Goal: Task Accomplishment & Management: Use online tool/utility

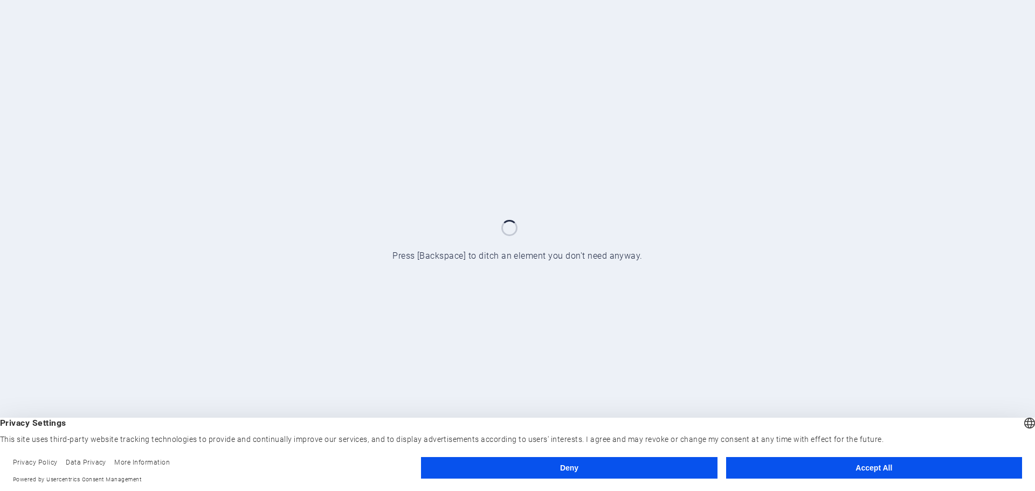
click at [831, 470] on button "Accept All" at bounding box center [874, 468] width 296 height 22
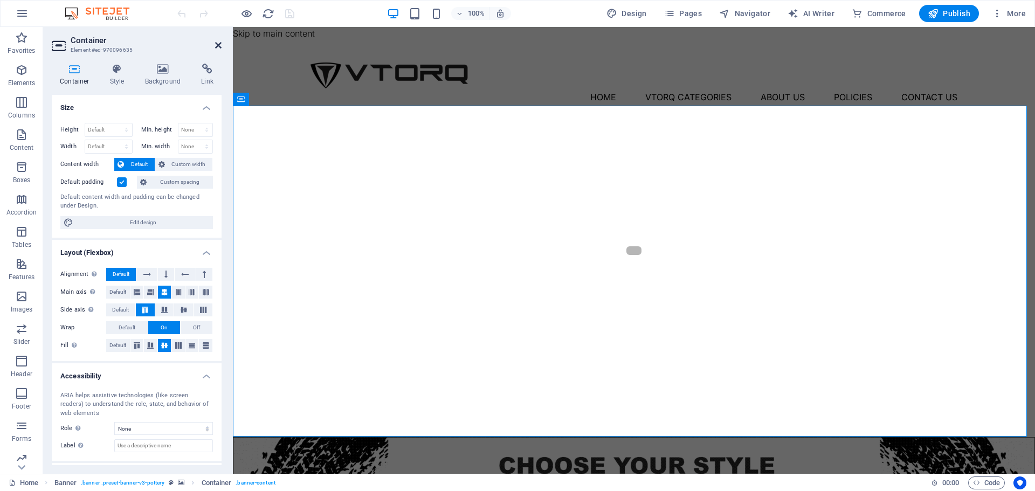
click at [217, 47] on icon at bounding box center [218, 45] width 6 height 9
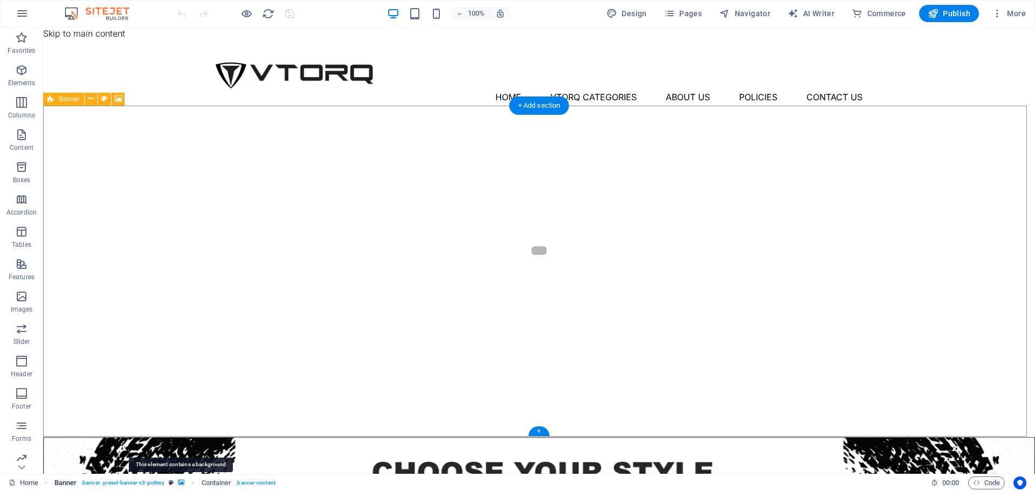
drag, startPoint x: 183, startPoint y: 482, endPoint x: 3, endPoint y: 173, distance: 358.4
click at [183, 482] on icon "breadcrumb" at bounding box center [181, 483] width 6 height 6
select select "ms"
select select "s"
select select "progressive"
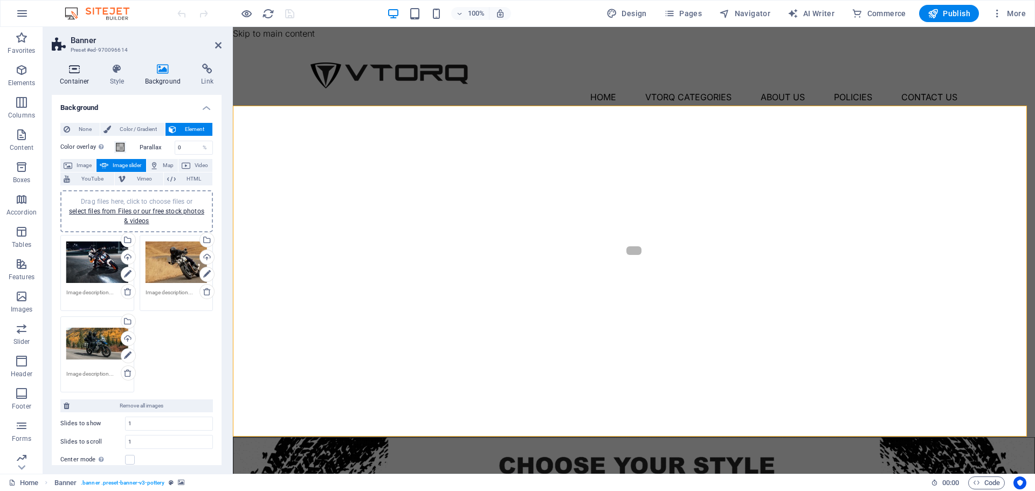
click at [84, 66] on icon at bounding box center [75, 69] width 46 height 11
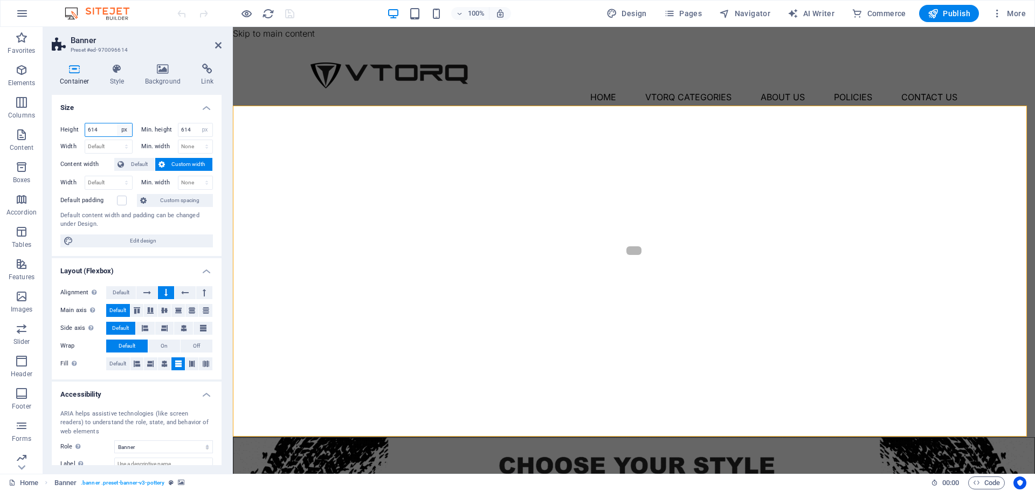
click at [118, 132] on select "Default px rem % vh vw" at bounding box center [124, 129] width 15 height 13
select select "default"
click at [117, 123] on select "Default px rem % vh vw" at bounding box center [124, 129] width 15 height 13
select select "DISABLED_OPTION_VALUE"
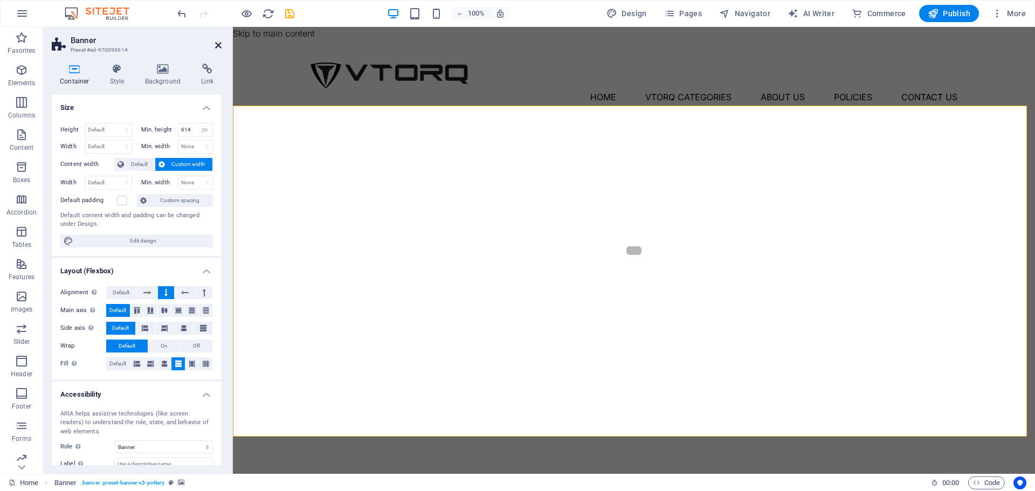
click at [217, 47] on icon at bounding box center [218, 45] width 6 height 9
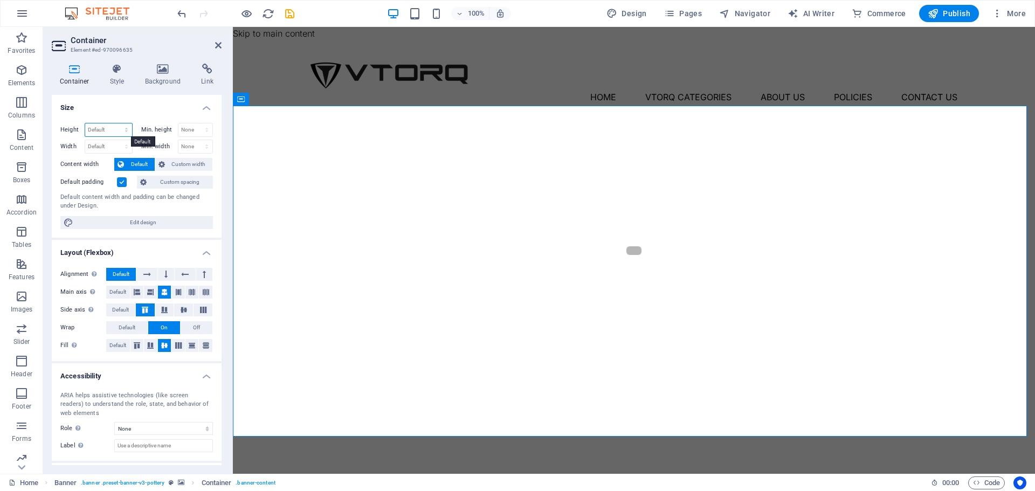
click at [122, 126] on select "Default px rem % vh vw" at bounding box center [108, 129] width 47 height 13
select select "px"
click at [115, 123] on select "Default px rem % vh vw" at bounding box center [108, 129] width 47 height 13
click at [106, 131] on input "614" at bounding box center [108, 129] width 47 height 13
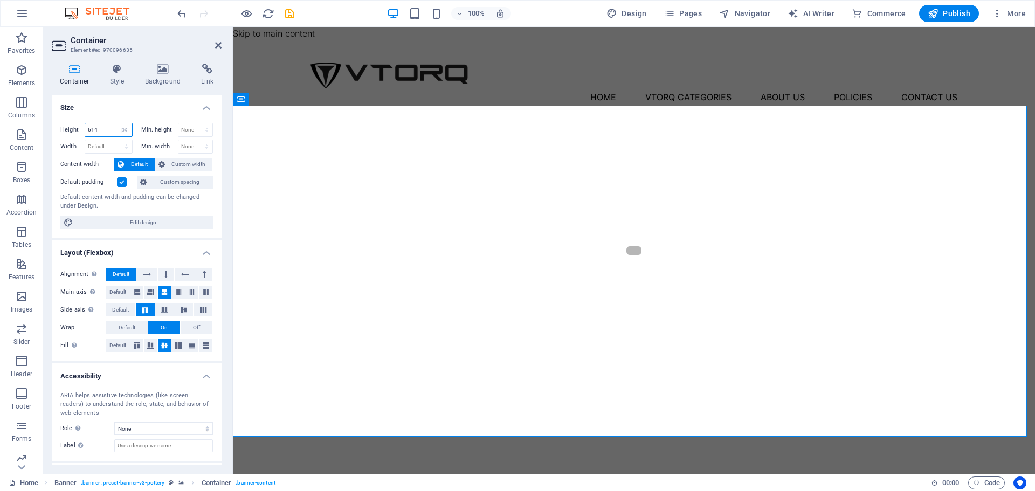
click at [106, 131] on input "614" at bounding box center [108, 129] width 47 height 13
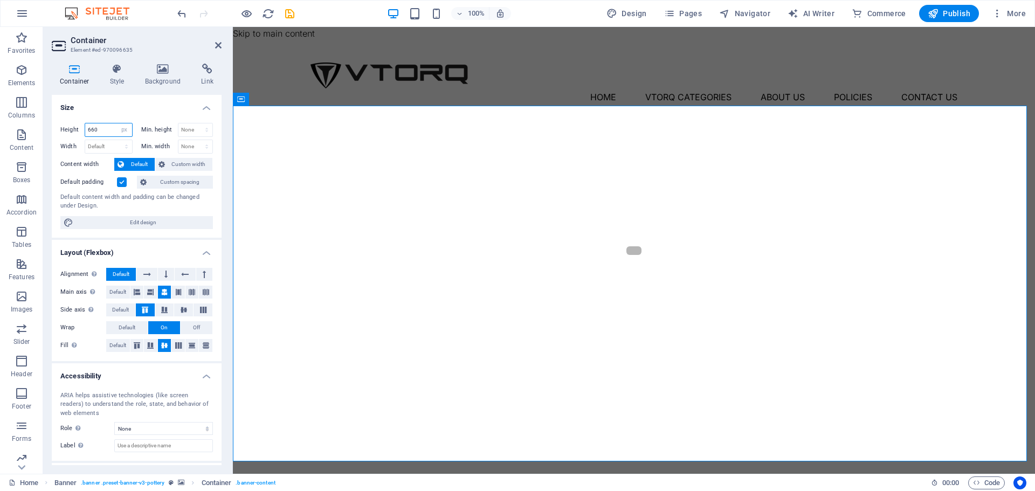
click at [108, 130] on input "660" at bounding box center [108, 129] width 47 height 13
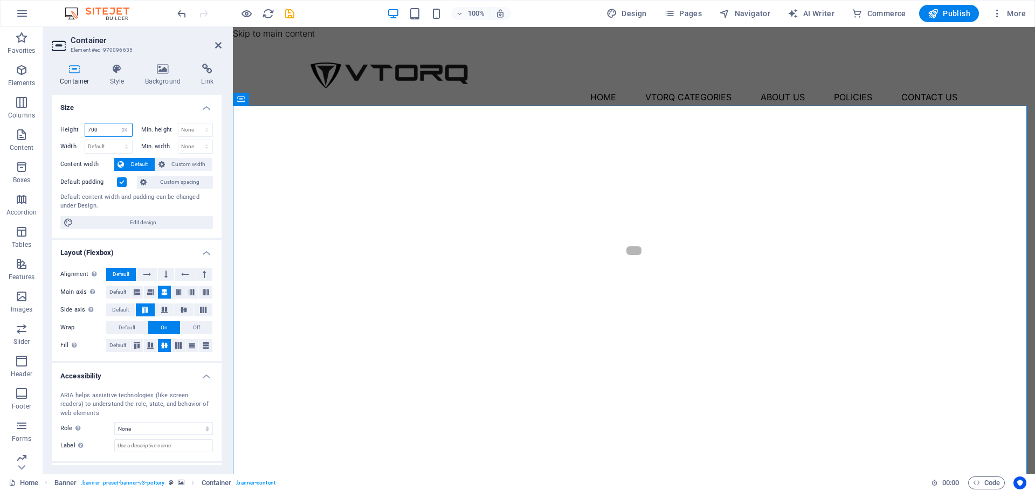
click at [112, 131] on input "700" at bounding box center [108, 129] width 47 height 13
type input "800"
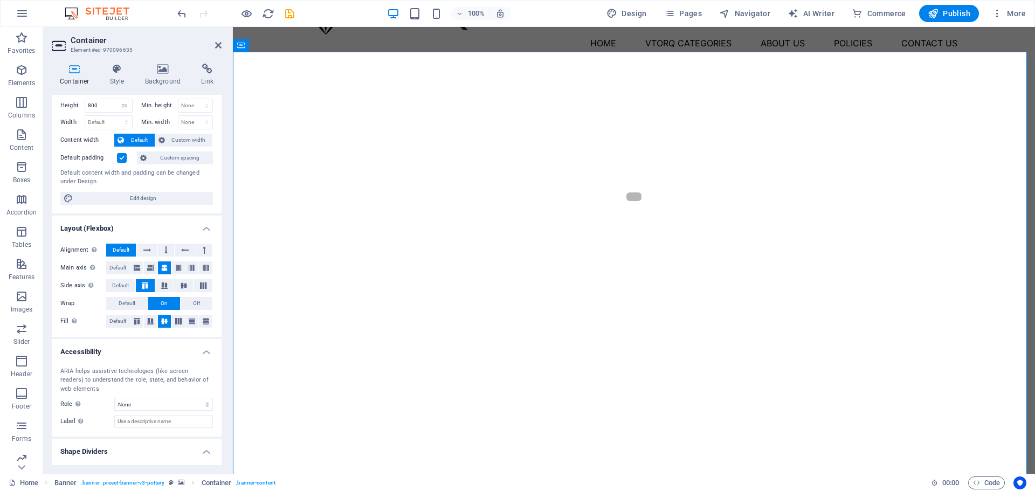
scroll to position [47, 0]
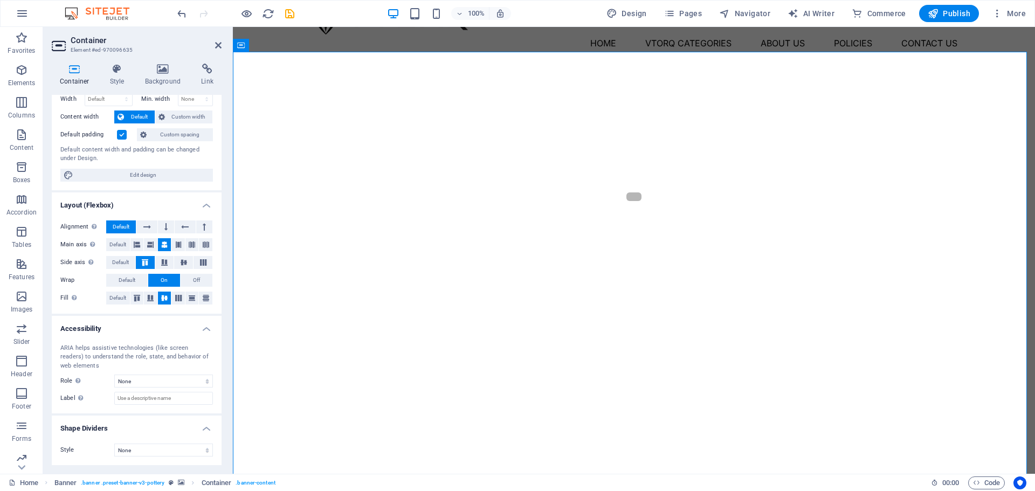
click at [214, 51] on header "Container Element #ed-970096635" at bounding box center [137, 41] width 170 height 28
click at [217, 50] on header "Container Element #ed-970096635" at bounding box center [137, 41] width 170 height 28
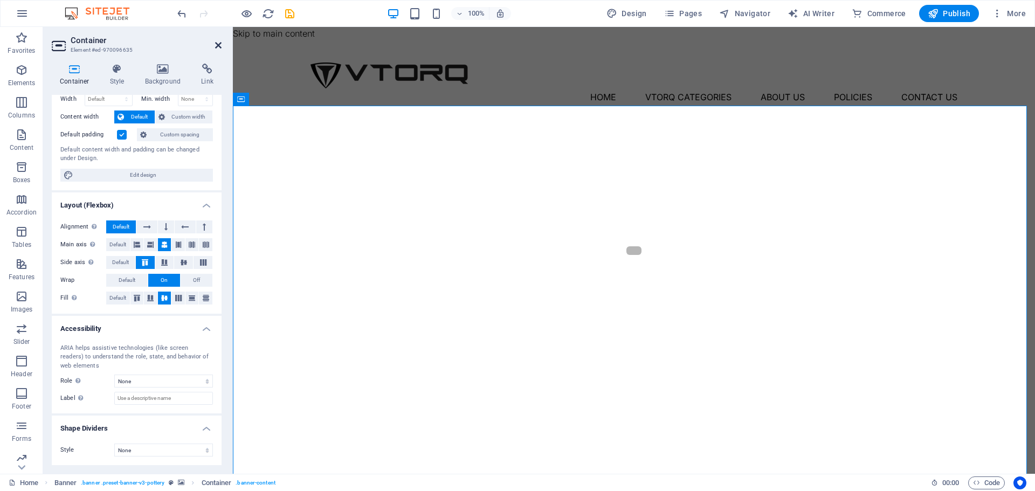
click at [221, 45] on icon at bounding box center [218, 45] width 6 height 9
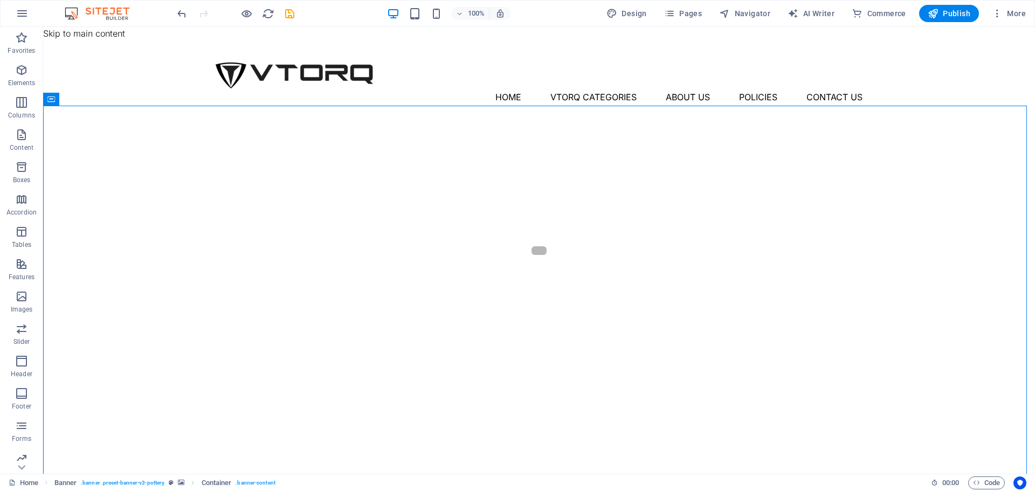
click at [283, 17] on div at bounding box center [235, 13] width 121 height 17
click at [285, 17] on icon "save" at bounding box center [290, 14] width 12 height 12
checkbox input "false"
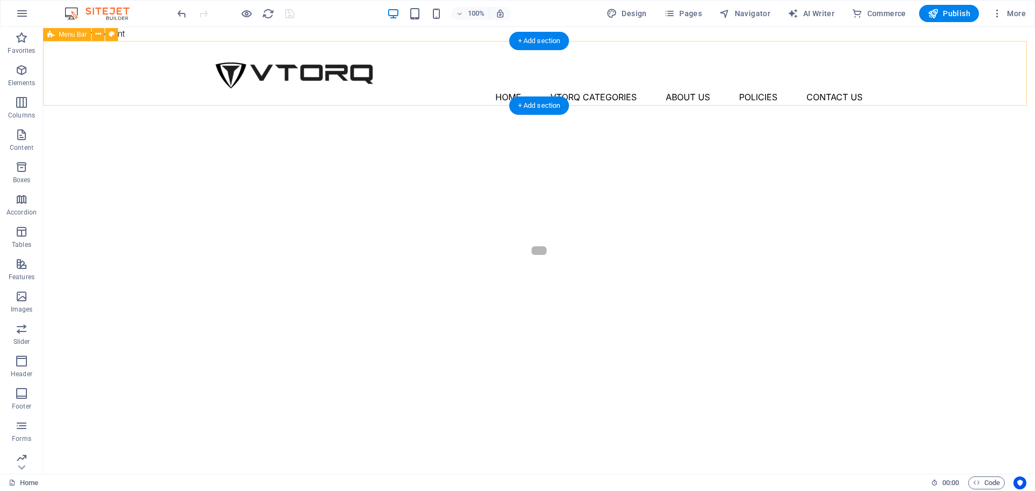
click at [464, 93] on div "Menu Home Vtorq Categories About Us Policies Contact Us" at bounding box center [539, 73] width 992 height 65
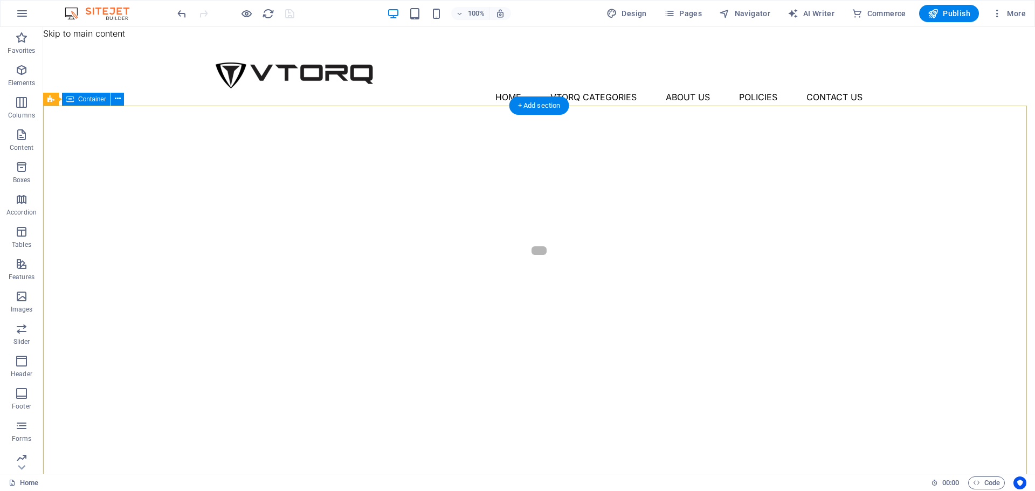
select select "px"
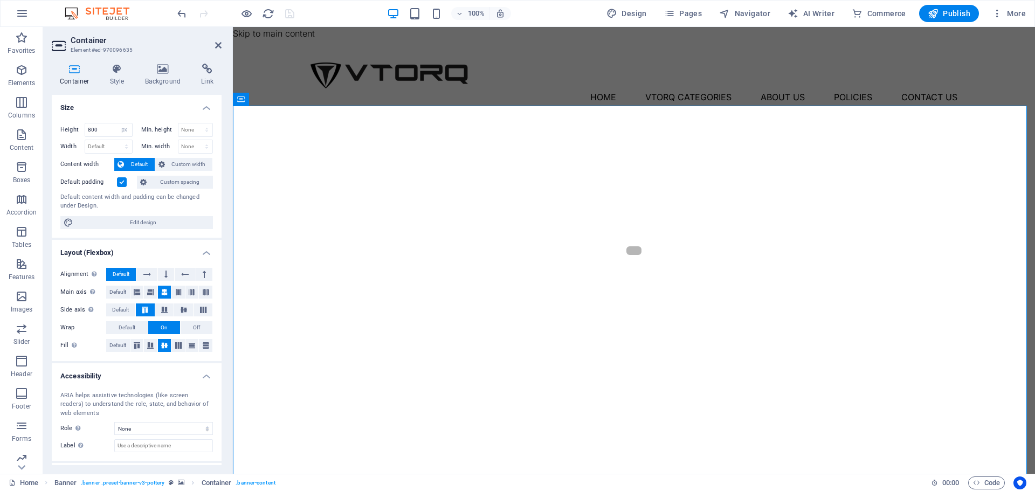
drag, startPoint x: 222, startPoint y: 49, endPoint x: 4, endPoint y: 40, distance: 217.5
click at [222, 49] on aside "Container Element #ed-970096635 Container Style Background Link Size Height 800…" at bounding box center [138, 250] width 190 height 447
click at [218, 45] on icon at bounding box center [218, 45] width 6 height 9
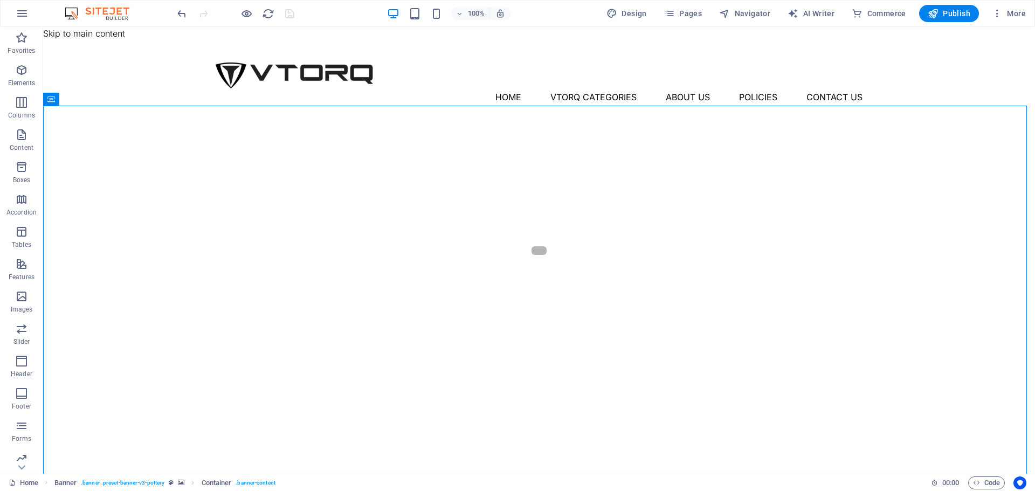
click at [254, 10] on div at bounding box center [235, 13] width 121 height 17
click at [250, 10] on icon "button" at bounding box center [246, 14] width 12 height 12
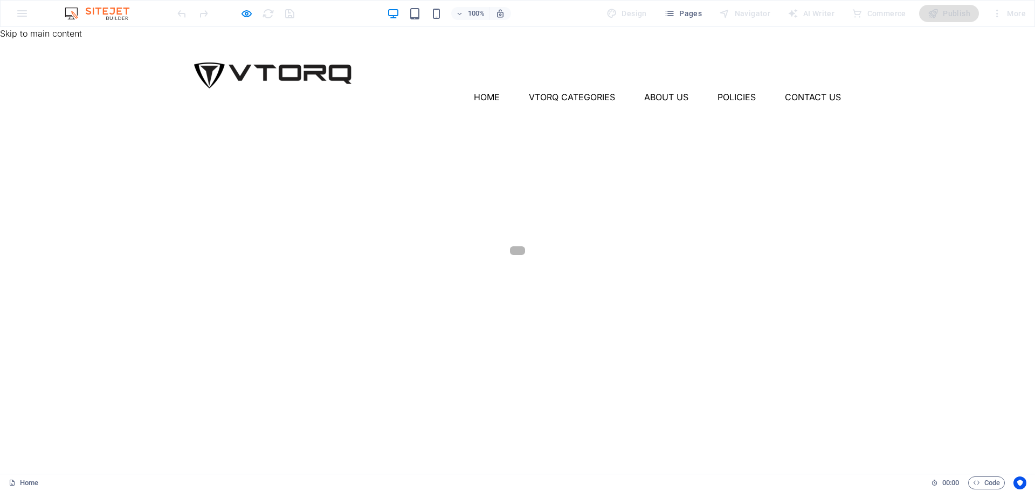
click at [239, 15] on div at bounding box center [235, 13] width 121 height 17
click at [246, 15] on icon "button" at bounding box center [246, 14] width 12 height 12
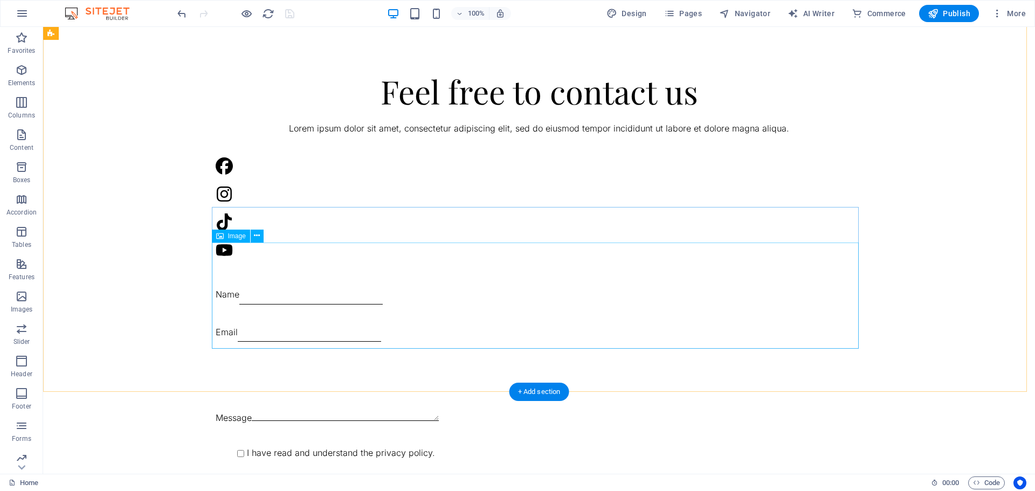
scroll to position [1807, 0]
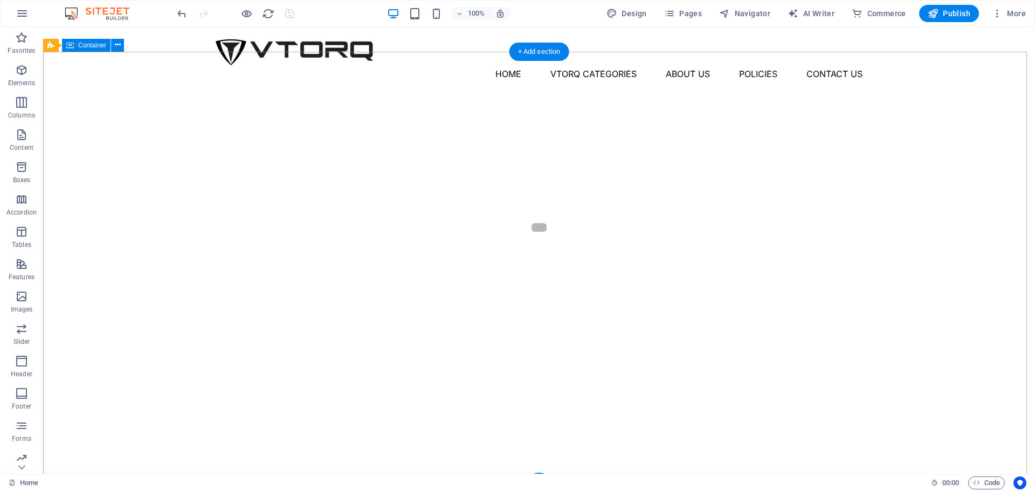
scroll to position [0, 0]
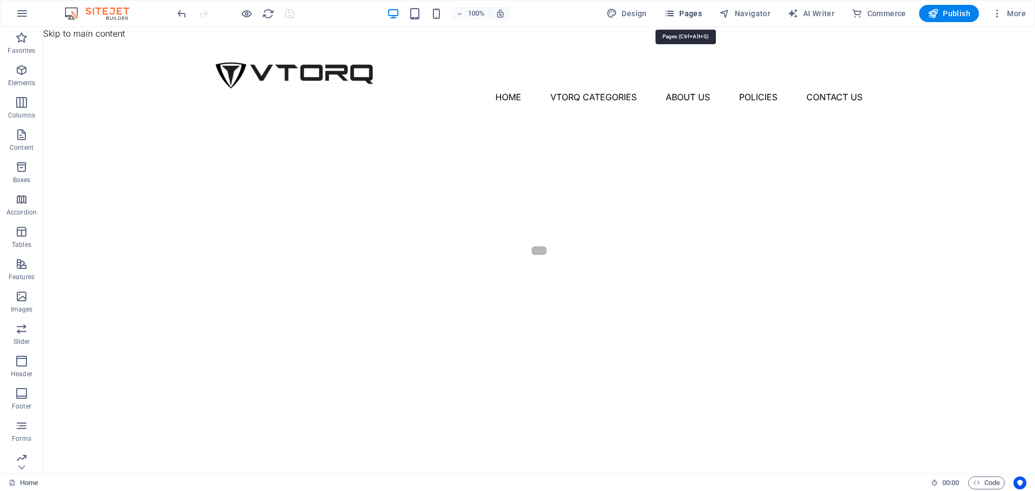
click at [702, 16] on span "Pages" at bounding box center [683, 13] width 38 height 11
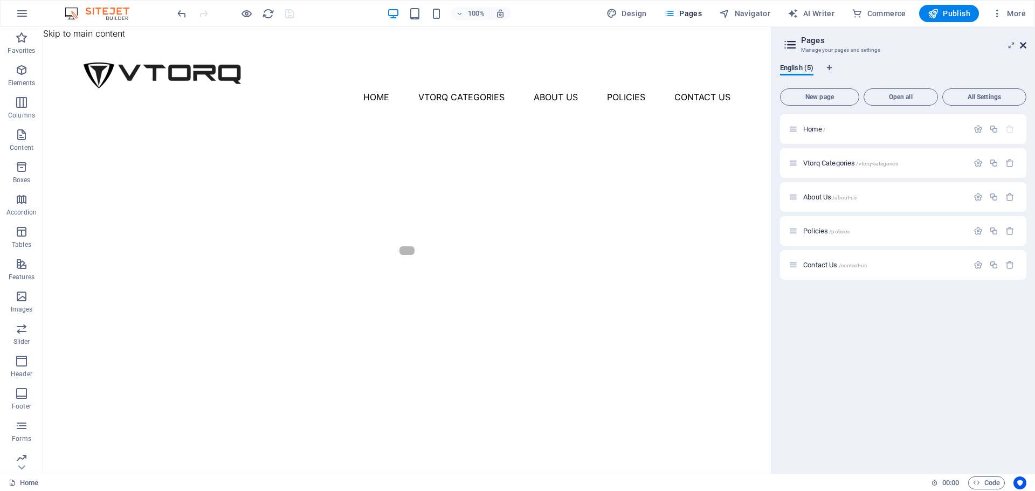
click at [1022, 44] on icon at bounding box center [1023, 45] width 6 height 9
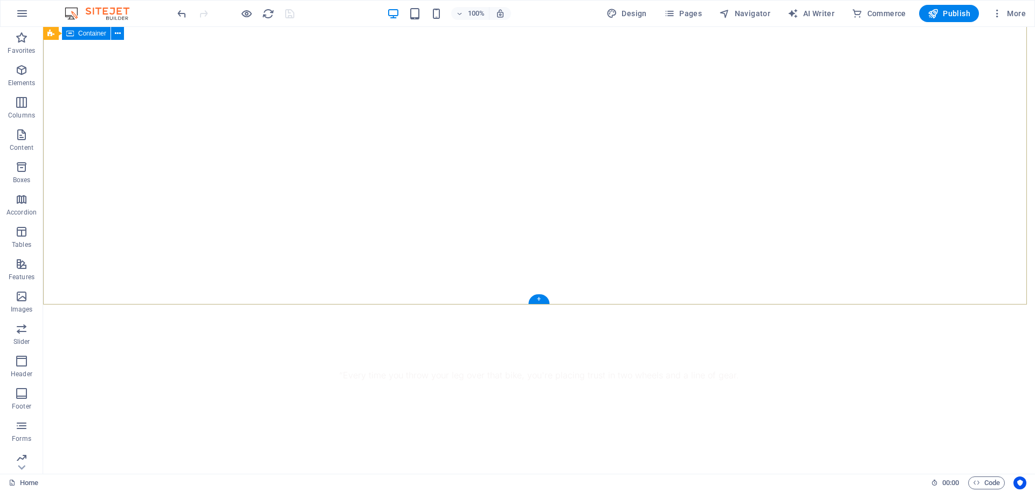
scroll to position [324, 0]
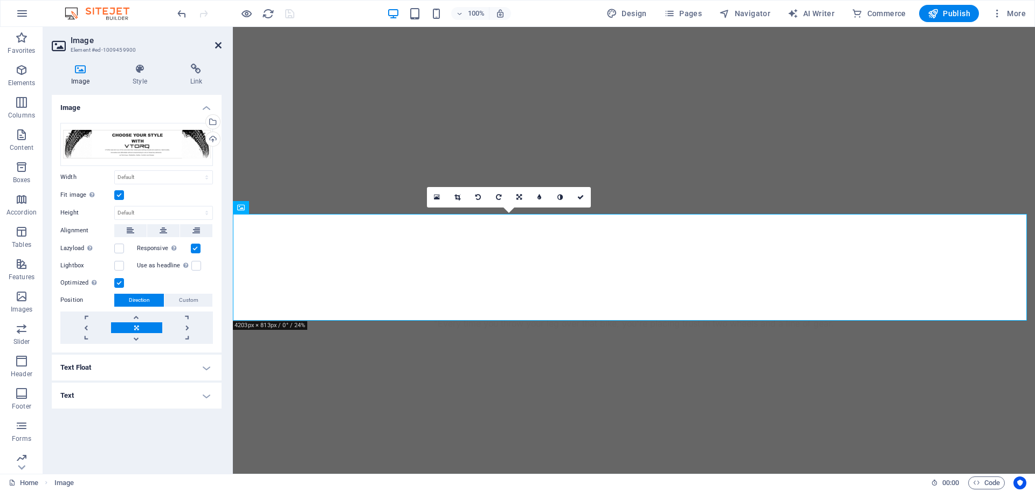
click at [219, 42] on icon at bounding box center [218, 45] width 6 height 9
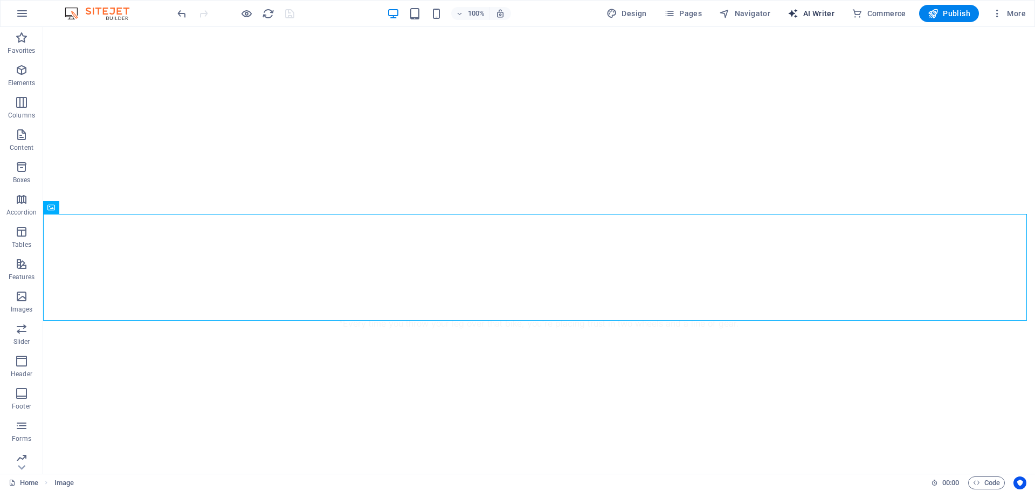
click at [819, 12] on span "AI Writer" at bounding box center [811, 13] width 47 height 11
select select "English"
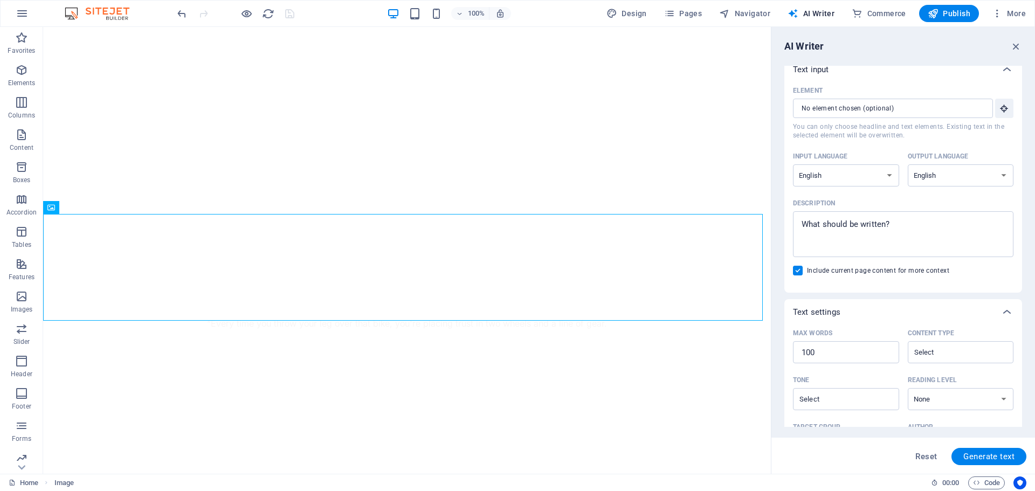
scroll to position [0, 0]
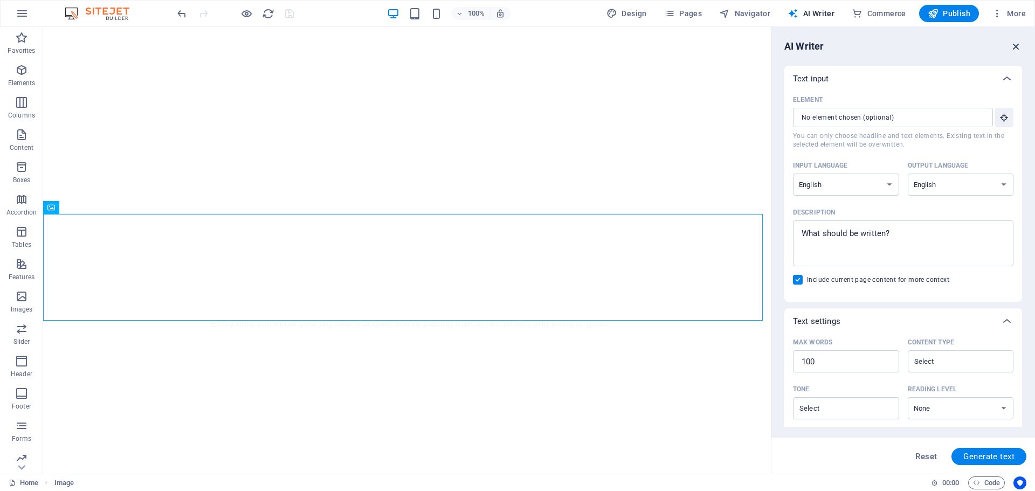
click at [1012, 50] on icon "button" at bounding box center [1017, 46] width 12 height 12
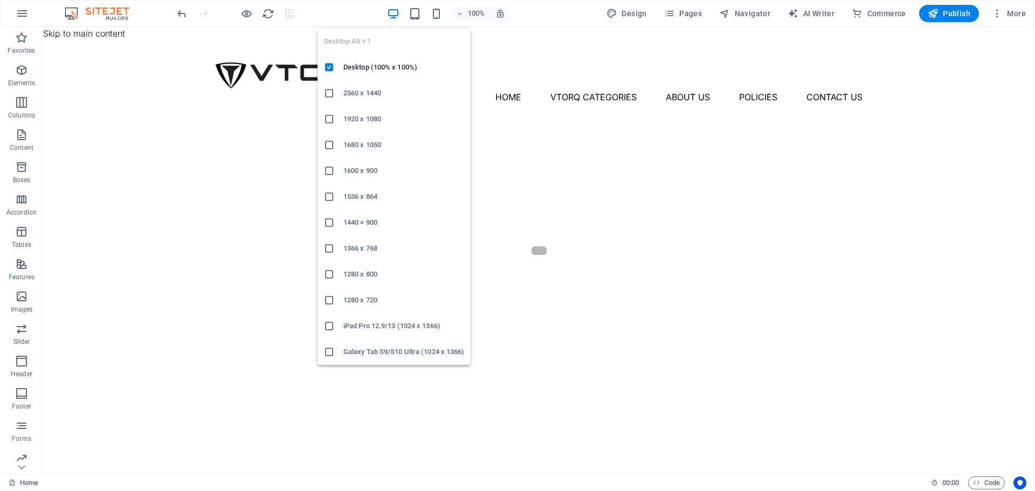
click at [379, 256] on li "1366 x 768" at bounding box center [394, 249] width 153 height 26
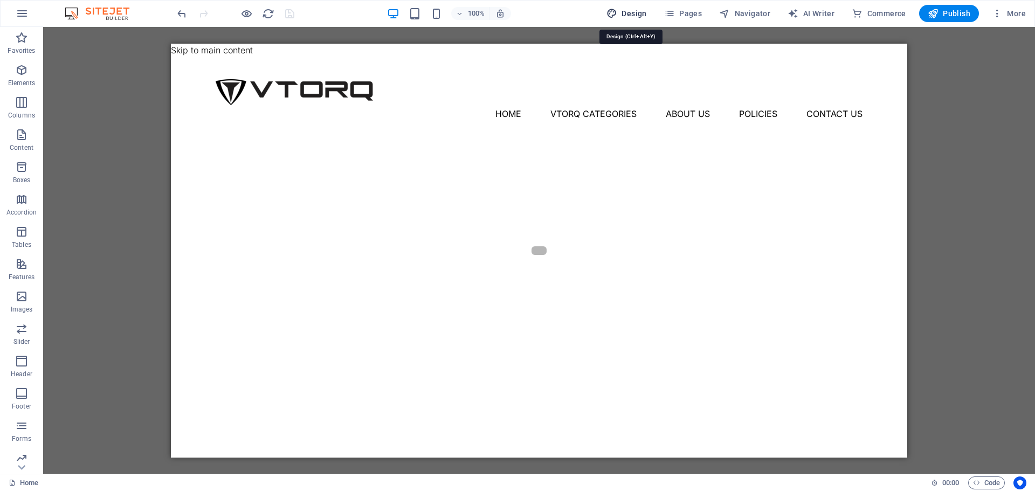
click at [617, 8] on icon "button" at bounding box center [612, 13] width 11 height 11
select select "px"
select select "300"
select select "px"
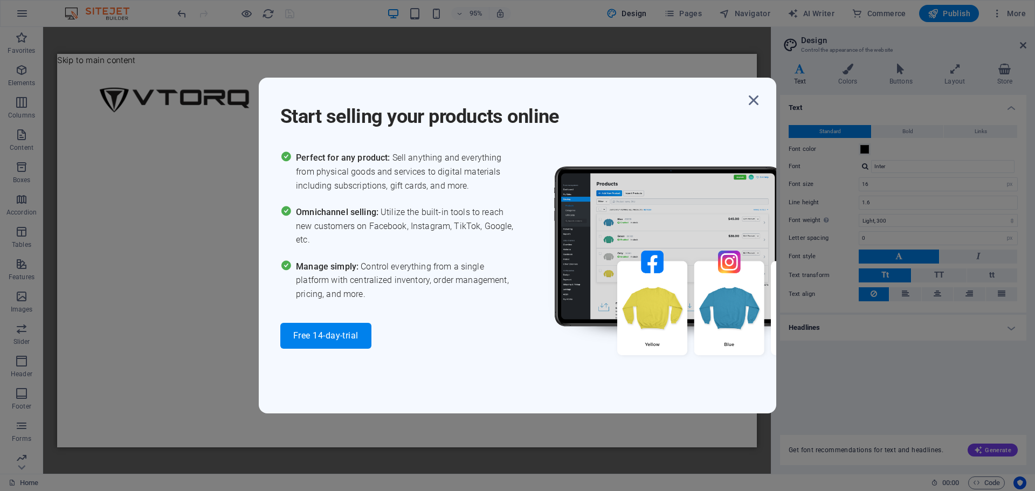
drag, startPoint x: 396, startPoint y: 125, endPoint x: 476, endPoint y: 121, distance: 79.9
click at [476, 121] on h1 "Start selling your products online" at bounding box center [512, 110] width 464 height 39
click at [753, 99] on icon "button" at bounding box center [753, 100] width 19 height 19
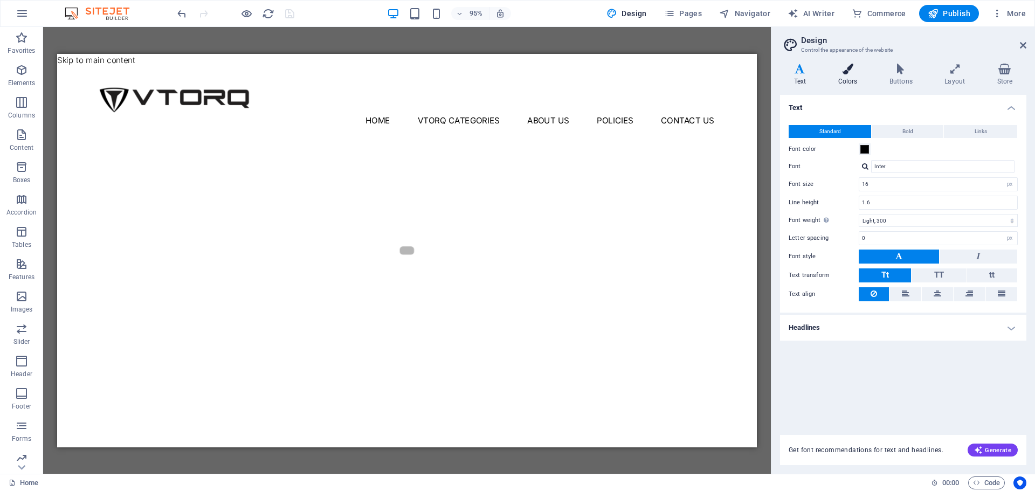
click at [848, 75] on h4 "Colors" at bounding box center [849, 75] width 51 height 23
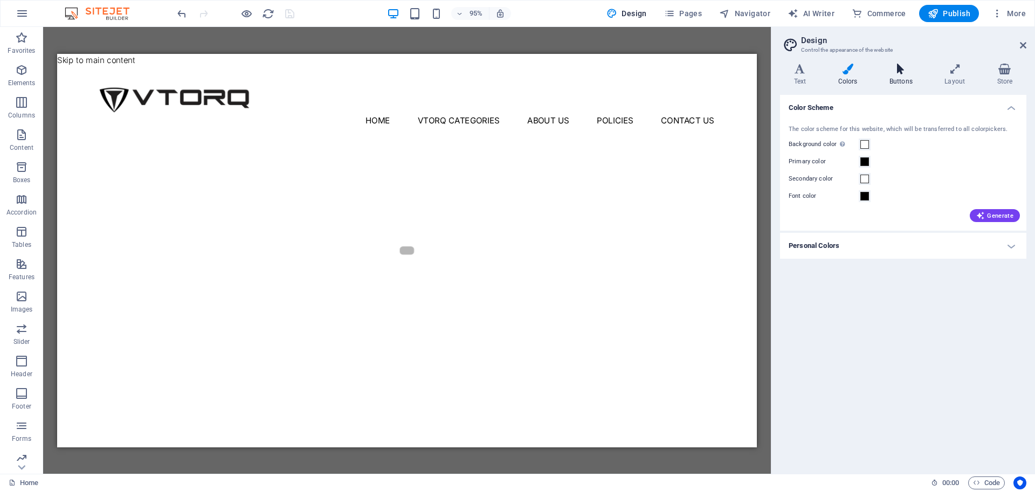
click at [912, 71] on icon at bounding box center [901, 69] width 51 height 11
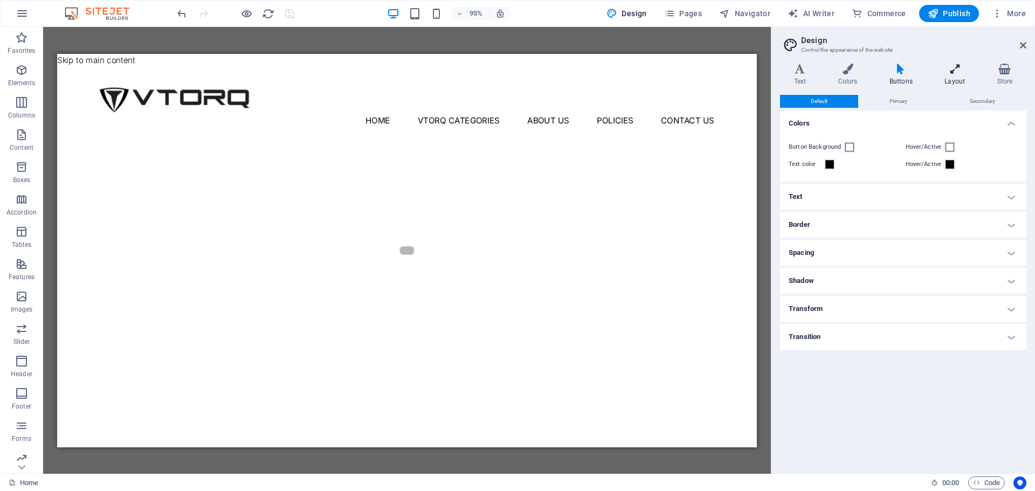
click at [959, 70] on icon at bounding box center [955, 69] width 48 height 11
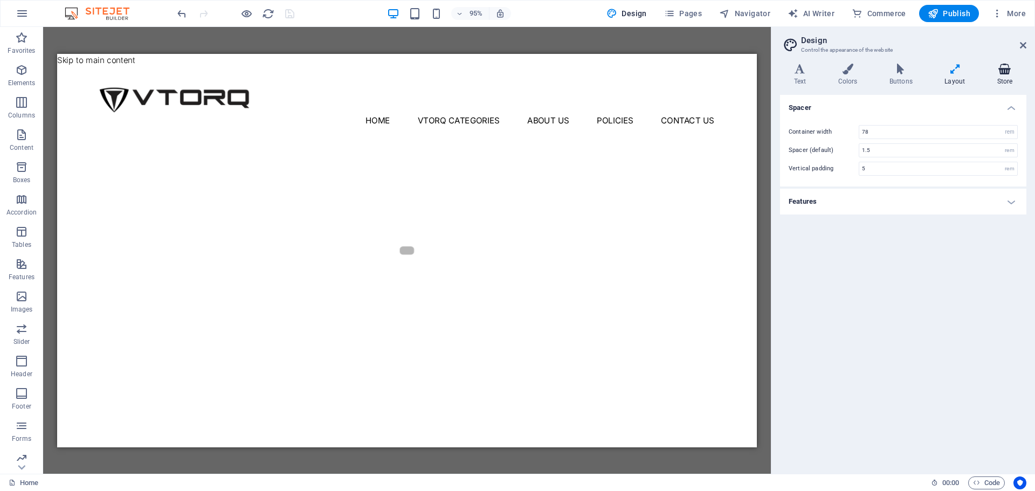
click at [994, 66] on icon at bounding box center [1005, 69] width 43 height 11
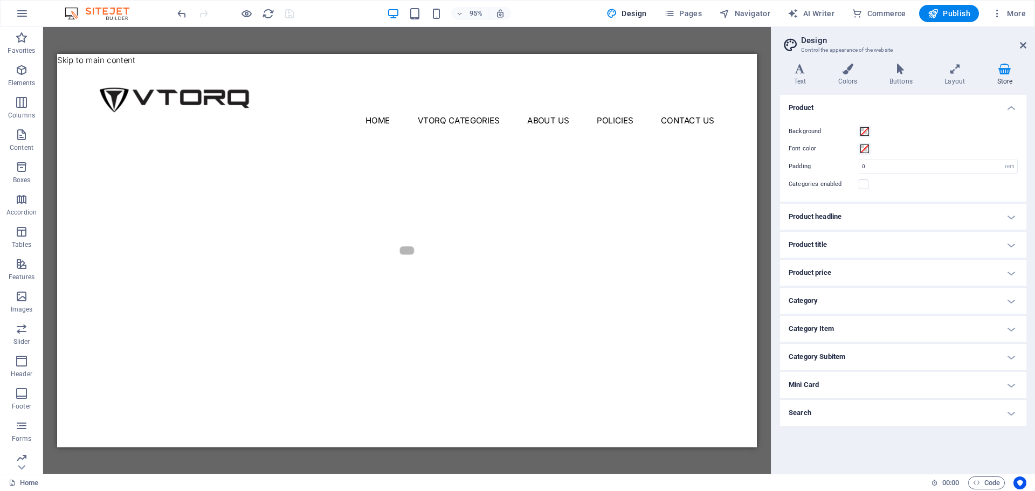
click at [944, 115] on div "Background Font color Padding 0 rem px Categories enabled" at bounding box center [903, 157] width 251 height 87
click at [839, 207] on h4 "Product headline" at bounding box center [903, 217] width 246 height 26
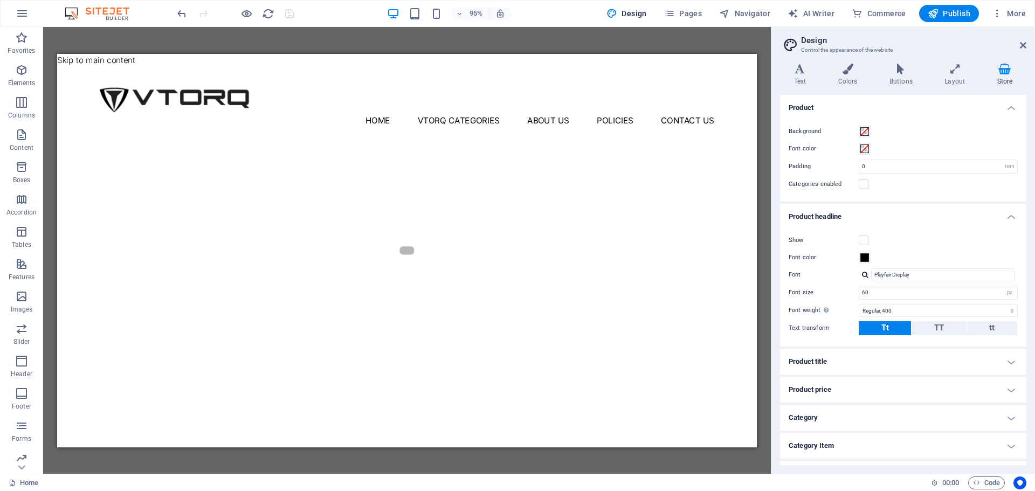
click at [839, 207] on h4 "Product headline" at bounding box center [903, 213] width 246 height 19
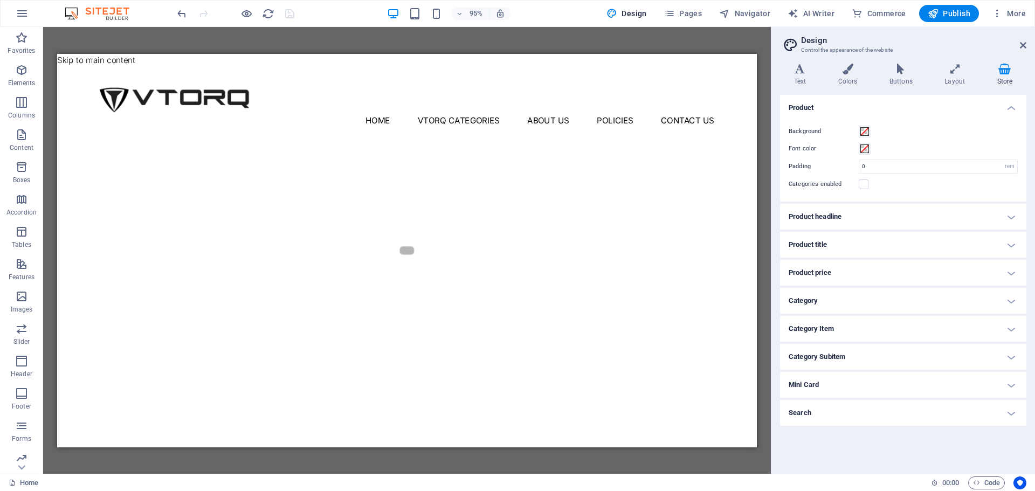
click at [876, 112] on h4 "Product" at bounding box center [903, 104] width 246 height 19
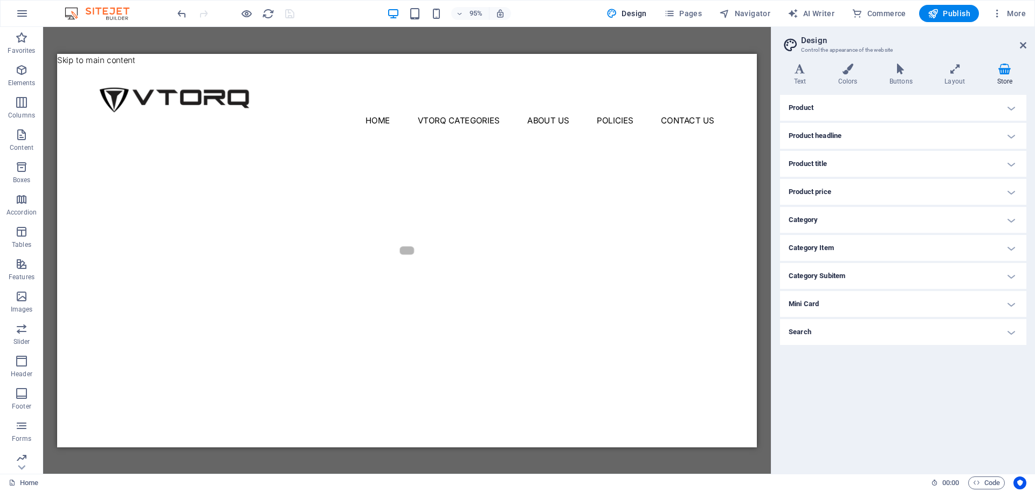
click at [828, 229] on h4 "Category" at bounding box center [903, 220] width 246 height 26
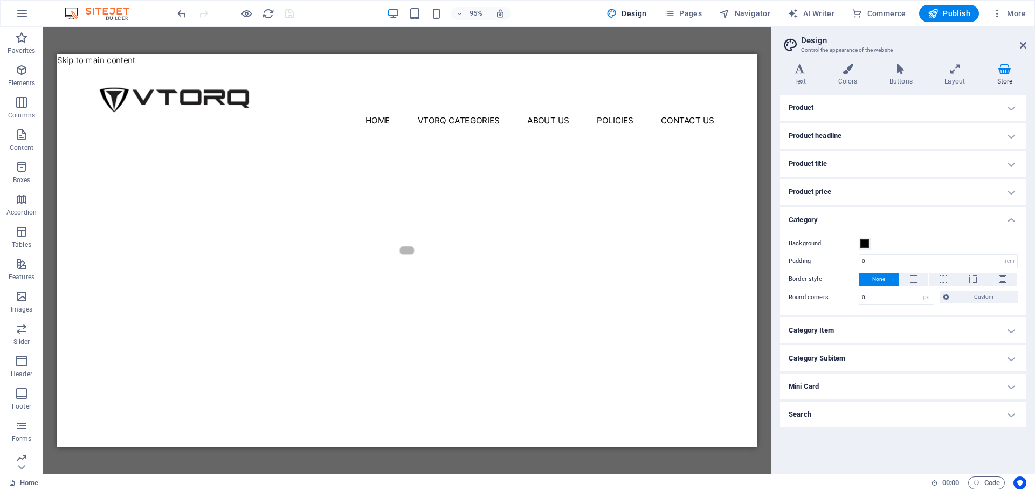
click at [830, 222] on h4 "Category" at bounding box center [903, 216] width 246 height 19
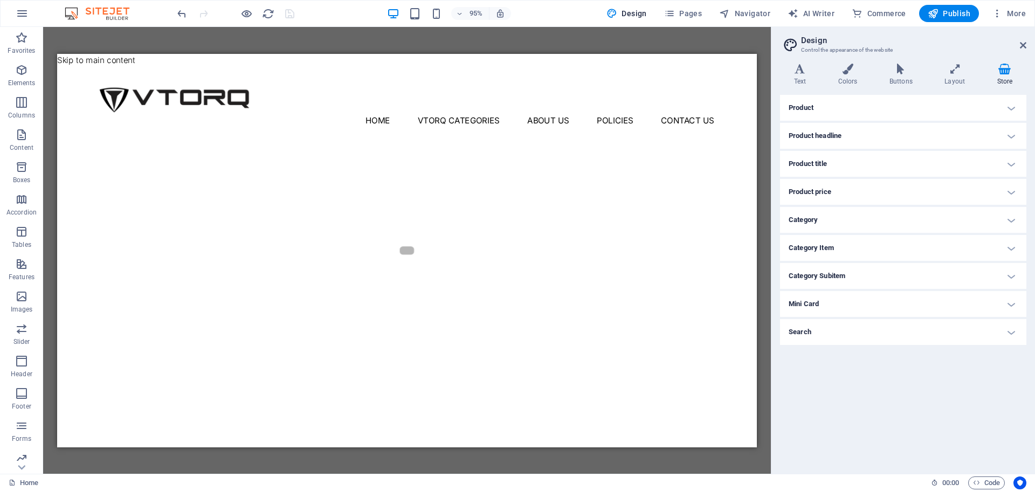
click at [824, 273] on h4 "Category Subitem" at bounding box center [903, 276] width 246 height 26
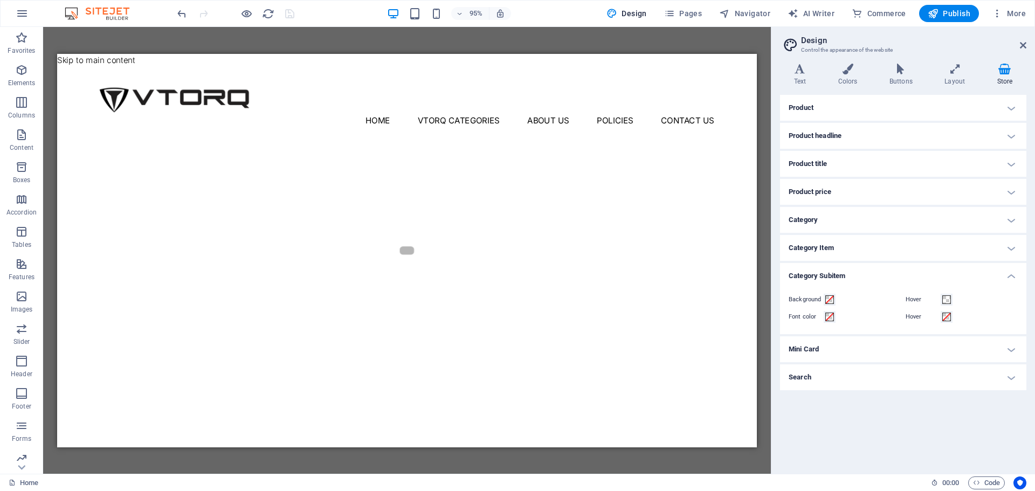
click at [823, 273] on h4 "Category Subitem" at bounding box center [903, 272] width 246 height 19
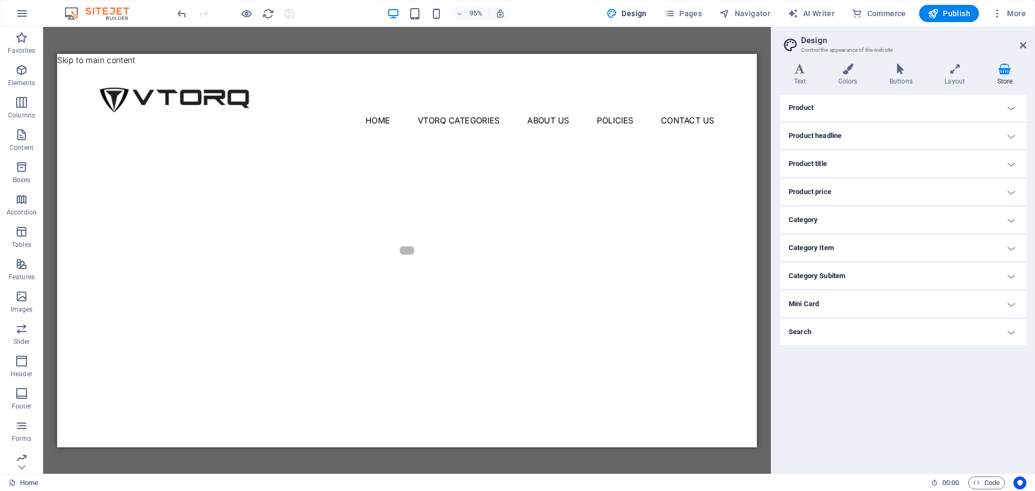
click at [798, 313] on h4 "Mini Card" at bounding box center [903, 304] width 246 height 26
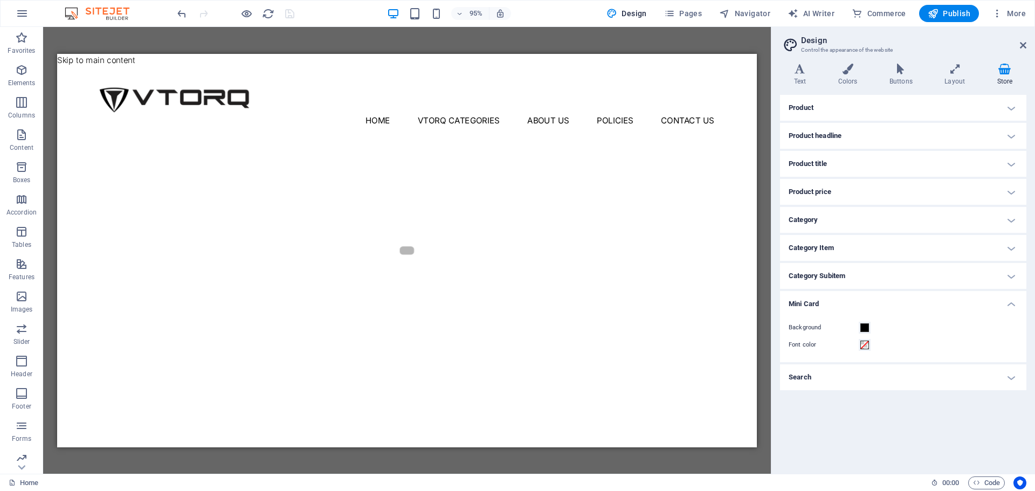
click at [801, 307] on h4 "Mini Card" at bounding box center [903, 300] width 246 height 19
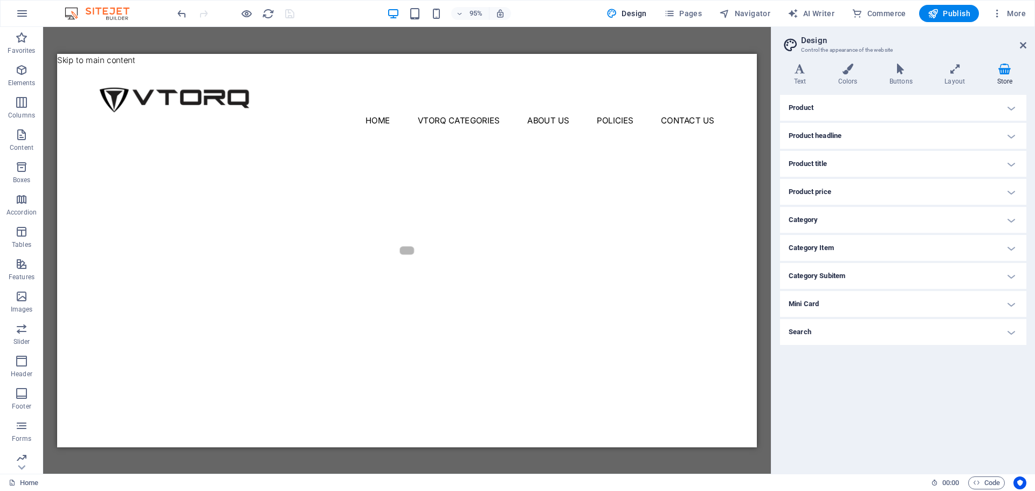
click at [793, 335] on h4 "Search" at bounding box center [903, 332] width 246 height 26
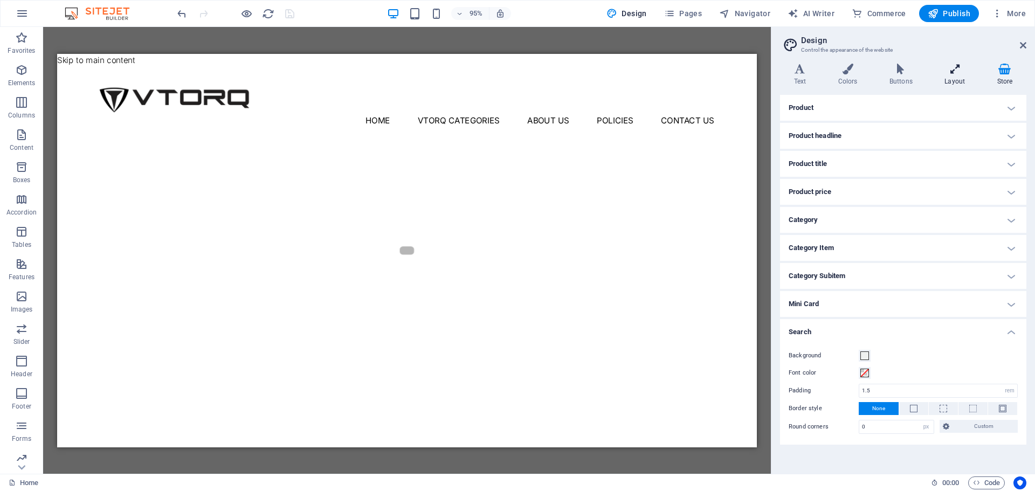
click at [950, 72] on icon at bounding box center [955, 69] width 48 height 11
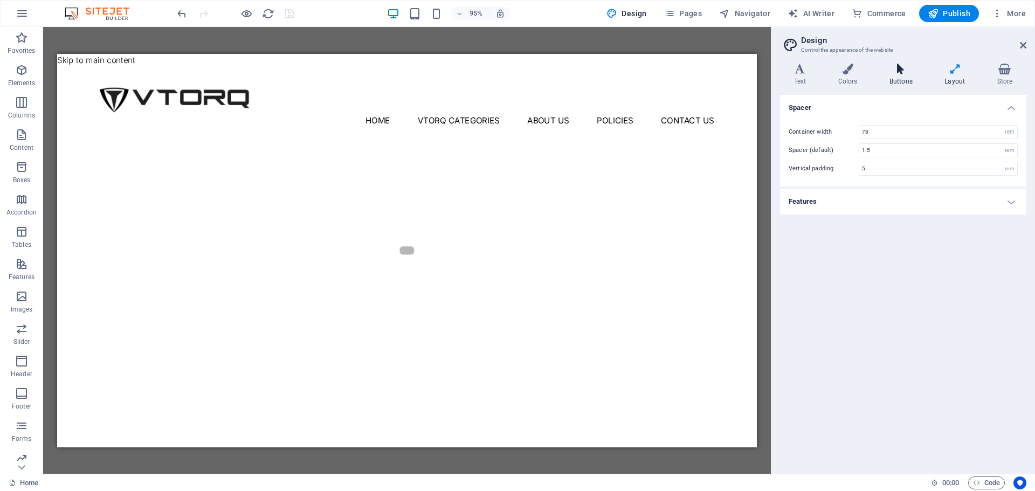
click at [888, 85] on h4 "Buttons" at bounding box center [903, 75] width 55 height 23
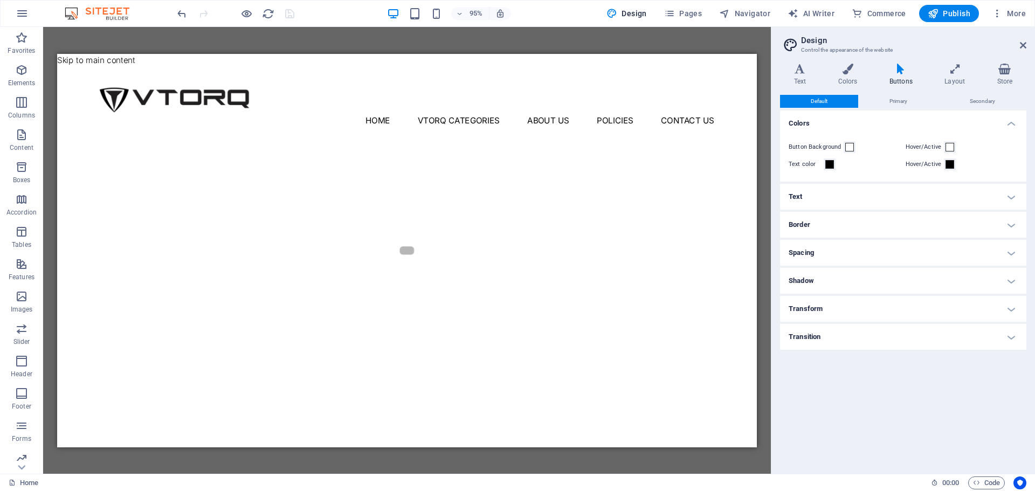
click at [849, 86] on div "Text Colors Buttons Layout Store Text Standard Bold Links Font color Font Inter…" at bounding box center [903, 265] width 246 height 402
click at [834, 74] on icon at bounding box center [847, 69] width 47 height 11
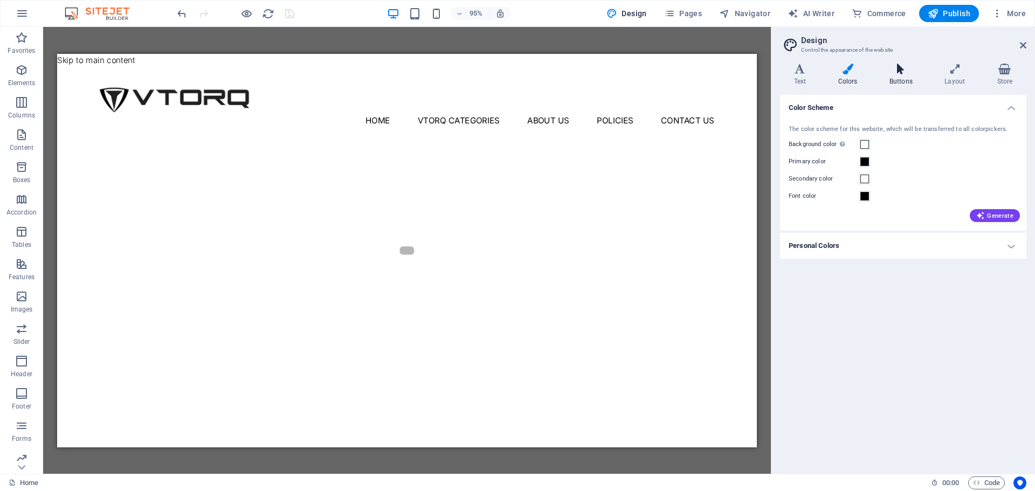
click at [900, 80] on h4 "Buttons" at bounding box center [903, 75] width 55 height 23
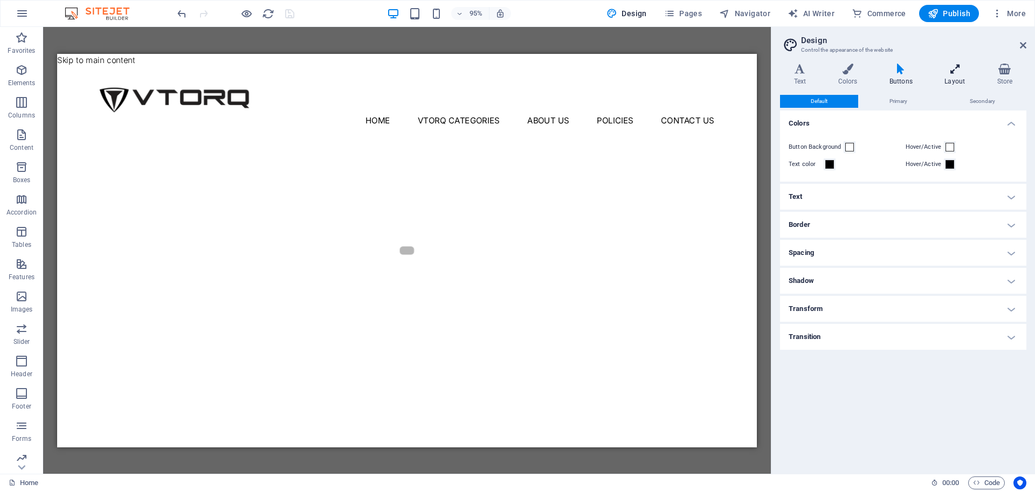
click at [964, 77] on h4 "Layout" at bounding box center [957, 75] width 52 height 23
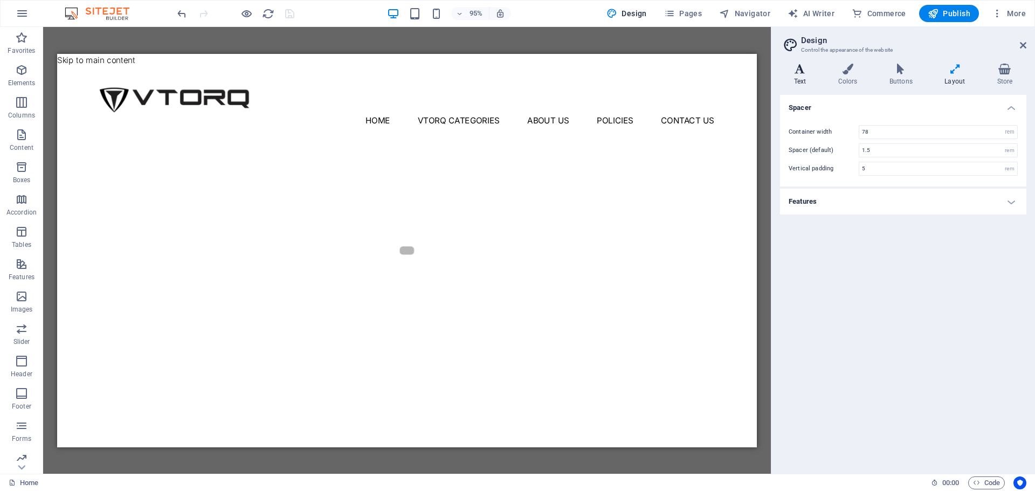
click at [796, 86] on h4 "Text" at bounding box center [802, 75] width 44 height 23
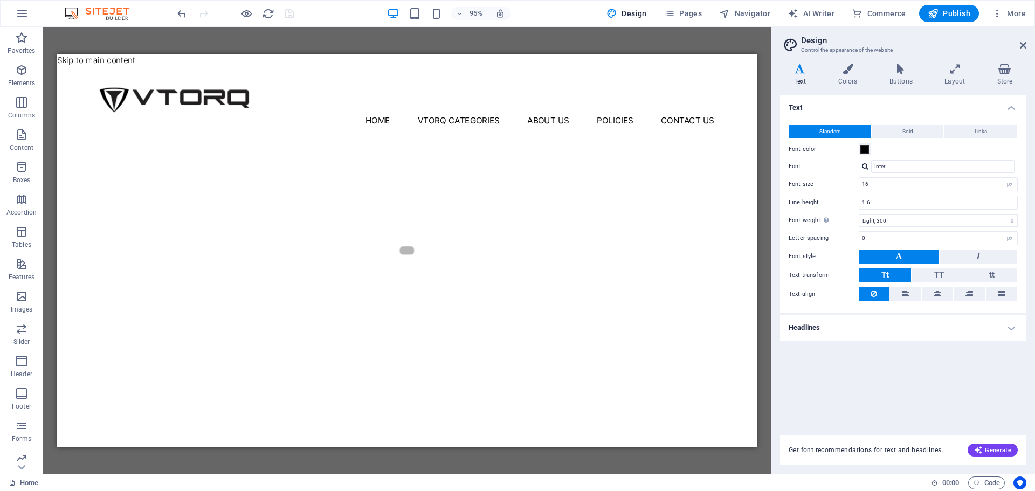
click at [800, 326] on h4 "Headlines" at bounding box center [903, 328] width 246 height 26
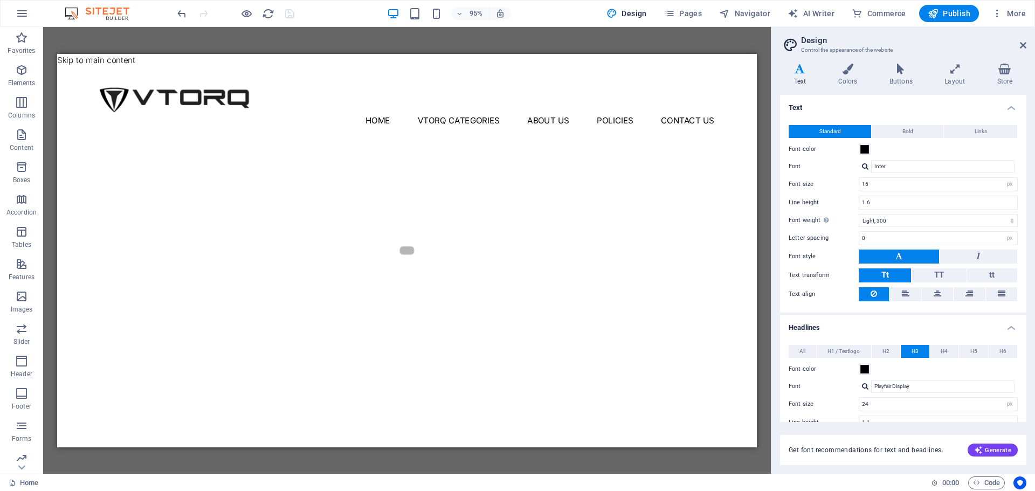
click at [820, 319] on h4 "Headlines" at bounding box center [903, 324] width 246 height 19
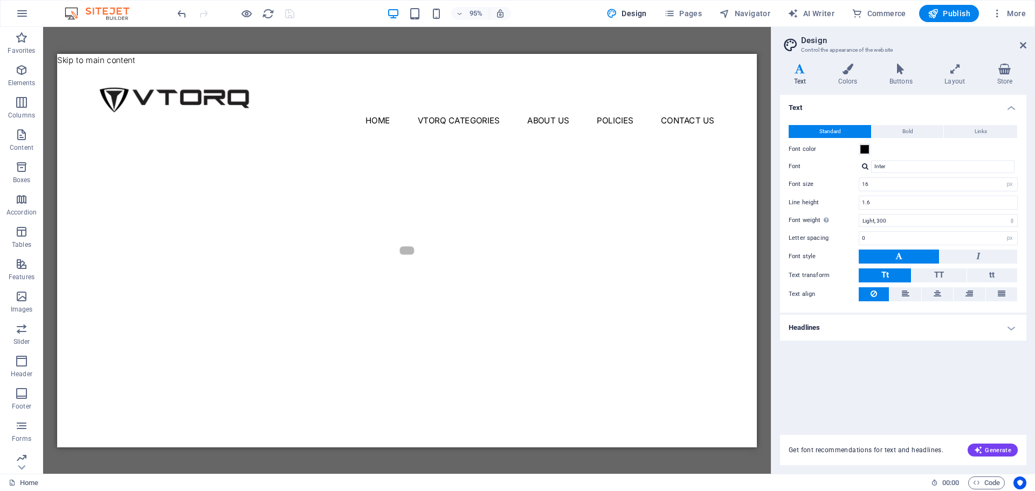
click at [1011, 107] on h4 "Text" at bounding box center [903, 104] width 246 height 19
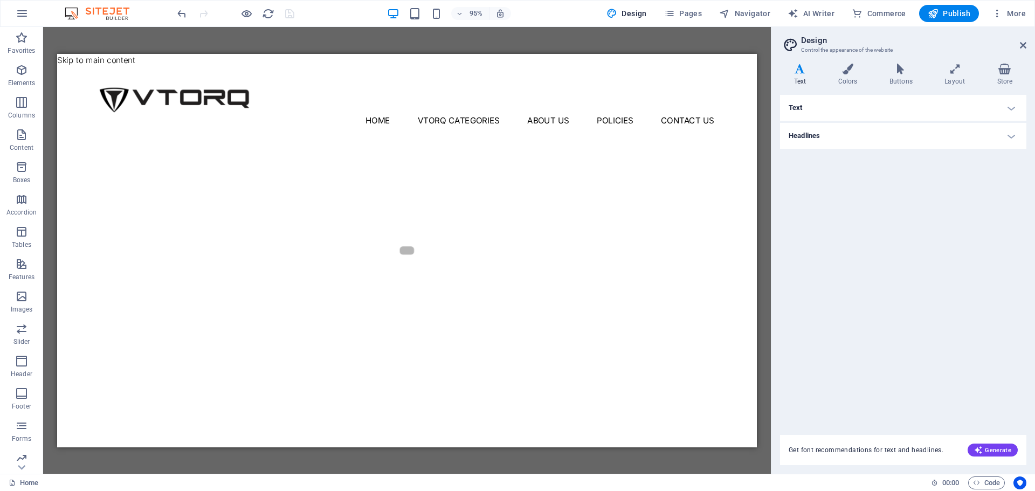
click at [839, 101] on h4 "Text" at bounding box center [903, 108] width 246 height 26
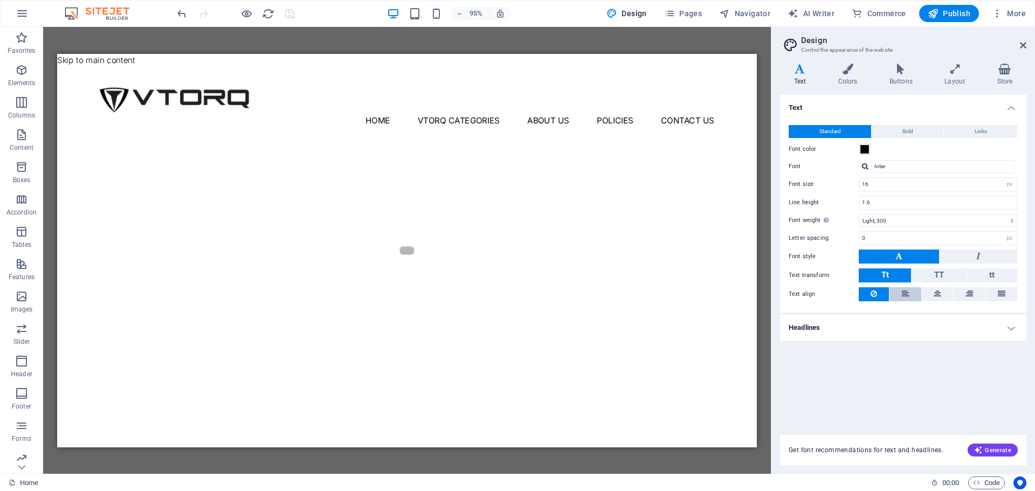
click at [898, 295] on button at bounding box center [905, 294] width 31 height 14
click at [879, 295] on button at bounding box center [874, 294] width 30 height 14
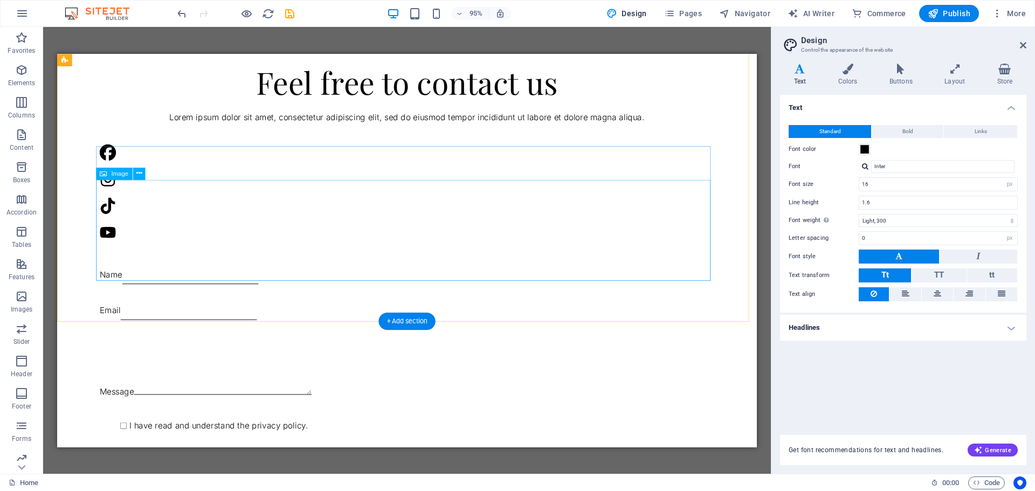
scroll to position [1652, 0]
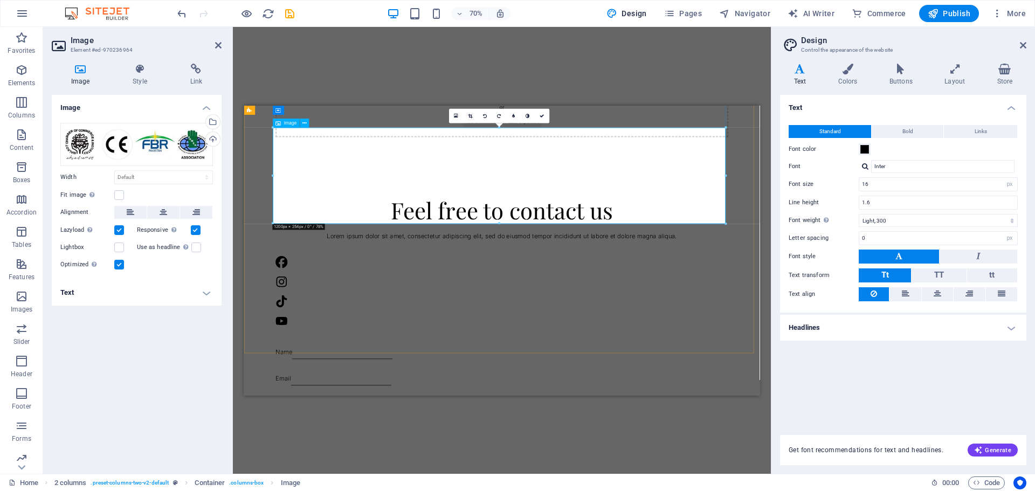
scroll to position [1544, 0]
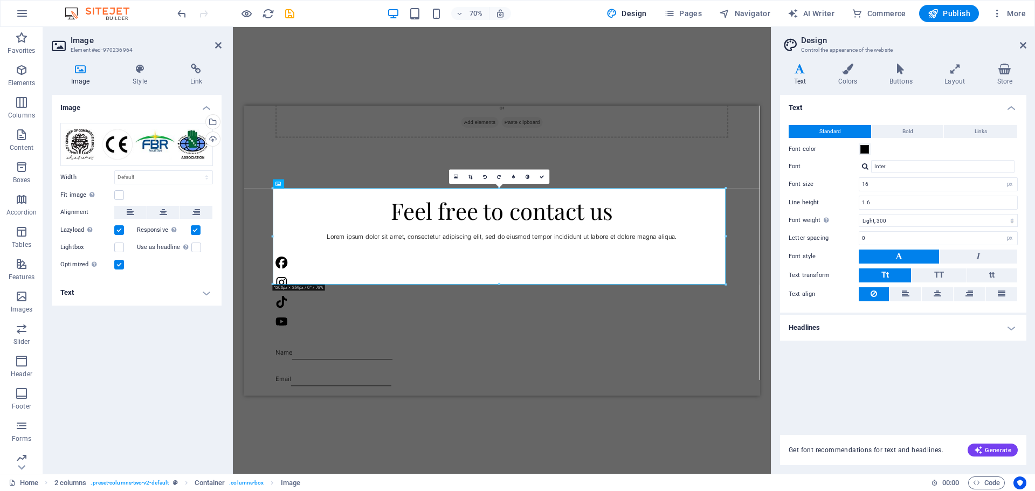
click at [221, 45] on icon at bounding box center [218, 45] width 6 height 9
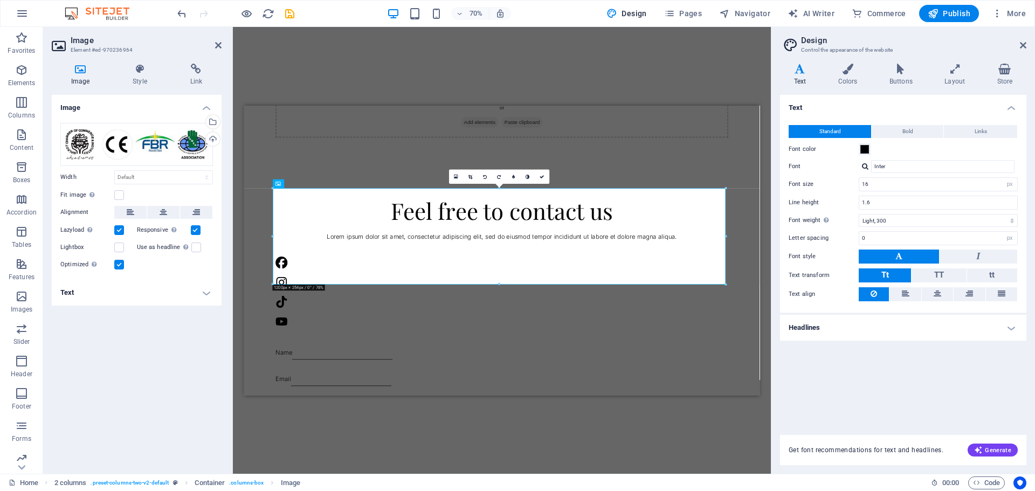
click at [222, 50] on aside "Image Element #ed-970236964 Image Style Link Image Drag files here, click to ch…" at bounding box center [138, 250] width 190 height 447
click at [220, 49] on icon at bounding box center [218, 45] width 6 height 9
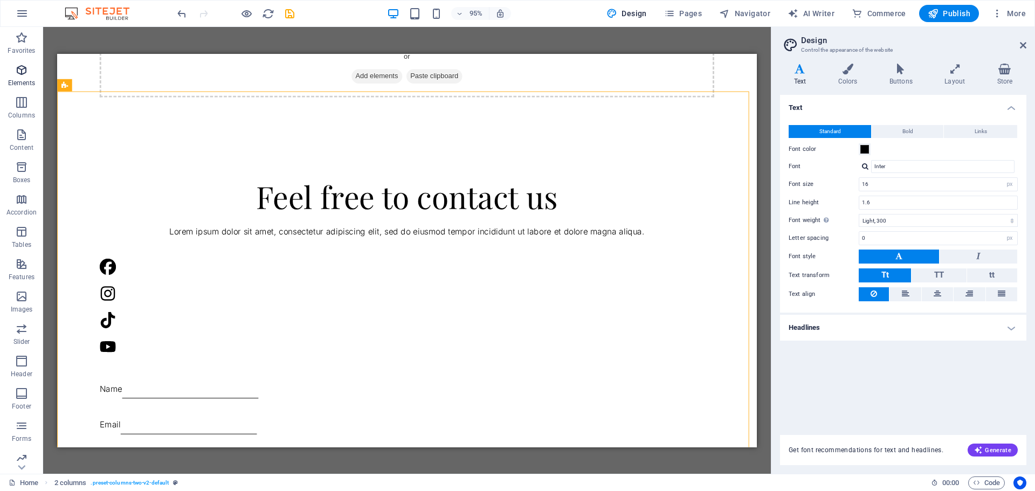
click at [23, 72] on icon "button" at bounding box center [21, 70] width 13 height 13
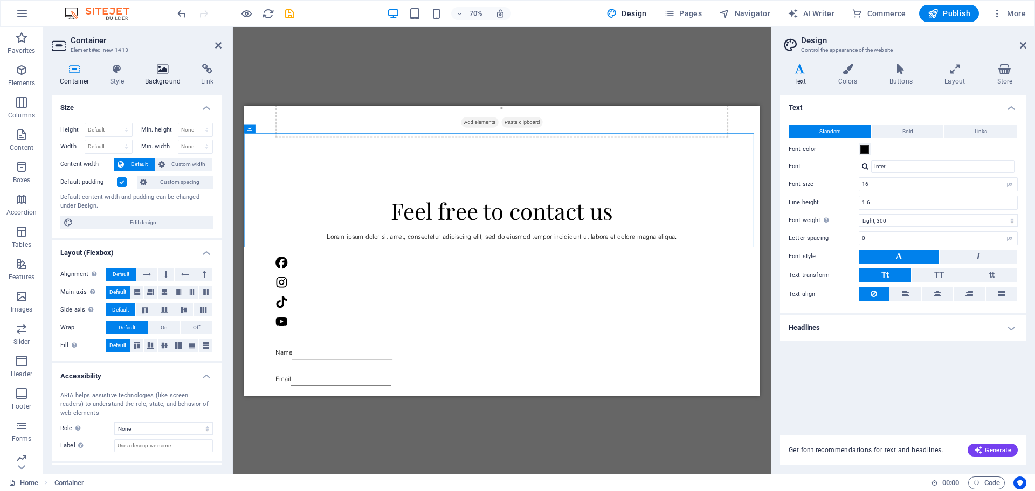
click at [161, 66] on icon at bounding box center [163, 69] width 52 height 11
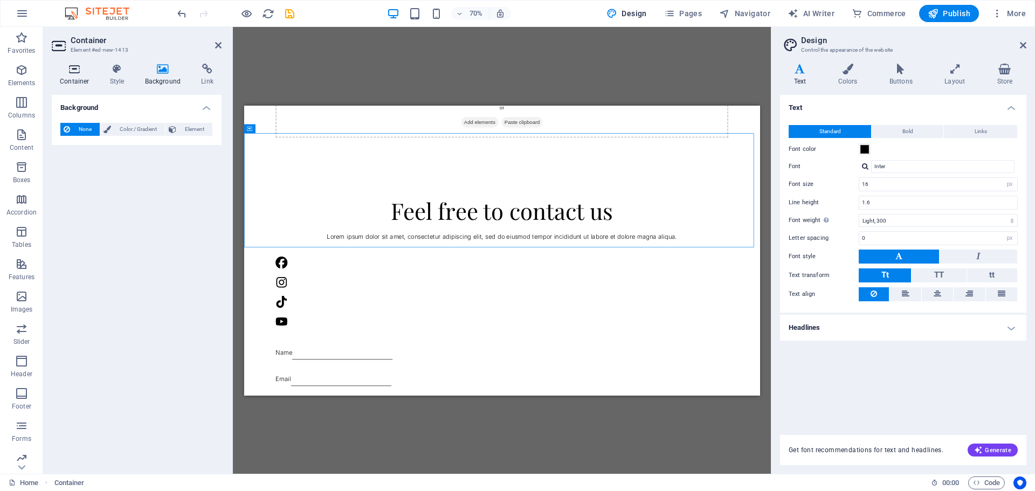
click at [92, 66] on icon at bounding box center [75, 69] width 46 height 11
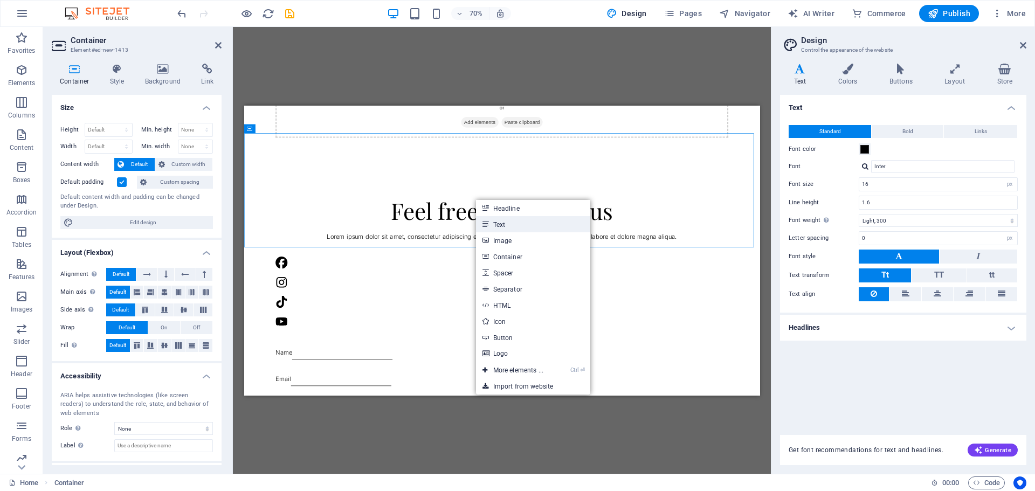
click at [497, 222] on link "Text" at bounding box center [533, 224] width 114 height 16
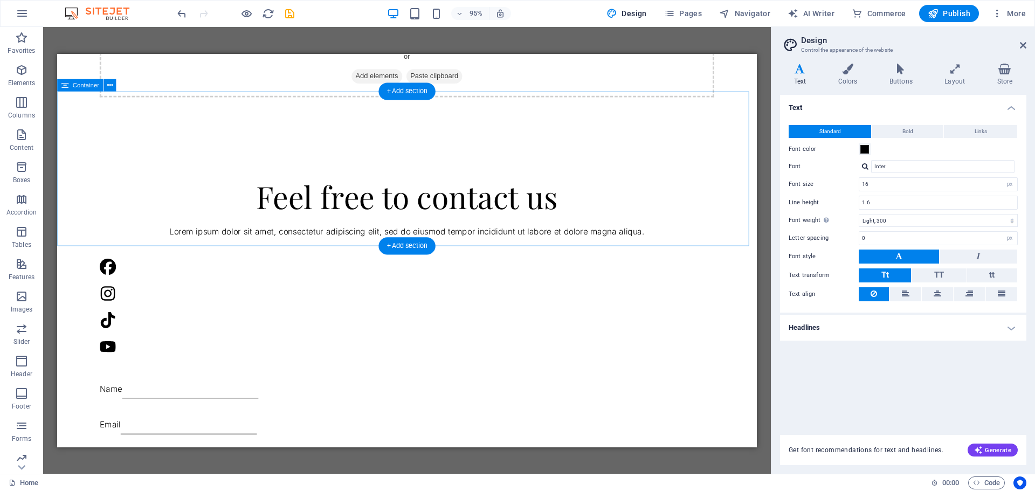
drag, startPoint x: 282, startPoint y: 126, endPoint x: 346, endPoint y: 187, distance: 88.1
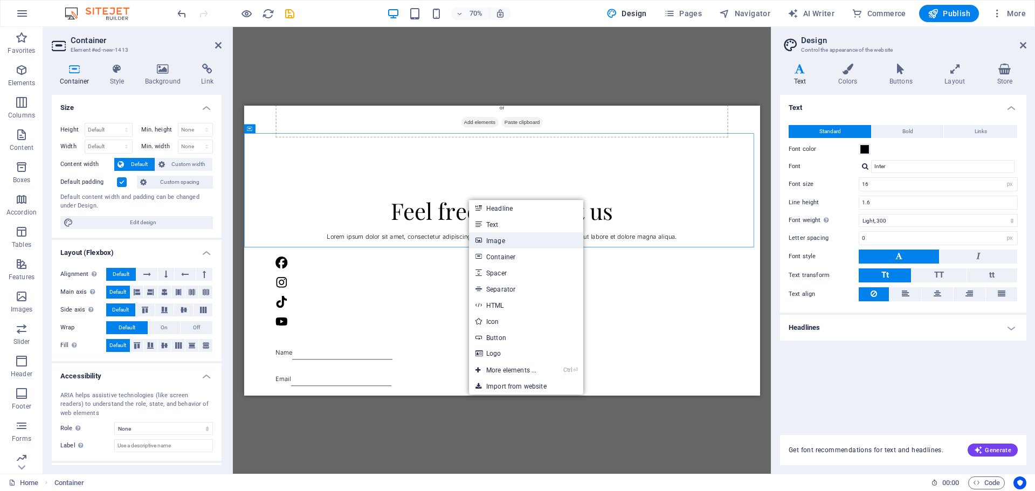
click at [486, 239] on link "Image" at bounding box center [526, 240] width 114 height 16
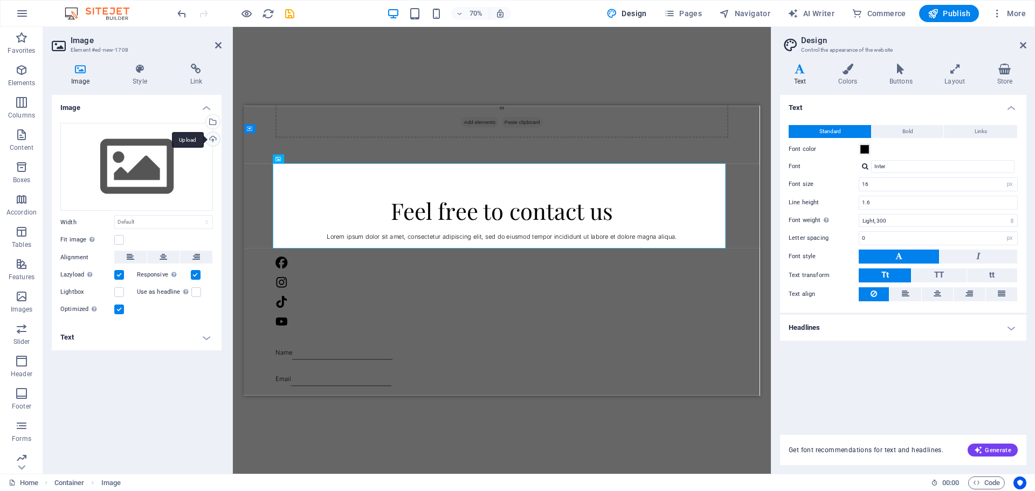
click at [212, 137] on div "Upload" at bounding box center [212, 140] width 16 height 16
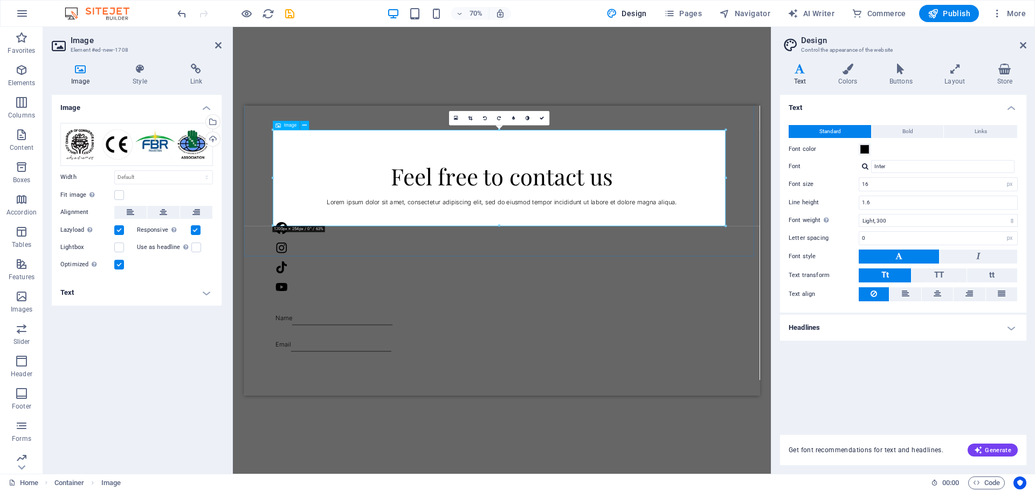
scroll to position [1436, 0]
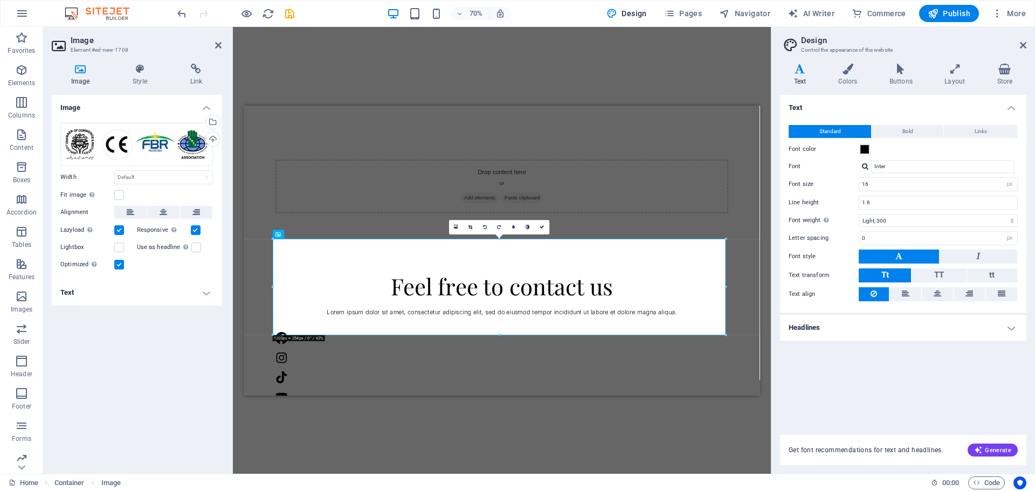
click at [217, 51] on header "Image Element #ed-new-1708" at bounding box center [137, 41] width 170 height 28
click at [214, 46] on header "Image Element #ed-new-1708" at bounding box center [137, 41] width 170 height 28
click at [218, 46] on icon at bounding box center [218, 45] width 6 height 9
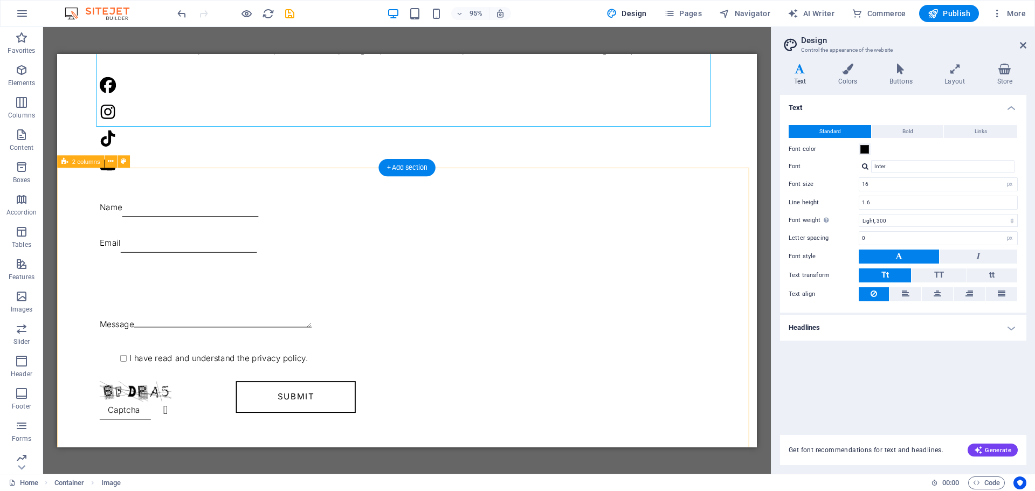
scroll to position [1760, 0]
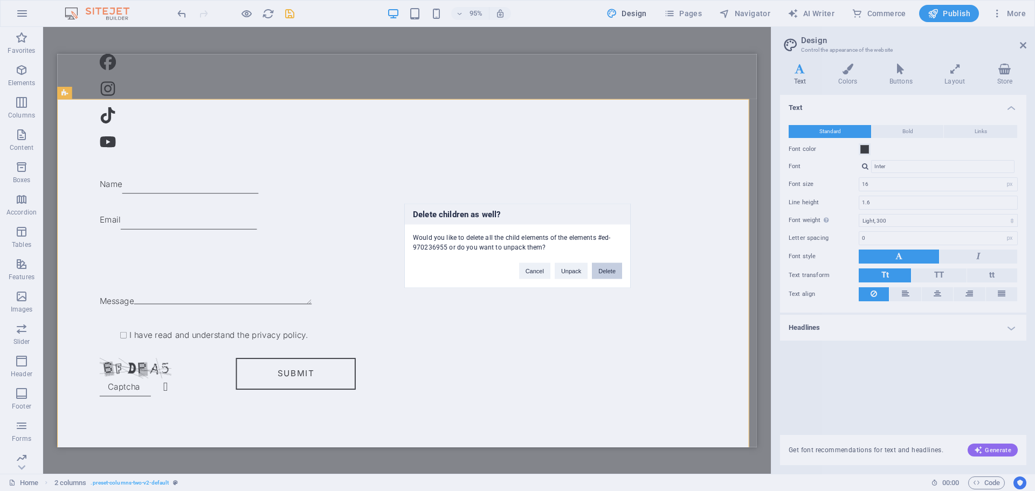
click at [608, 271] on button "Delete" at bounding box center [607, 271] width 30 height 16
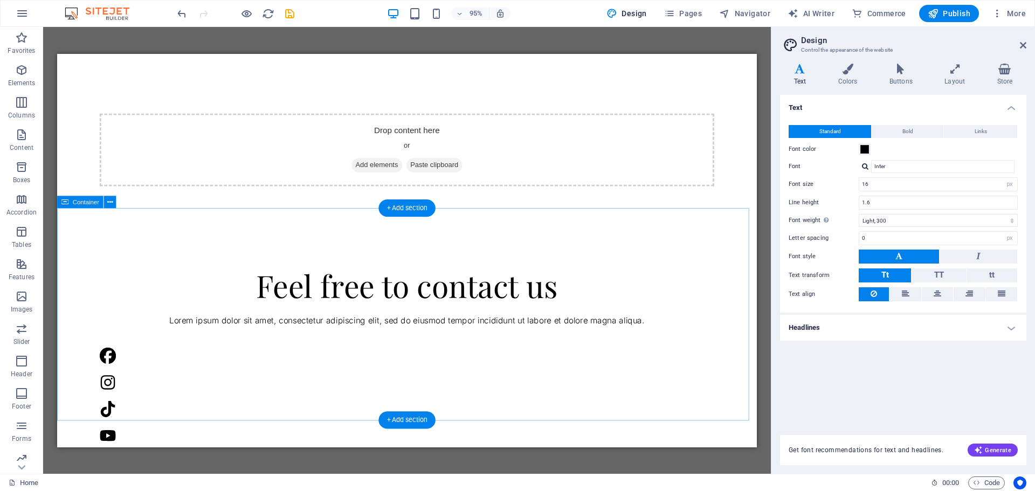
scroll to position [1475, 0]
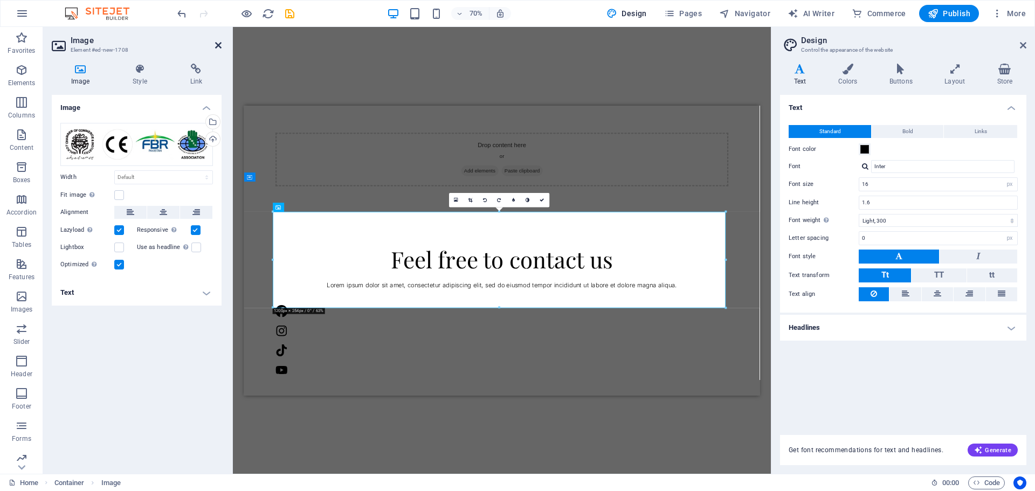
click at [219, 47] on icon at bounding box center [218, 45] width 6 height 9
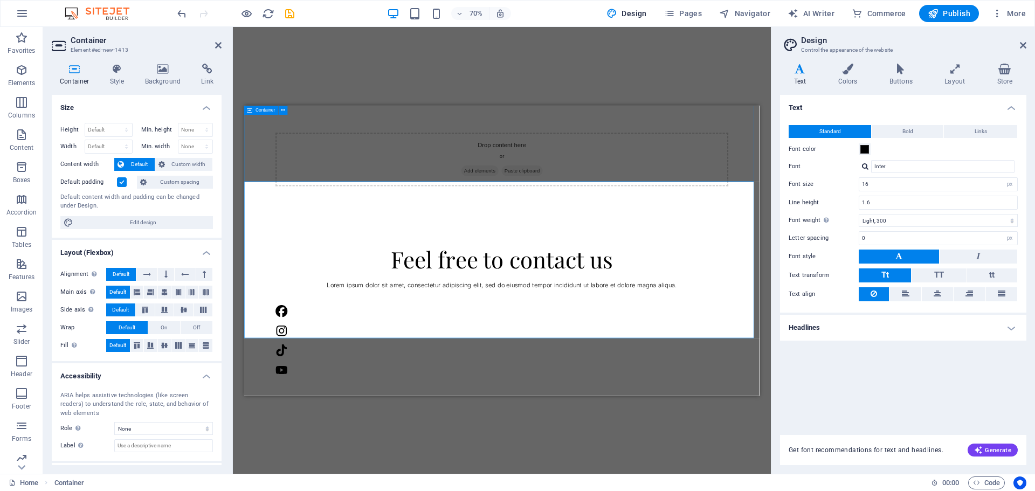
scroll to position [1367, 0]
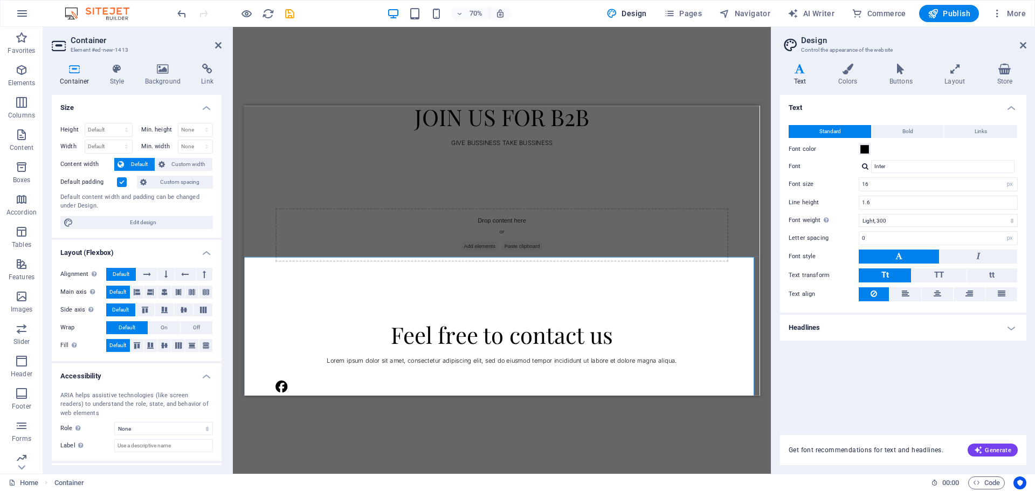
click at [62, 68] on icon at bounding box center [75, 69] width 46 height 11
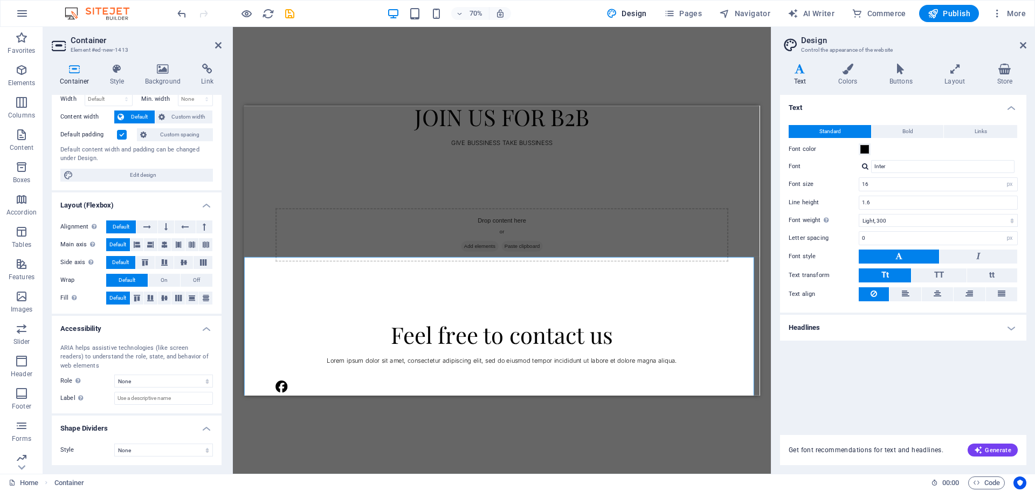
scroll to position [0, 0]
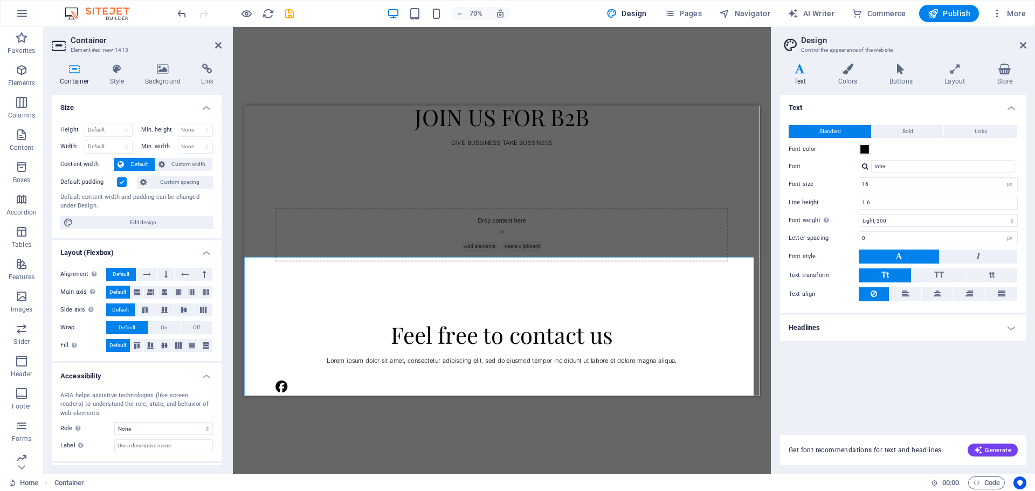
click at [124, 181] on label at bounding box center [122, 182] width 10 height 10
click at [0, 0] on input "Default padding" at bounding box center [0, 0] width 0 height 0
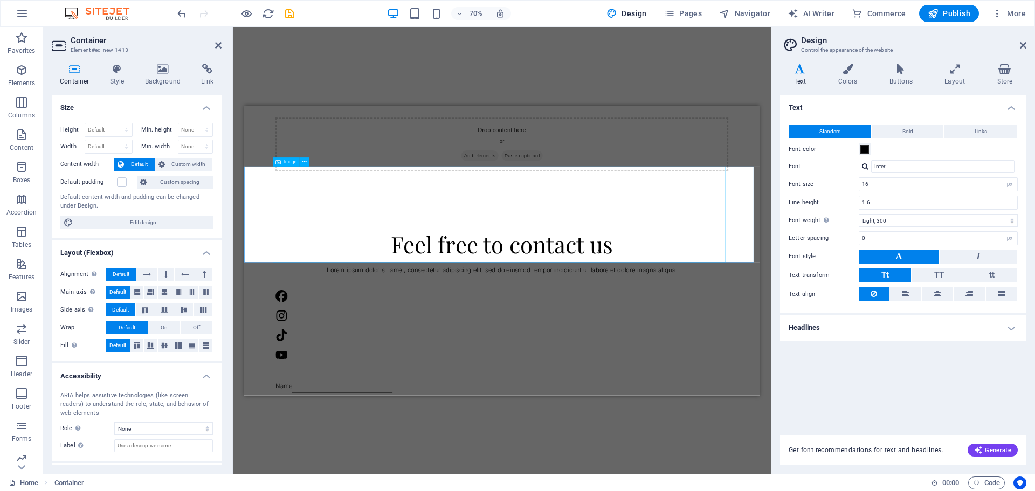
scroll to position [1442, 0]
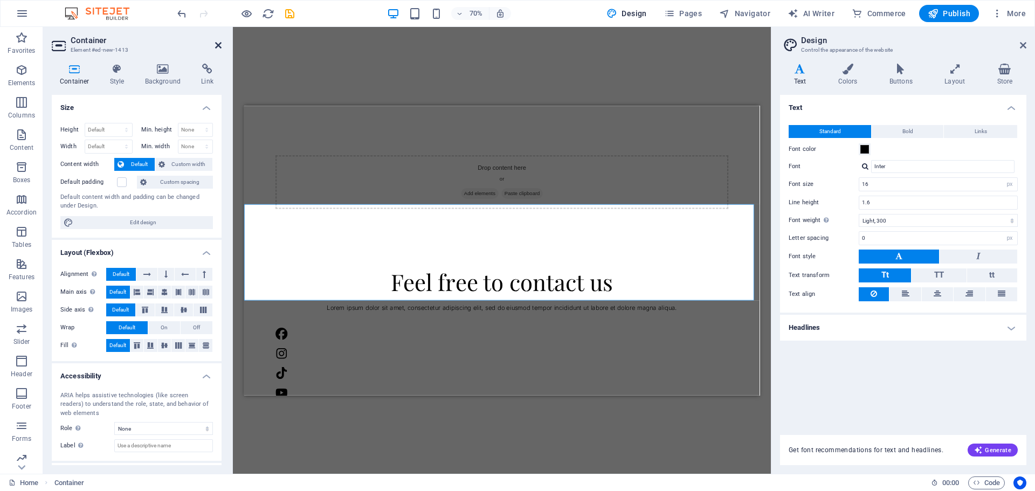
click at [217, 46] on icon at bounding box center [218, 45] width 6 height 9
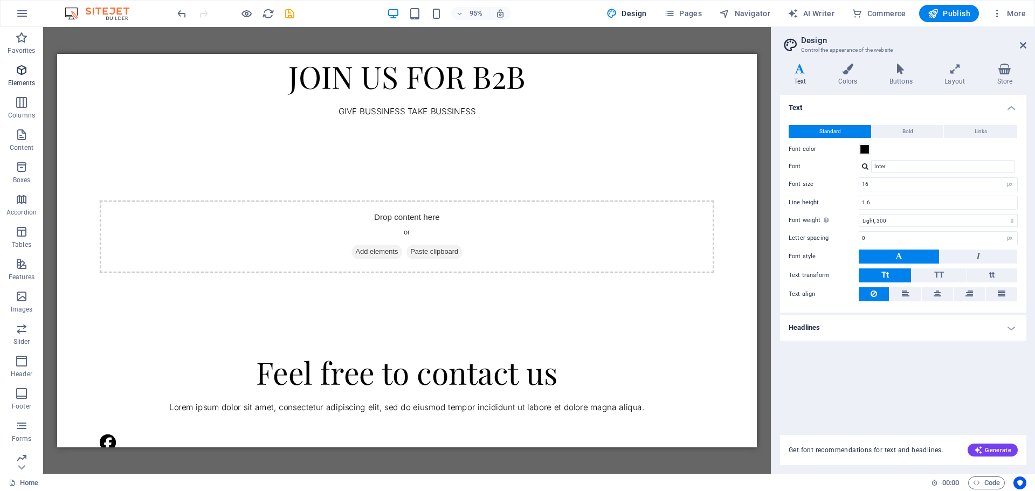
click at [26, 72] on icon "button" at bounding box center [21, 70] width 13 height 13
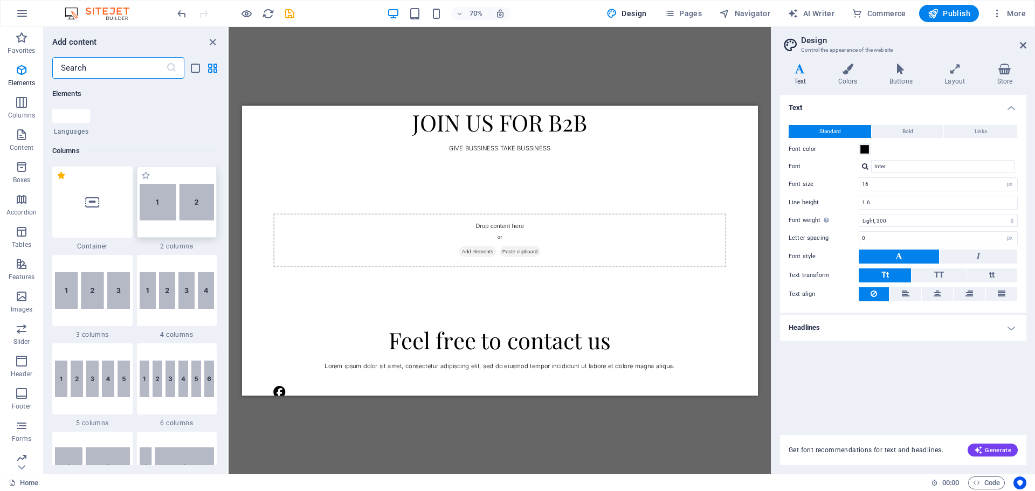
scroll to position [485, 0]
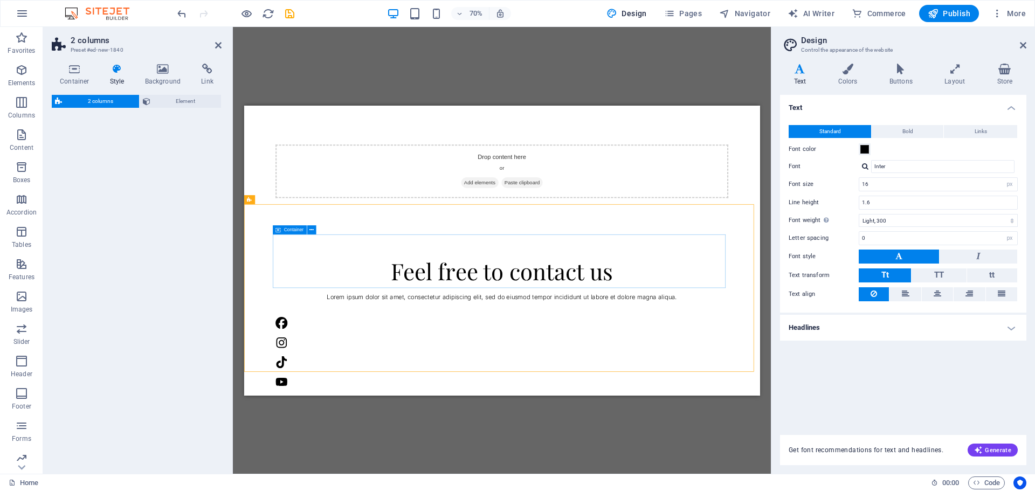
select select "rem"
select select "preset-columns-two-v2-default"
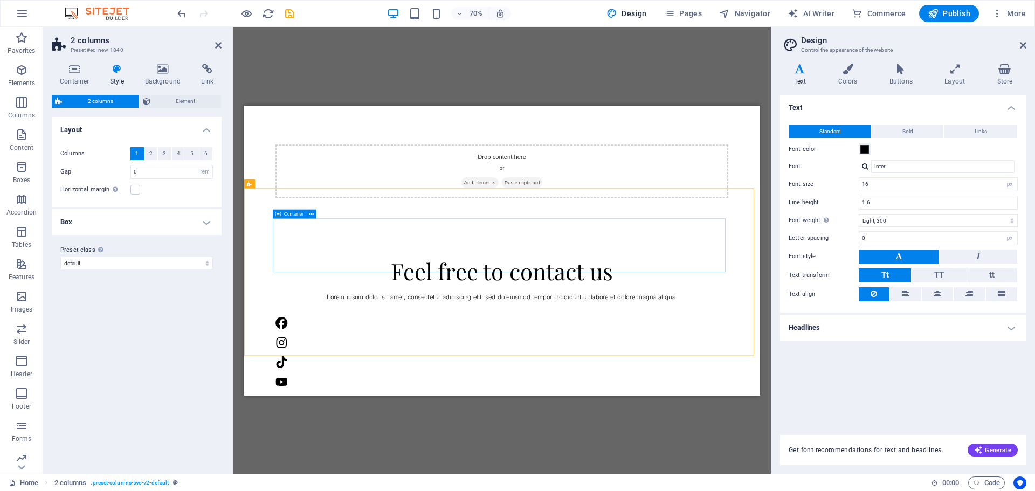
scroll to position [1496, 0]
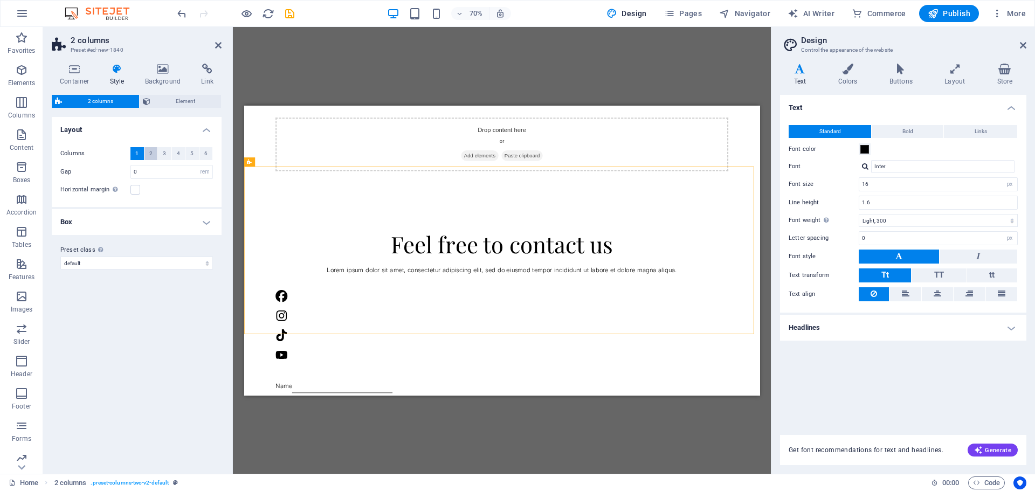
click at [146, 153] on button "2" at bounding box center [151, 153] width 13 height 13
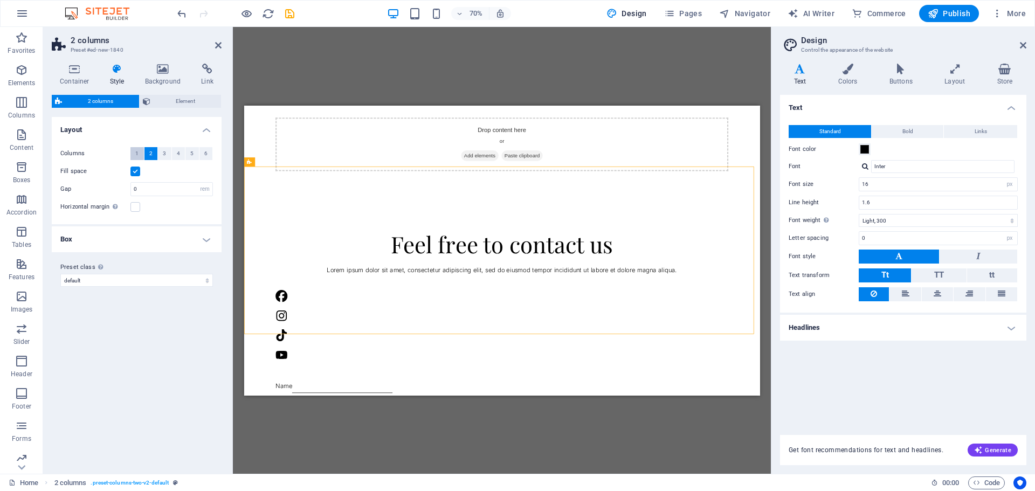
click at [135, 154] on button "1" at bounding box center [136, 153] width 13 height 13
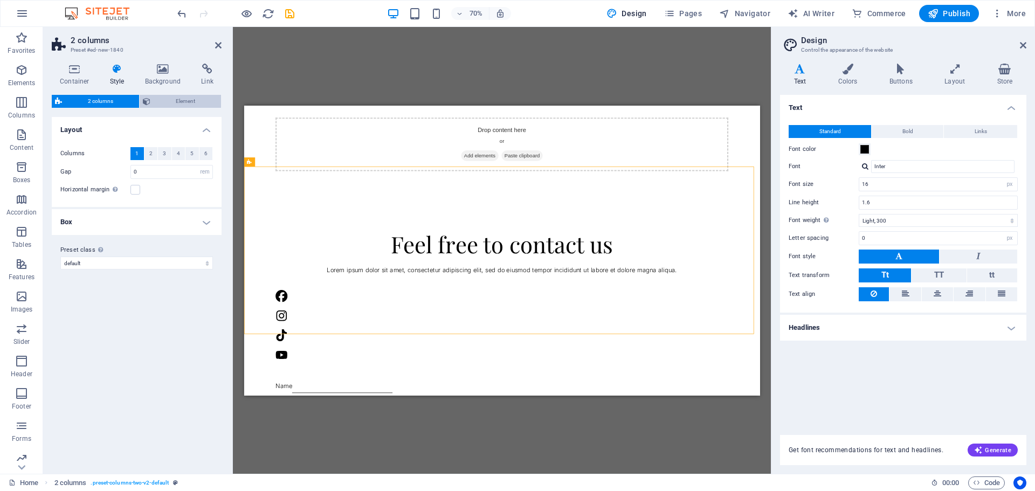
click at [166, 98] on span "Element" at bounding box center [186, 101] width 65 height 13
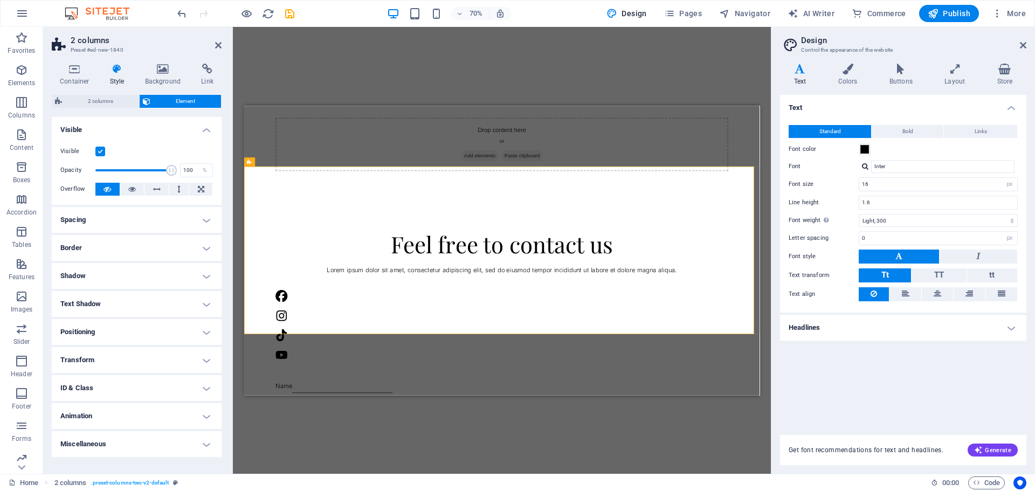
click at [108, 92] on div "Container Style Background Link Size Height Default px rem % vh vw Min. height …" at bounding box center [137, 265] width 170 height 402
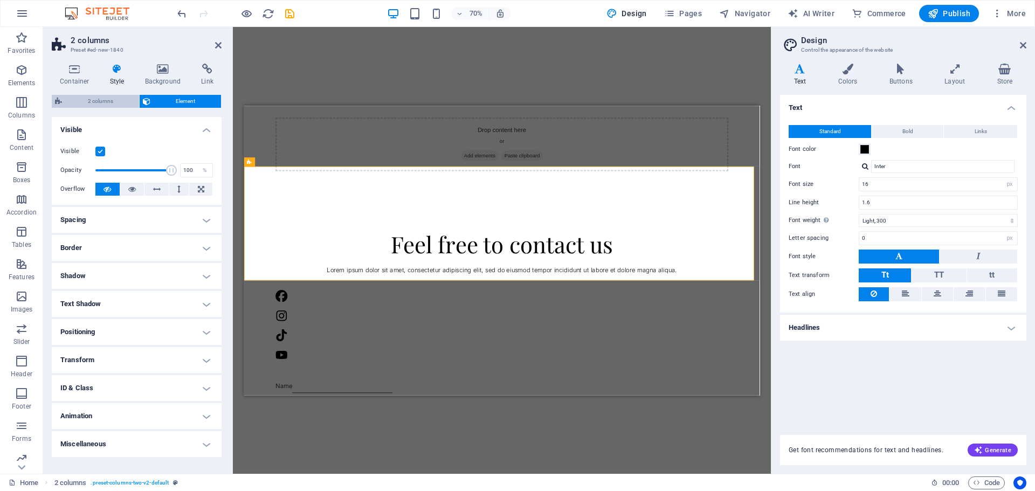
click at [118, 104] on span "2 columns" at bounding box center [100, 101] width 71 height 13
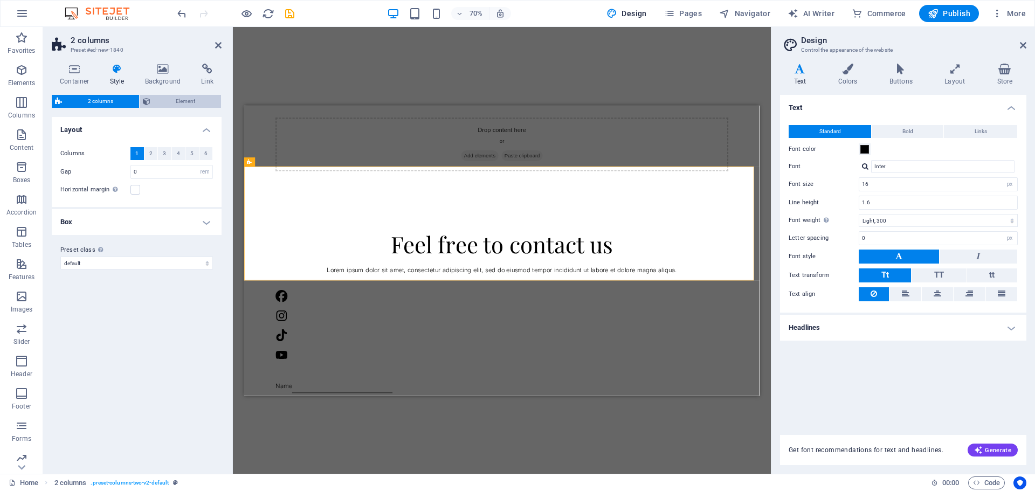
click at [155, 103] on span "Element" at bounding box center [186, 101] width 65 height 13
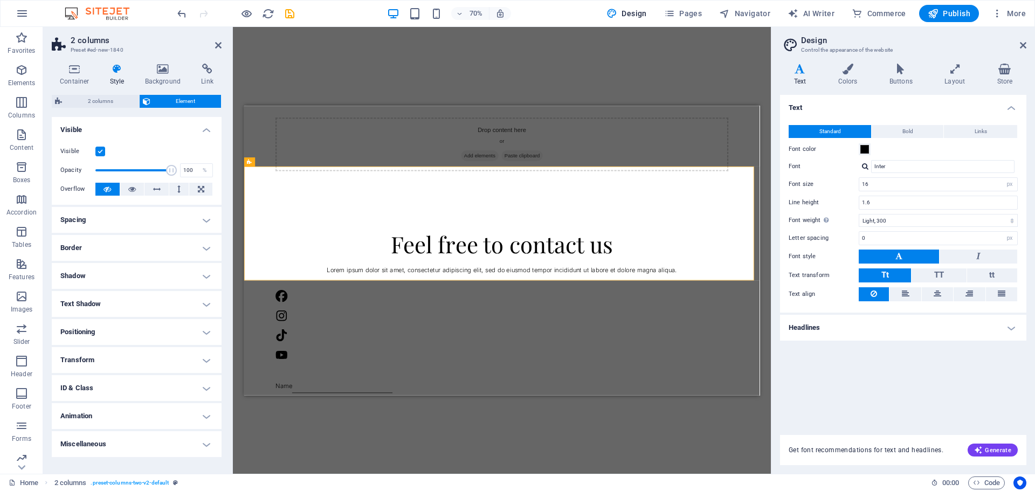
drag, startPoint x: 221, startPoint y: 42, endPoint x: 218, endPoint y: 51, distance: 9.4
click at [220, 42] on icon at bounding box center [218, 45] width 6 height 9
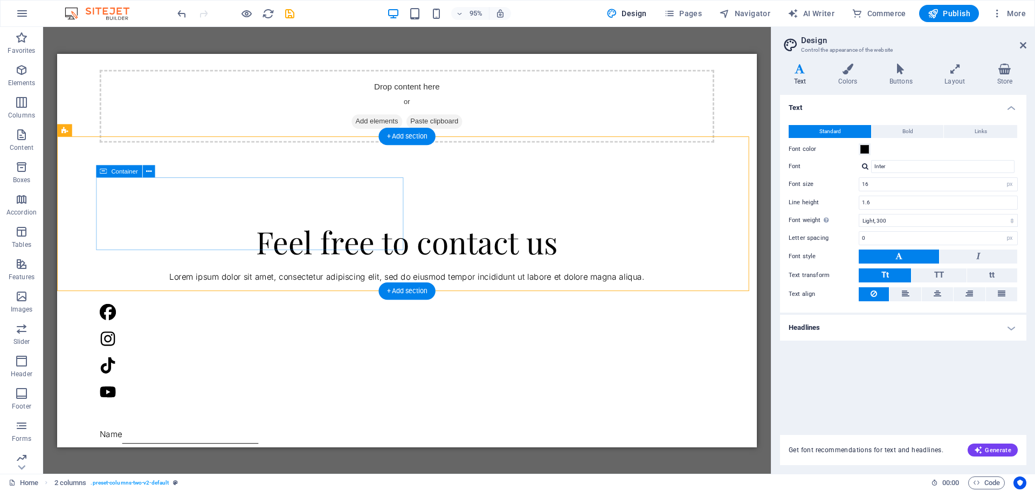
drag, startPoint x: 251, startPoint y: 243, endPoint x: 299, endPoint y: 287, distance: 65.3
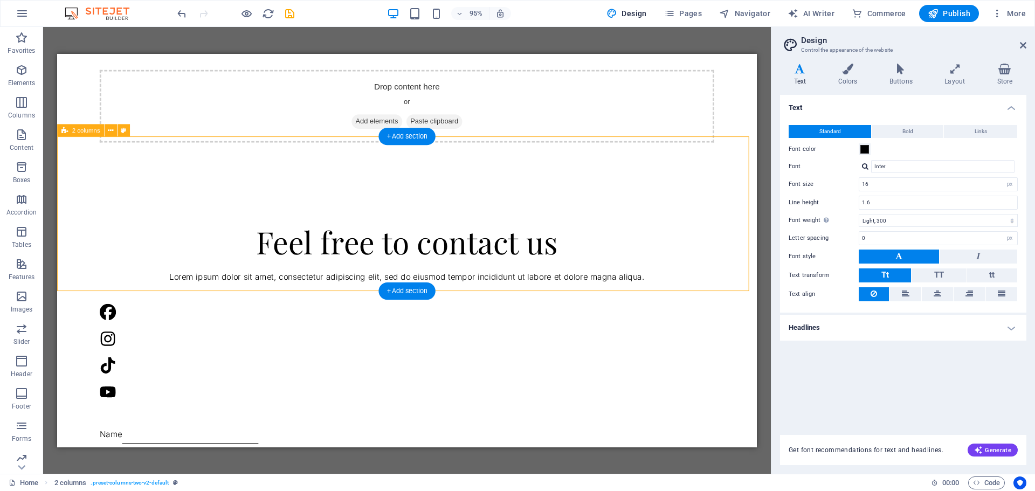
select select "rem"
select select "preset-columns-two-v2-default"
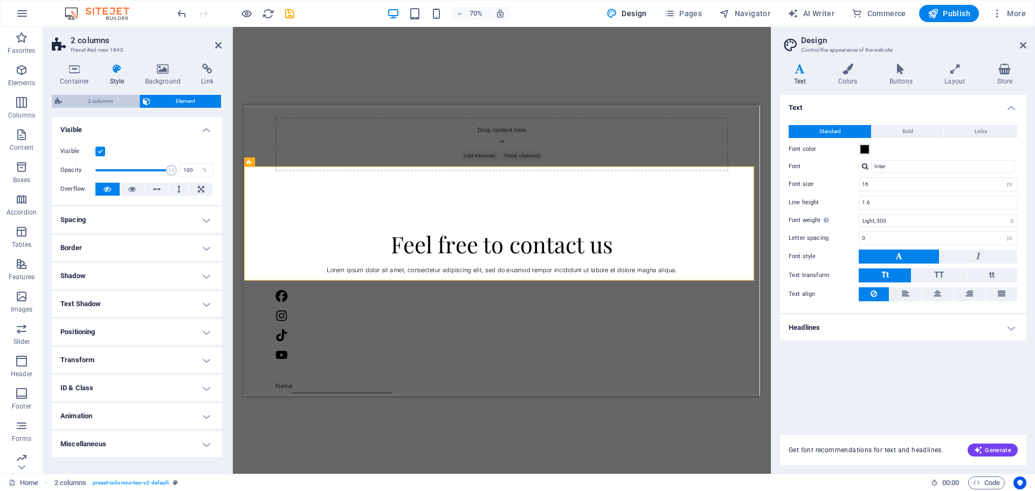
click at [97, 94] on div "Container Style Background Link Size Height Default px rem % vh vw Min. height …" at bounding box center [137, 265] width 170 height 402
click at [107, 100] on span "2 columns" at bounding box center [100, 101] width 71 height 13
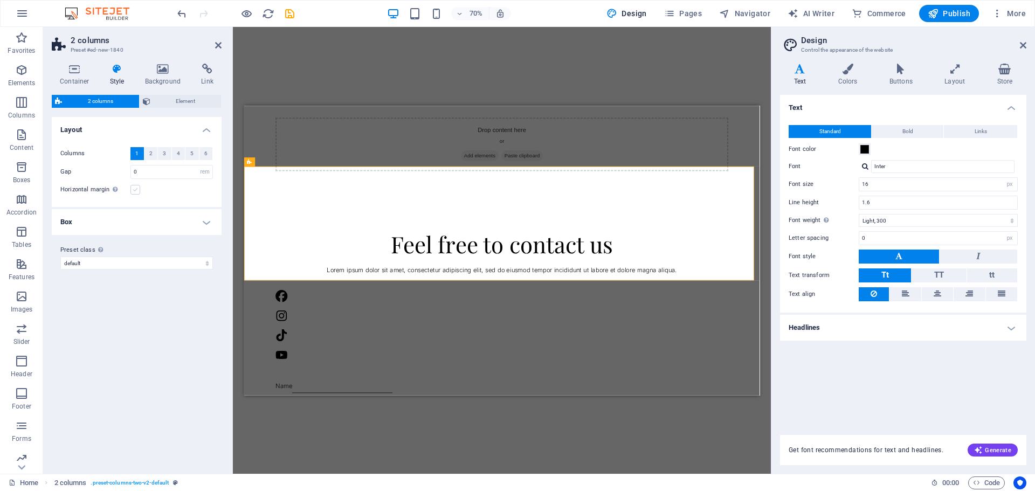
click at [132, 188] on label at bounding box center [135, 190] width 10 height 10
click at [0, 0] on input "Horizontal margin Only if the containers "Content width" is not set to "Default"" at bounding box center [0, 0] width 0 height 0
click at [129, 188] on label "Horizontal margin Only if the containers "Content width" is not set to "Default"" at bounding box center [95, 189] width 70 height 13
click at [0, 0] on input "Horizontal margin Only if the containers "Content width" is not set to "Default"" at bounding box center [0, 0] width 0 height 0
click at [104, 228] on div "Above chosen variant and settings affect all elements which carry this preset c…" at bounding box center [133, 227] width 86 height 32
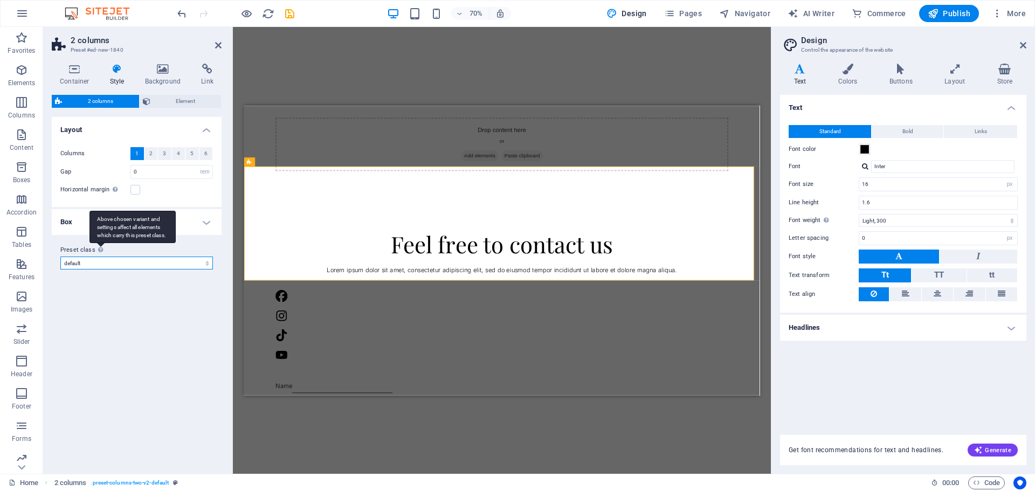
click at [104, 257] on select "pottery default Add preset class" at bounding box center [136, 263] width 153 height 13
click at [168, 230] on div "Above chosen variant and settings affect all elements which carry this preset c…" at bounding box center [133, 227] width 86 height 32
click at [168, 257] on select "pottery default Add preset class" at bounding box center [136, 263] width 153 height 13
drag, startPoint x: 180, startPoint y: 219, endPoint x: 189, endPoint y: 222, distance: 9.6
click at [180, 219] on h4 "Box" at bounding box center [137, 222] width 170 height 26
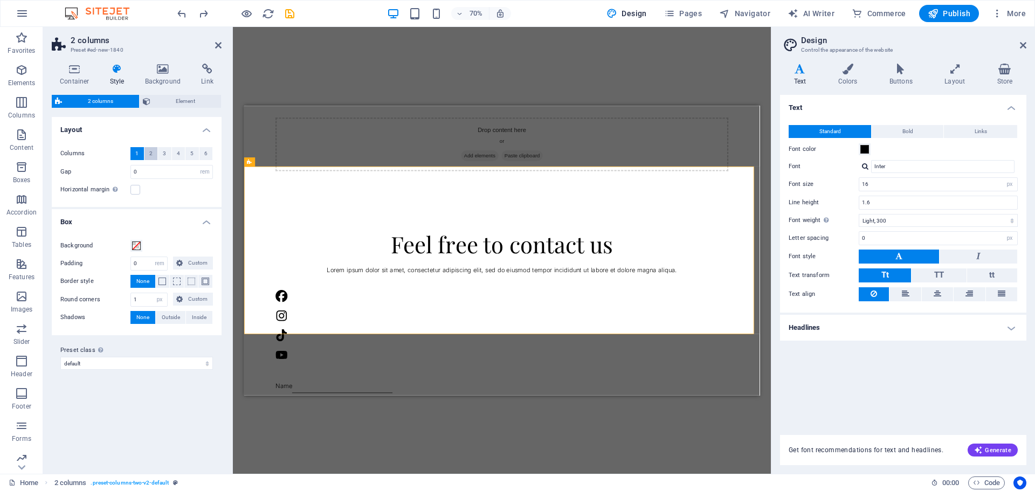
drag, startPoint x: 144, startPoint y: 147, endPoint x: 149, endPoint y: 155, distance: 9.9
click at [145, 147] on button "2" at bounding box center [151, 153] width 13 height 13
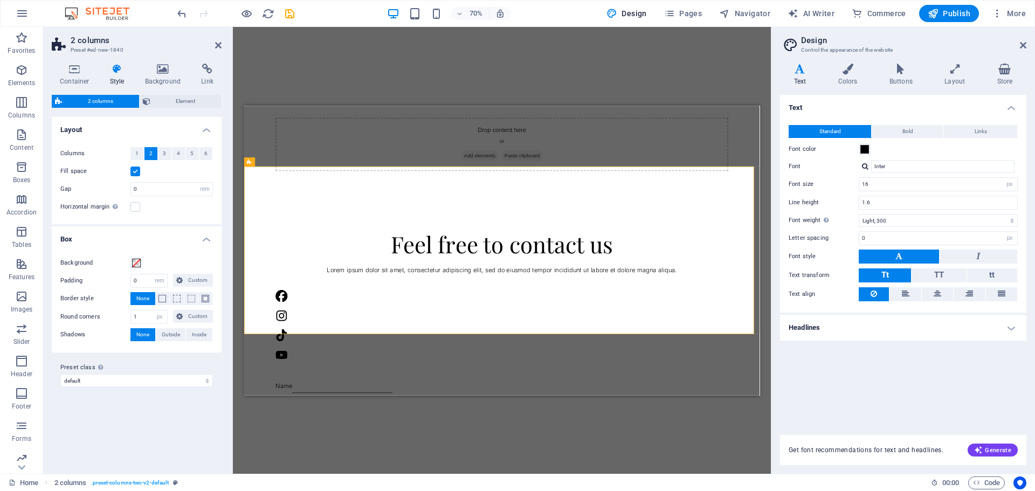
click at [149, 155] on span "2" at bounding box center [150, 153] width 3 height 13
click at [137, 151] on span "1" at bounding box center [136, 153] width 3 height 13
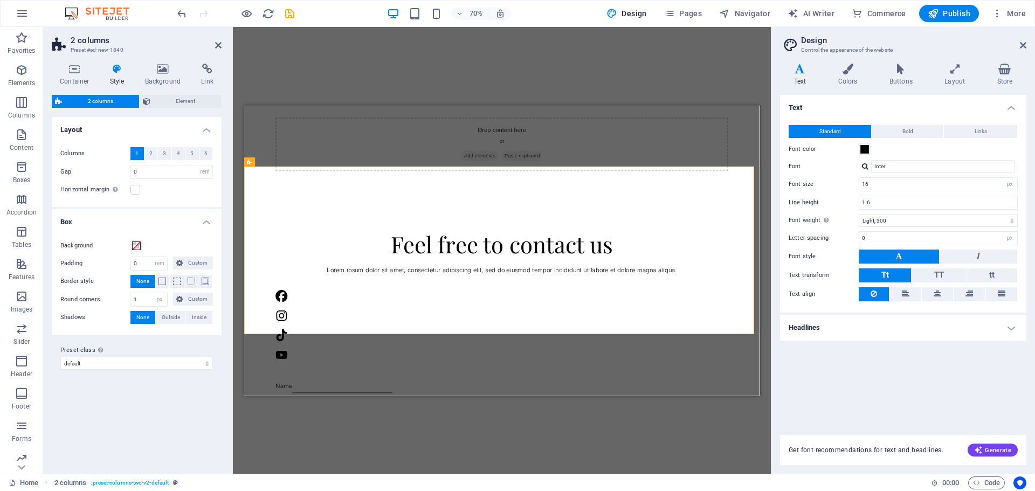
click at [221, 48] on icon at bounding box center [218, 45] width 6 height 9
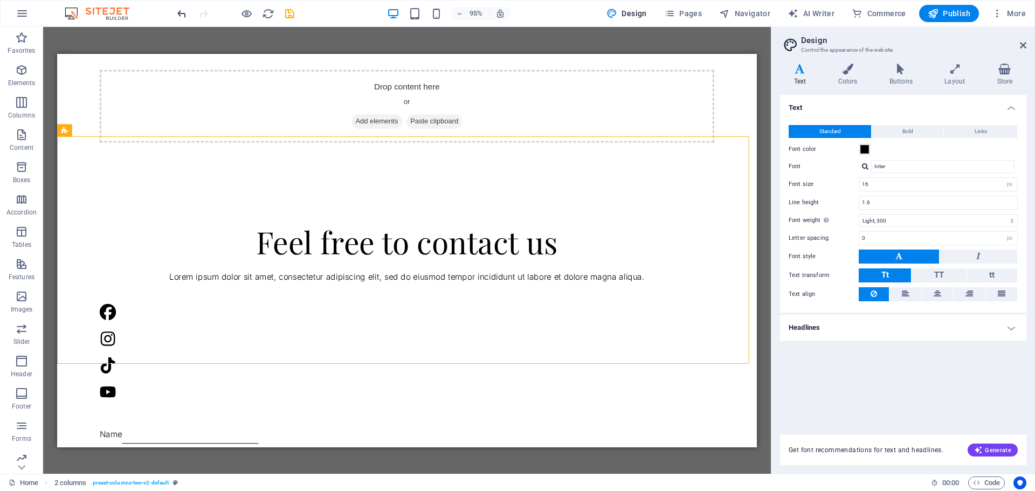
click at [181, 13] on icon "undo" at bounding box center [182, 14] width 12 height 12
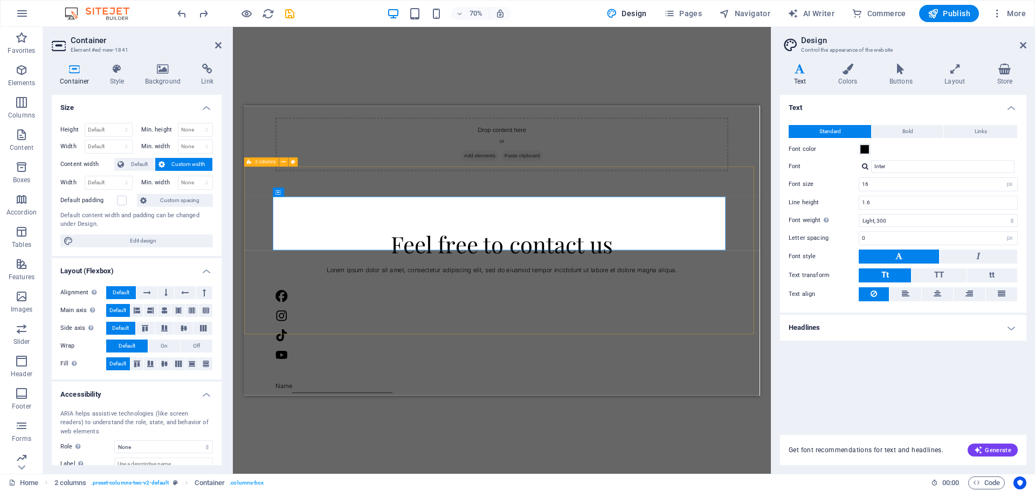
select select "rem"
select select "px"
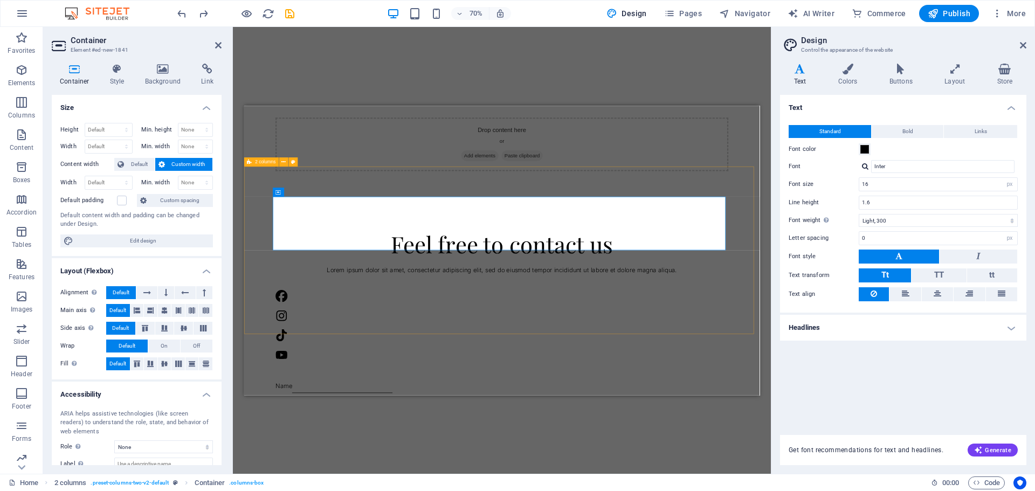
select select "preset-columns-two-v2-default"
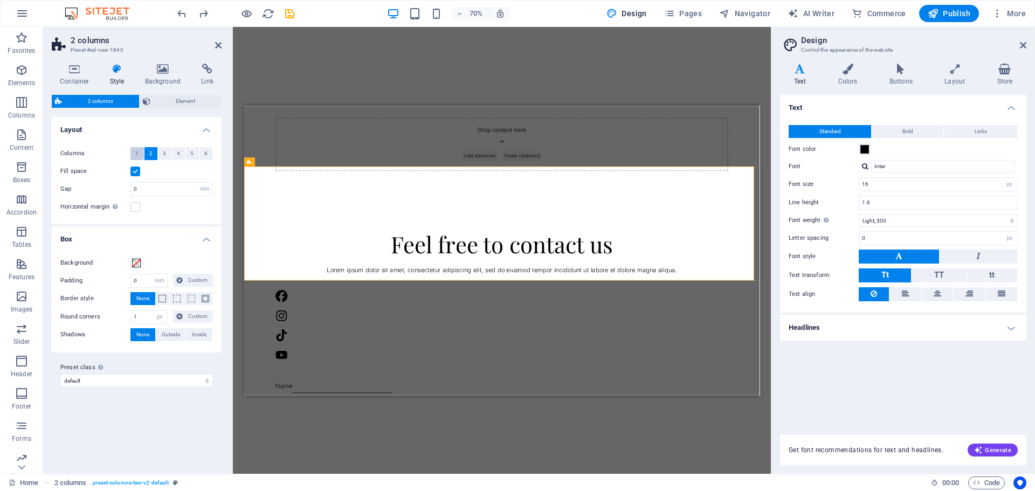
click at [140, 154] on button "1" at bounding box center [136, 153] width 13 height 13
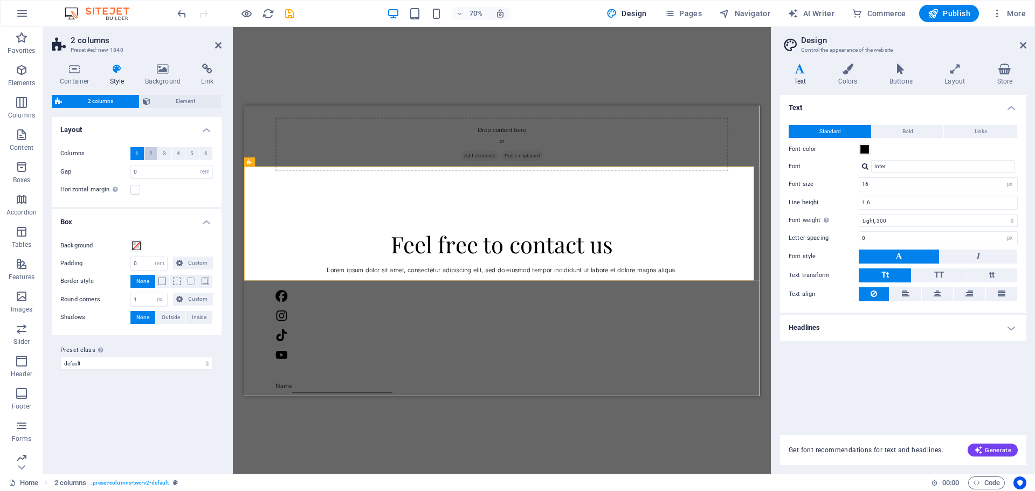
click at [154, 154] on button "2" at bounding box center [151, 153] width 13 height 13
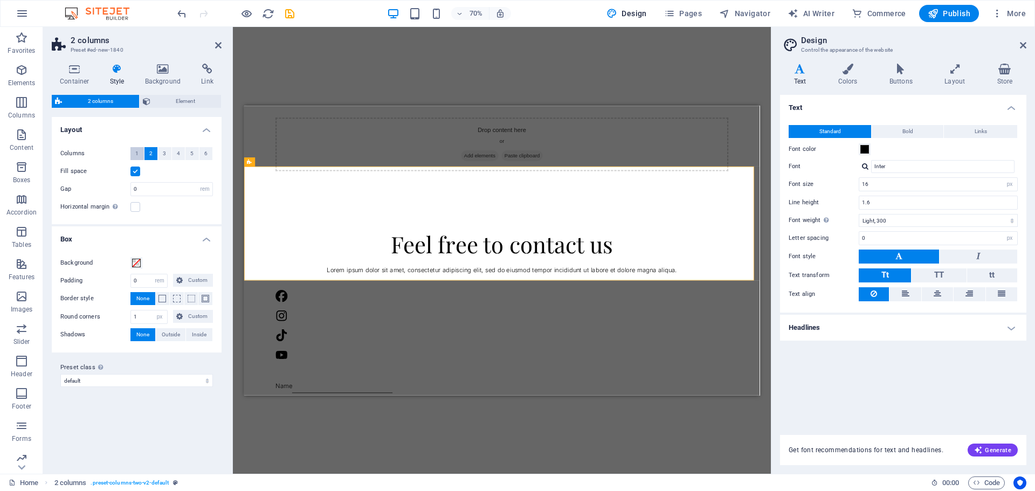
click at [134, 153] on button "1" at bounding box center [136, 153] width 13 height 13
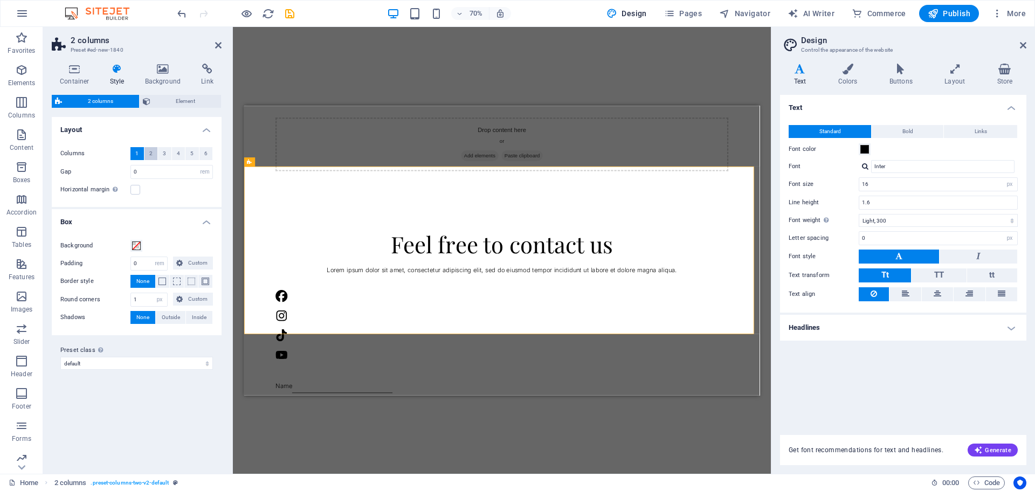
click at [147, 153] on button "2" at bounding box center [151, 153] width 13 height 13
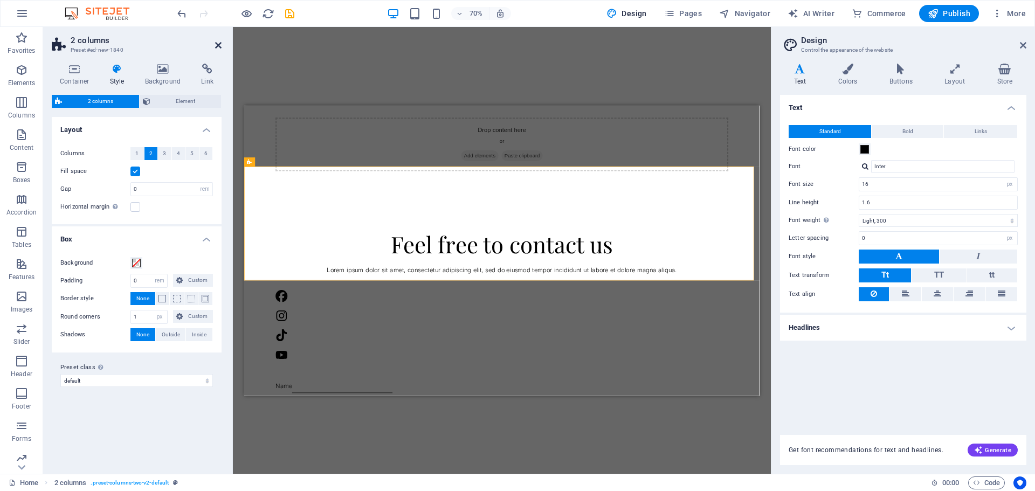
click at [221, 44] on icon at bounding box center [218, 45] width 6 height 9
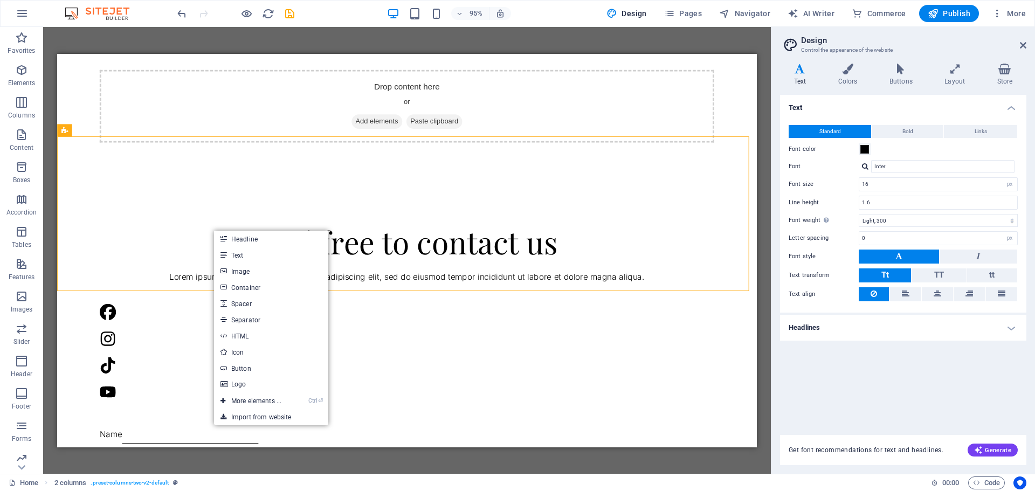
drag, startPoint x: 232, startPoint y: 267, endPoint x: 235, endPoint y: 260, distance: 7.3
click at [233, 267] on link "Image" at bounding box center [271, 271] width 114 height 16
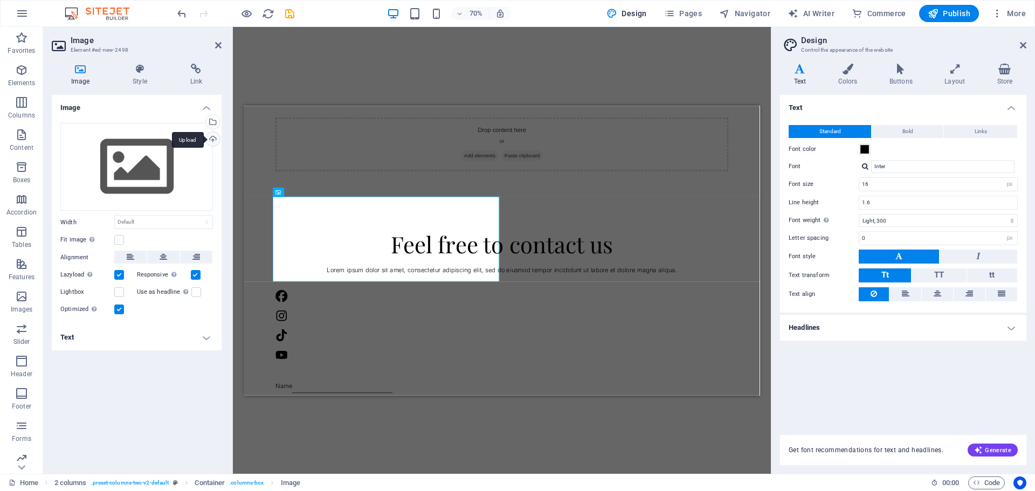
click at [210, 138] on div "Upload" at bounding box center [212, 140] width 16 height 16
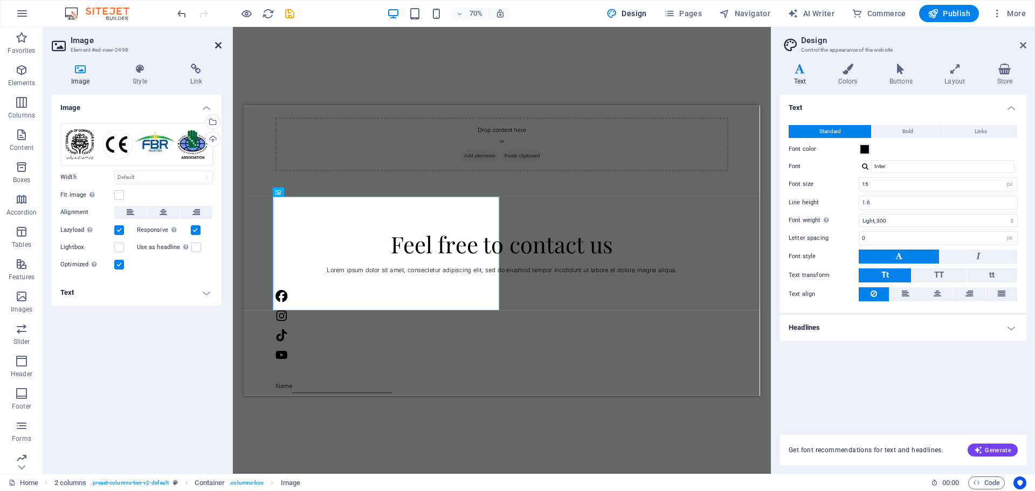
click at [218, 45] on icon at bounding box center [218, 45] width 6 height 9
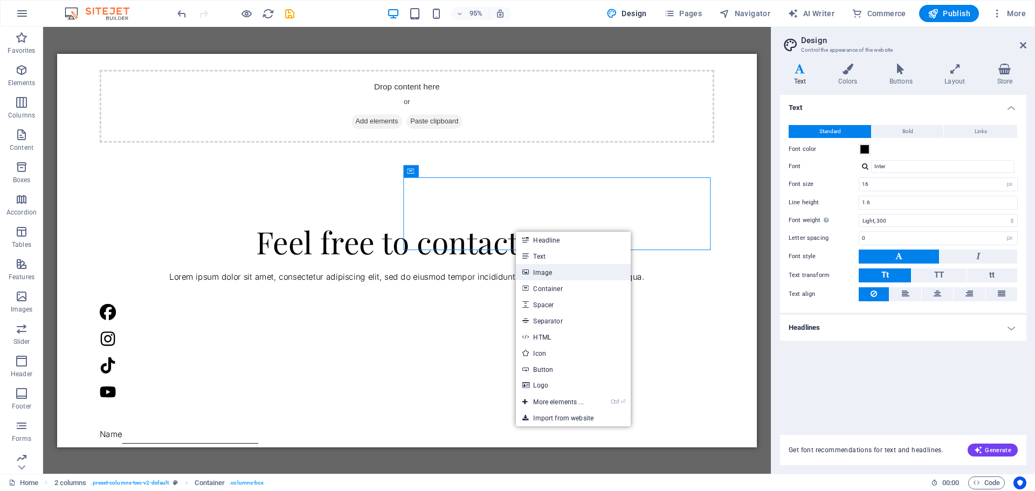
click at [528, 275] on icon at bounding box center [525, 272] width 5 height 16
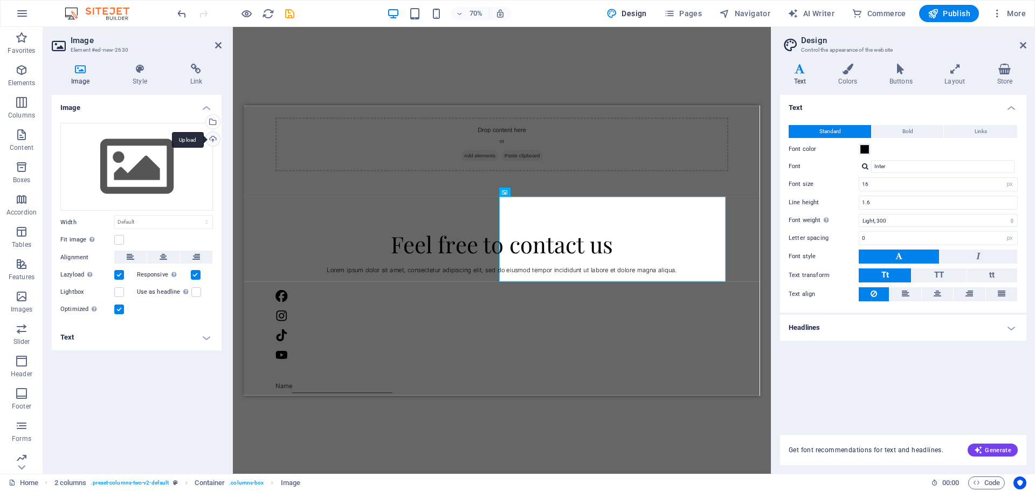
click at [209, 141] on div "Upload" at bounding box center [212, 140] width 16 height 16
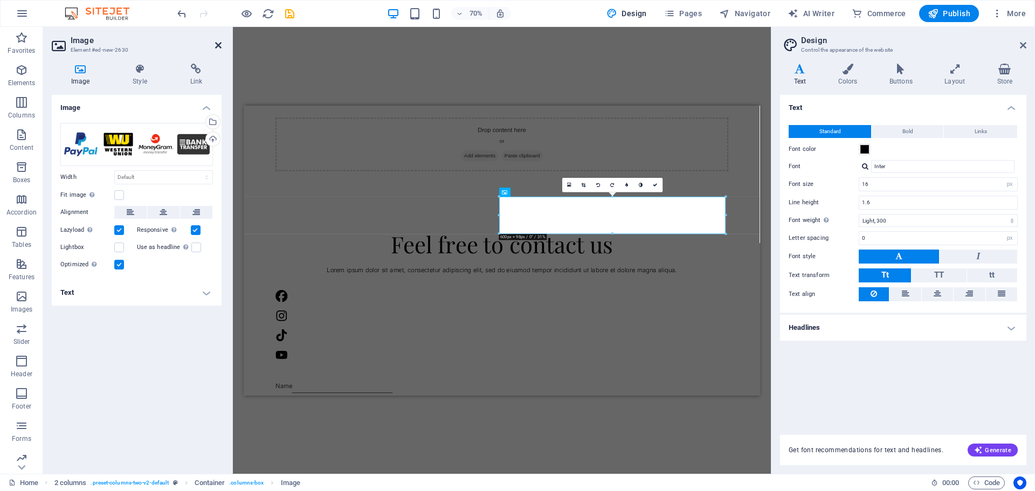
drag, startPoint x: 219, startPoint y: 44, endPoint x: 176, endPoint y: 10, distance: 55.3
click at [219, 44] on icon at bounding box center [218, 45] width 6 height 9
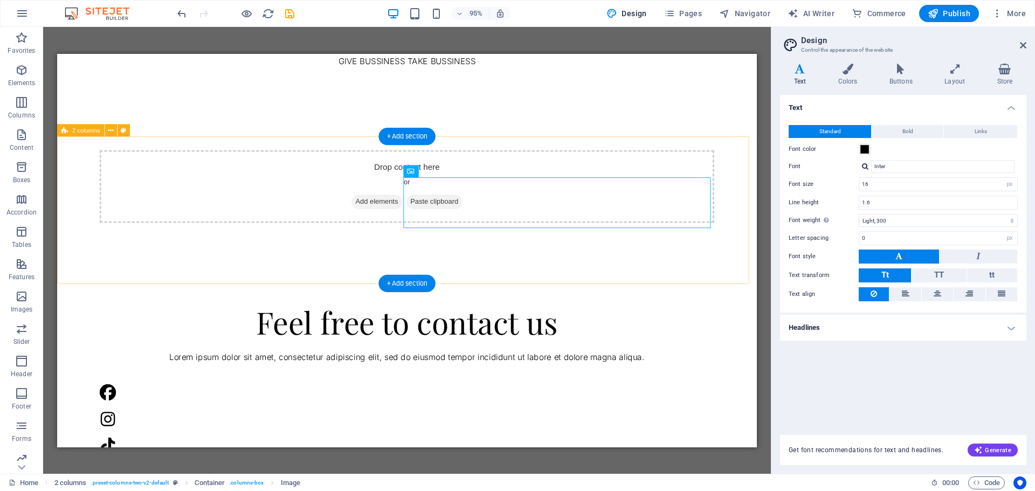
scroll to position [1389, 0]
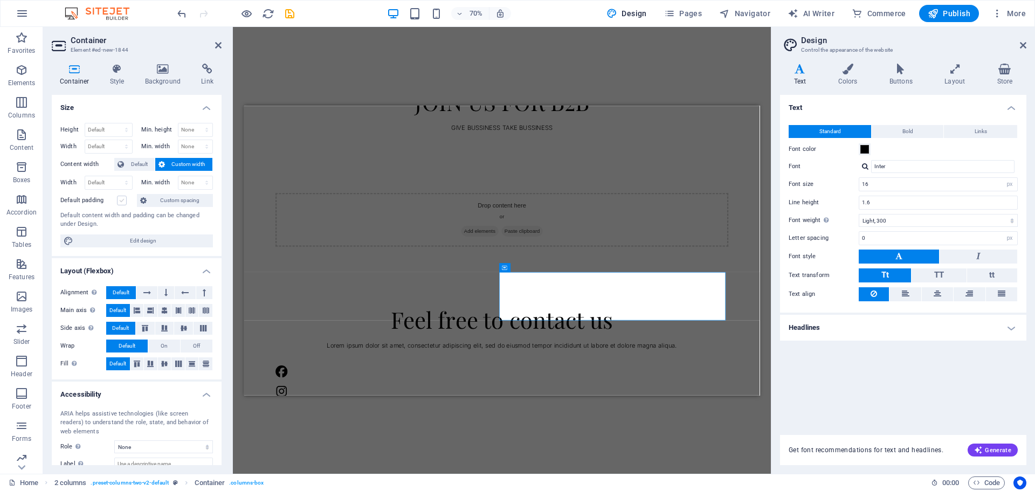
click at [122, 202] on label at bounding box center [122, 201] width 10 height 10
click at [0, 0] on input "Default padding" at bounding box center [0, 0] width 0 height 0
click at [123, 202] on label at bounding box center [122, 201] width 10 height 10
click at [0, 0] on input "Default padding" at bounding box center [0, 0] width 0 height 0
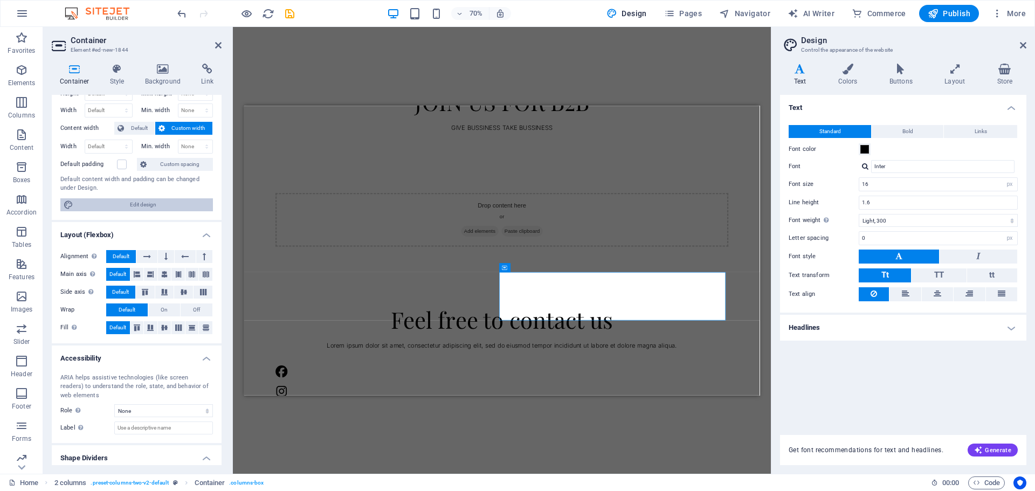
scroll to position [54, 0]
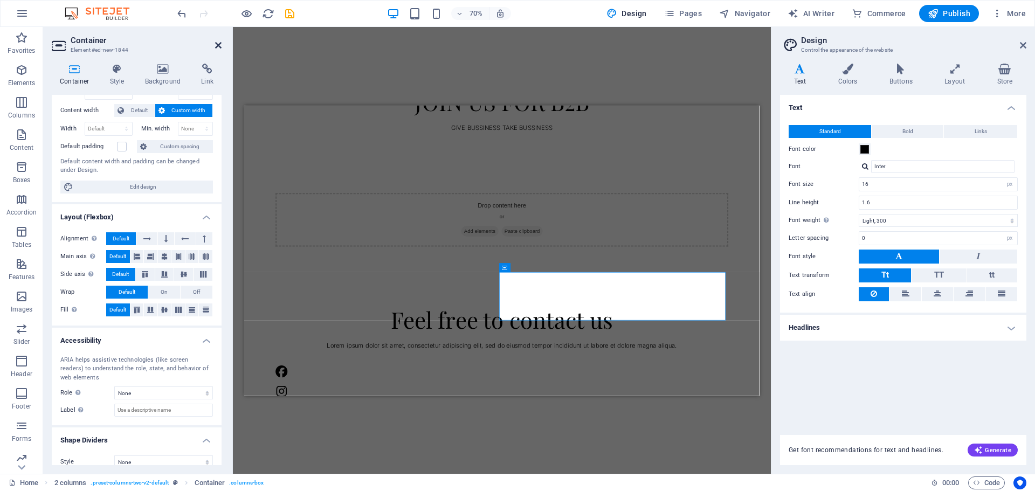
drag, startPoint x: 217, startPoint y: 46, endPoint x: 169, endPoint y: 48, distance: 48.0
click at [217, 46] on icon at bounding box center [218, 45] width 6 height 9
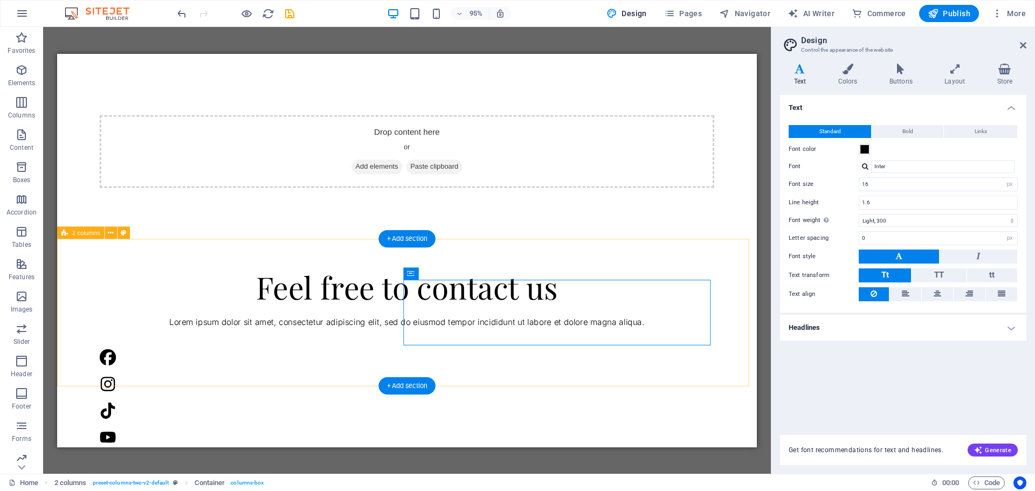
scroll to position [1496, 0]
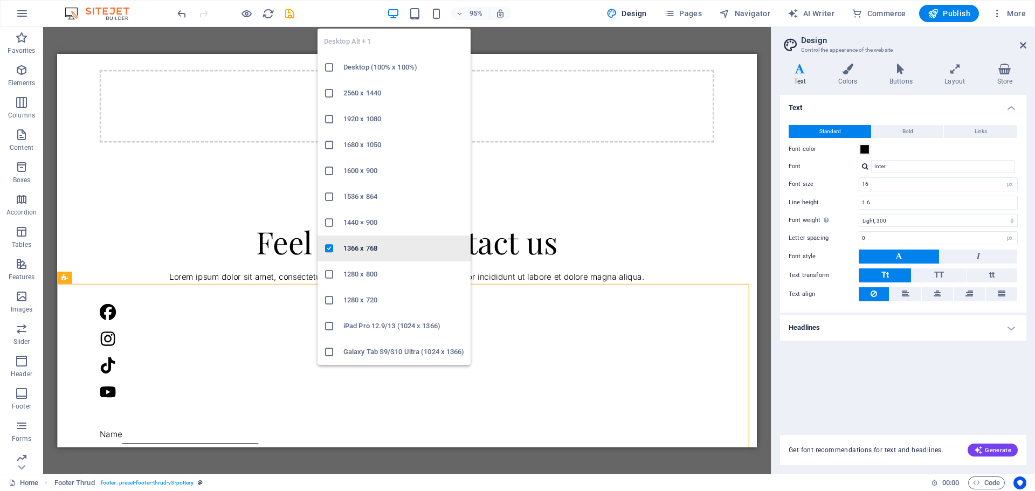
click at [368, 250] on h6 "1366 x 768" at bounding box center [403, 248] width 121 height 13
click at [406, 124] on h6 "1920 x 1080" at bounding box center [403, 119] width 121 height 13
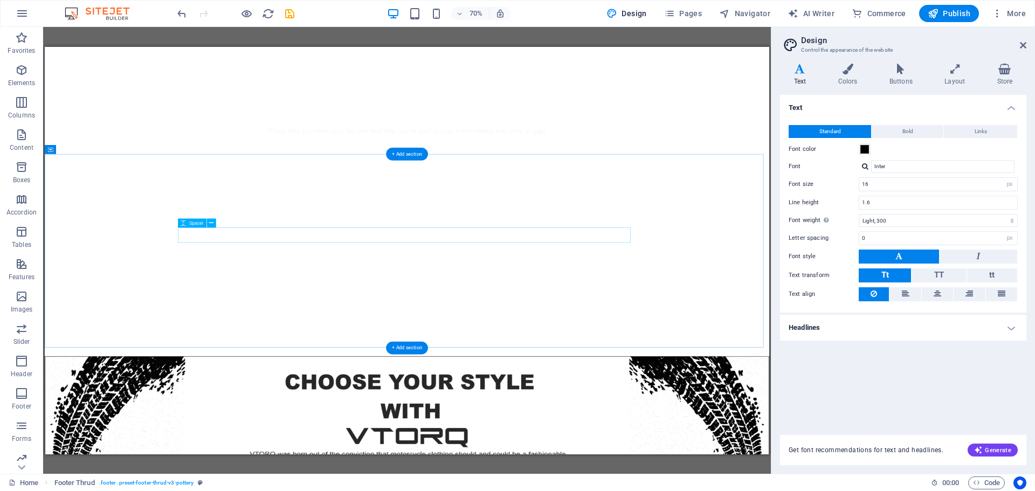
scroll to position [469, 0]
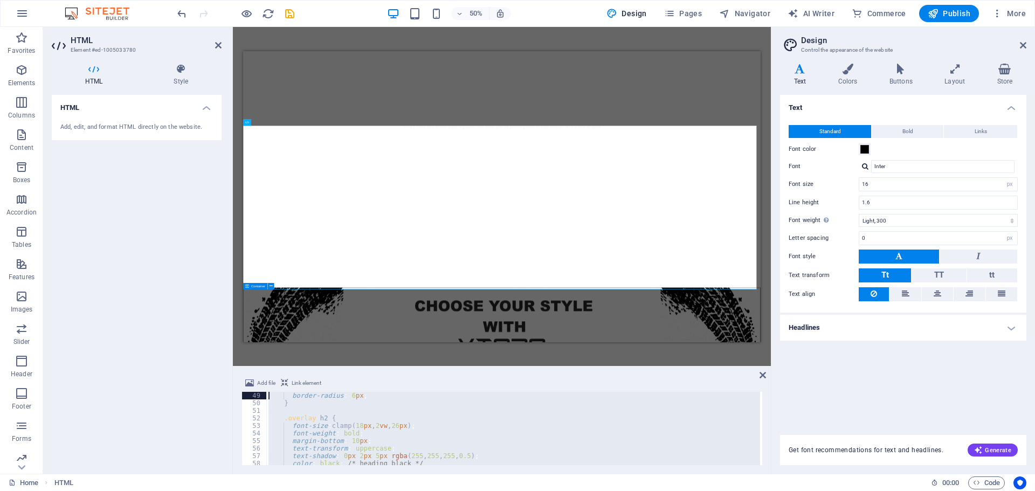
scroll to position [0, 0]
click at [239, 327] on div "H1 Banner Banner Container Menu Bar Logo Spacer Text Image HTML Container Conta…" at bounding box center [502, 250] width 538 height 447
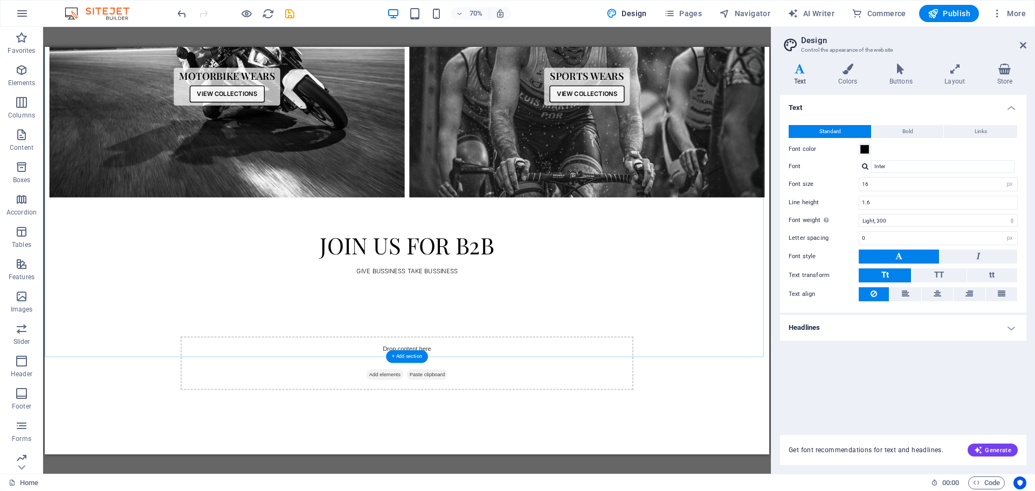
scroll to position [1439, 0]
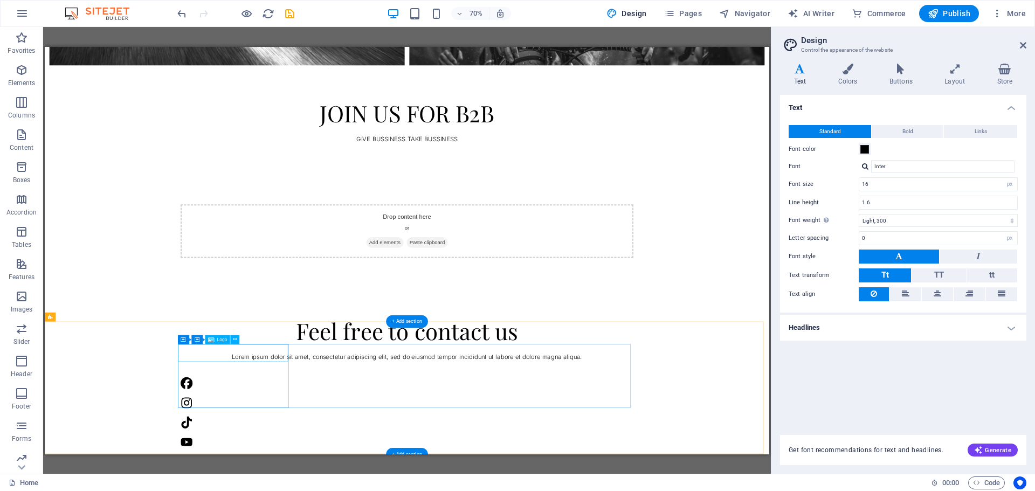
select select "px"
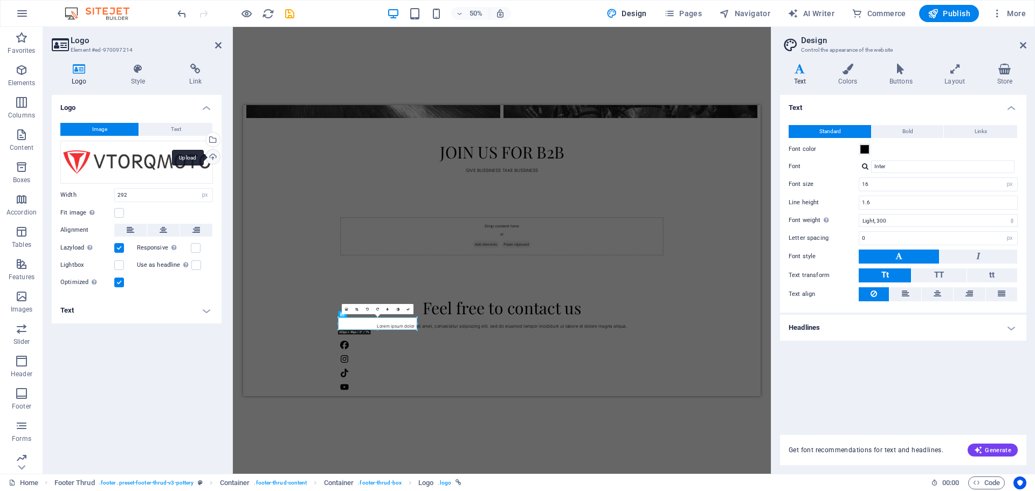
click at [217, 162] on div "Upload" at bounding box center [212, 158] width 16 height 16
click at [214, 159] on div "Upload" at bounding box center [212, 158] width 16 height 16
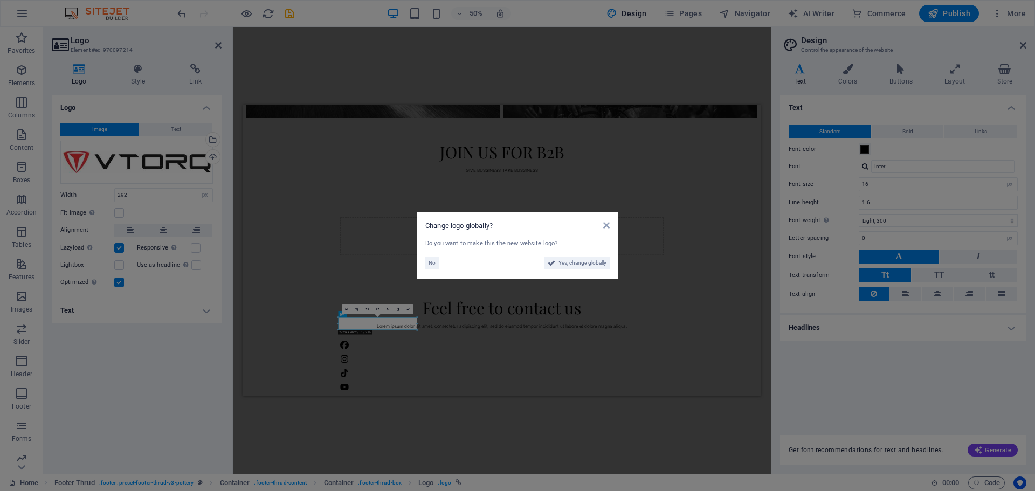
scroll to position [1438, 0]
click at [431, 258] on span "No" at bounding box center [432, 263] width 7 height 13
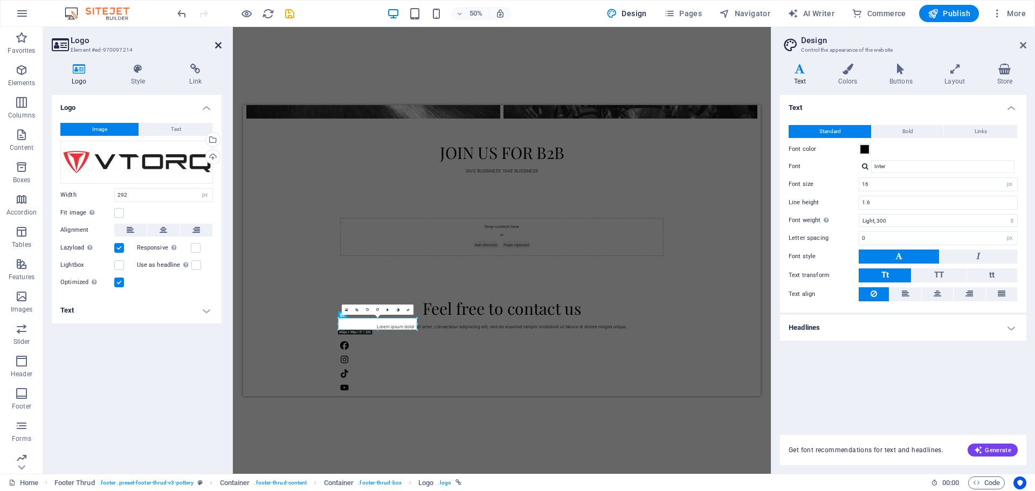
click at [216, 43] on icon at bounding box center [218, 45] width 6 height 9
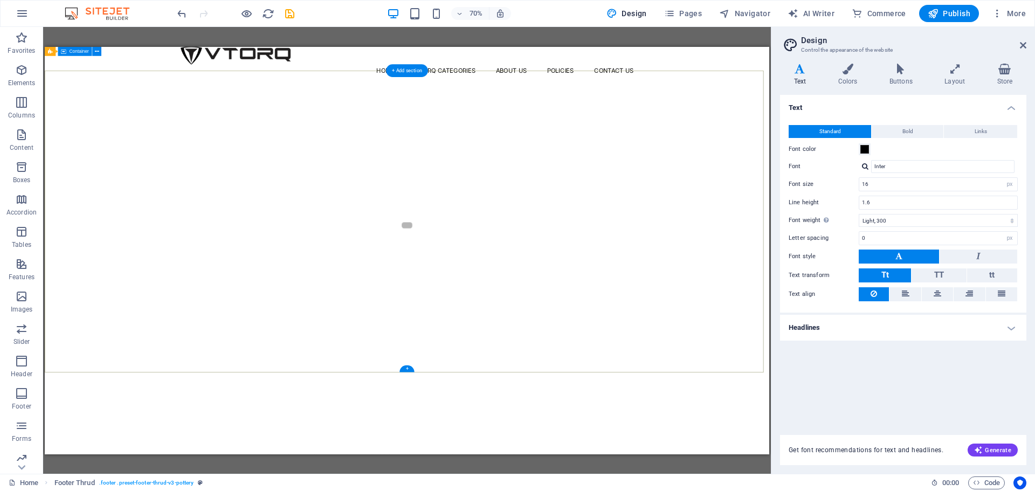
scroll to position [0, 0]
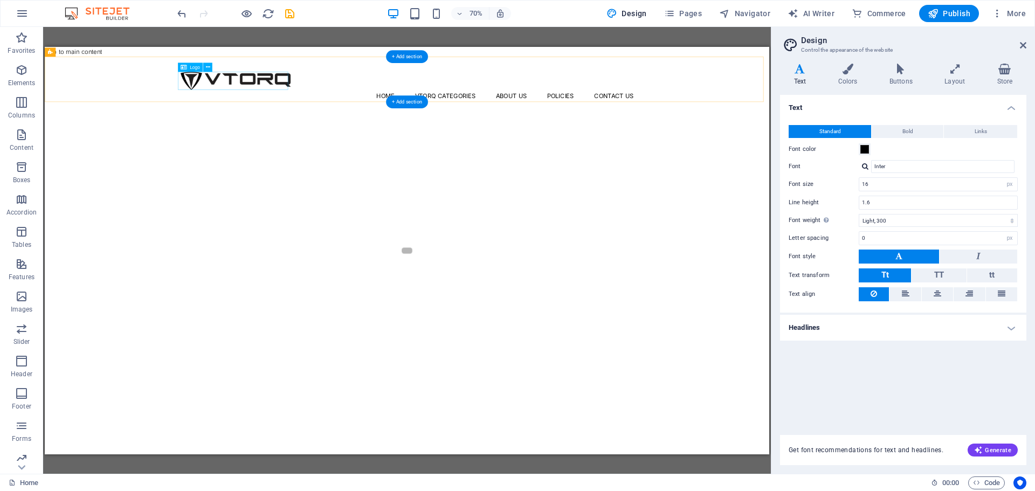
click at [340, 105] on div at bounding box center [562, 95] width 647 height 26
select select "px"
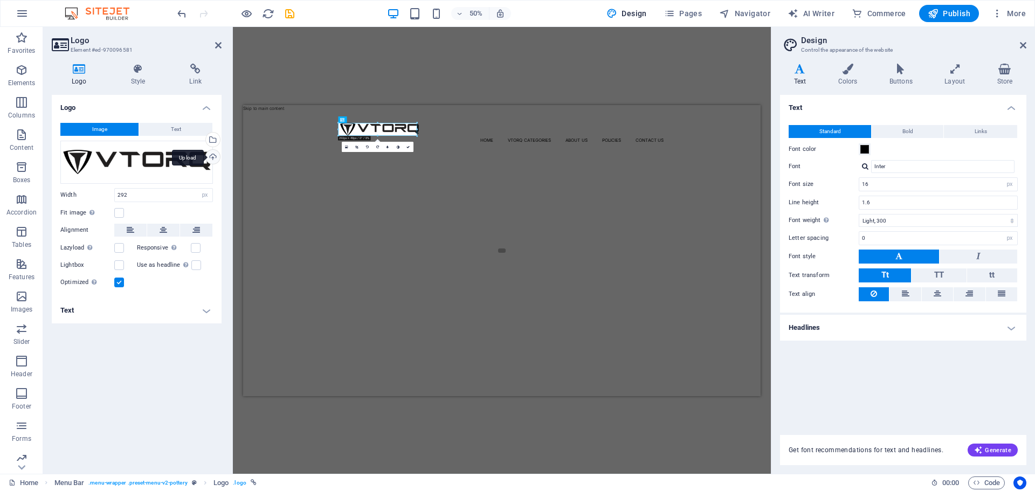
click at [214, 163] on div "Upload" at bounding box center [212, 158] width 16 height 16
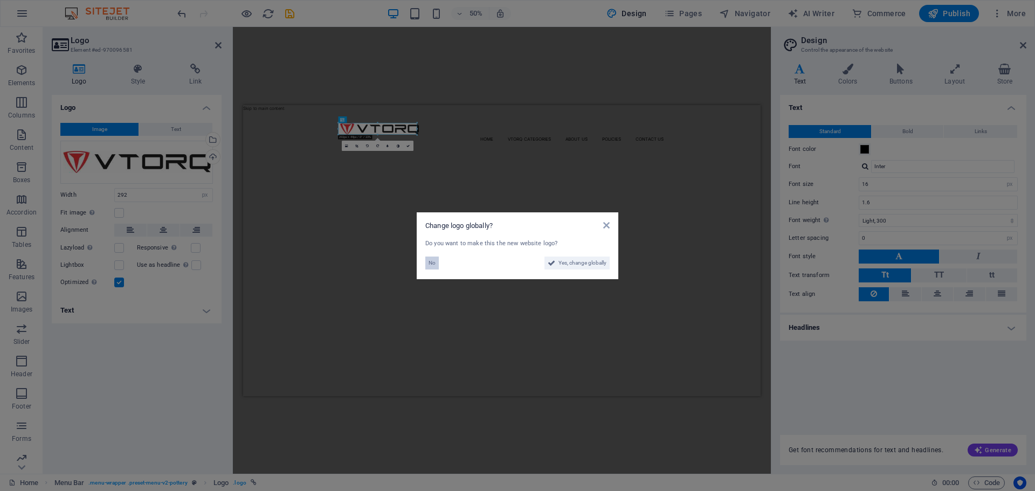
click at [432, 269] on span "No" at bounding box center [432, 263] width 7 height 13
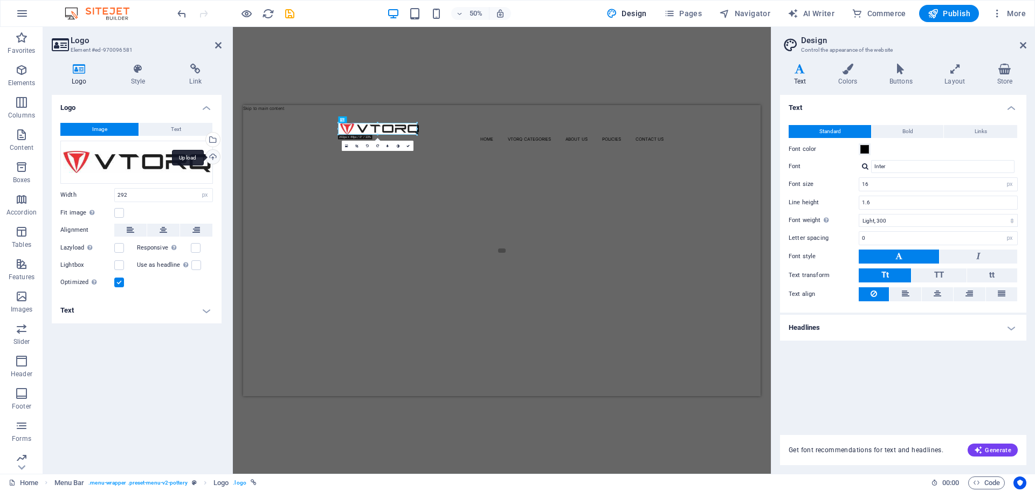
click at [212, 157] on div "Upload" at bounding box center [212, 158] width 16 height 16
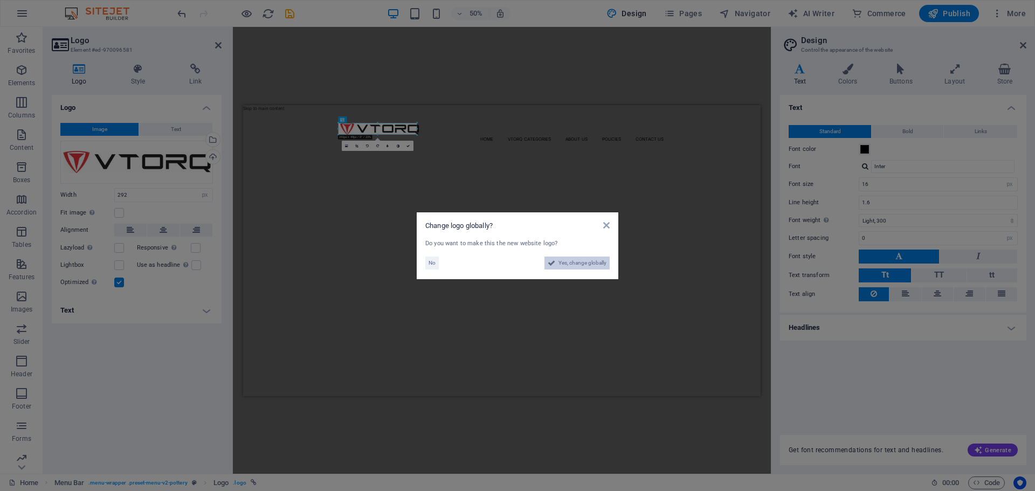
click at [576, 258] on span "Yes, change globally" at bounding box center [583, 263] width 48 height 13
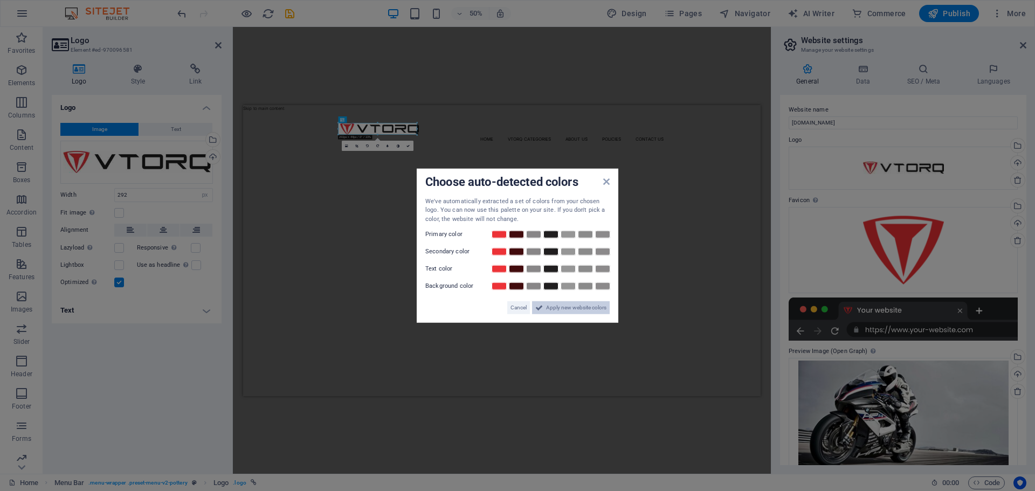
click at [581, 307] on span "Apply new website colors" at bounding box center [576, 307] width 60 height 13
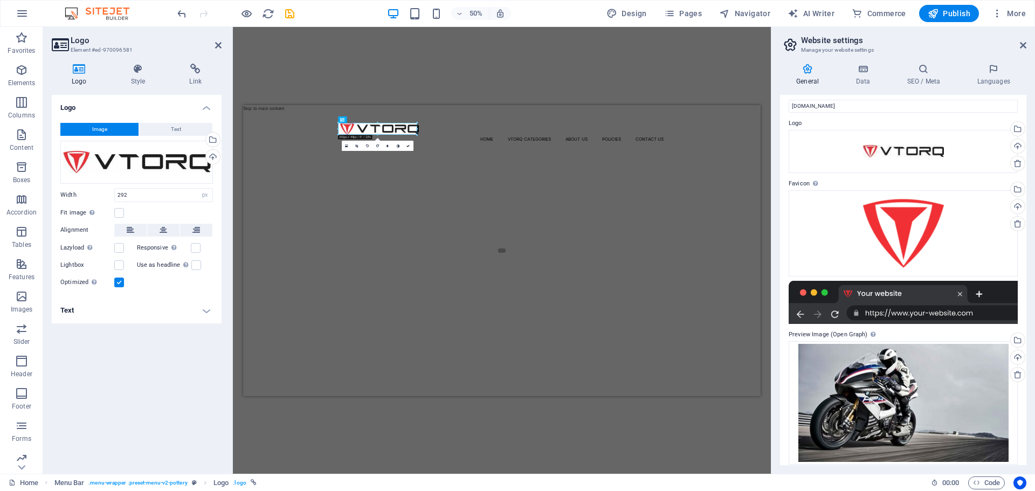
scroll to position [25, 0]
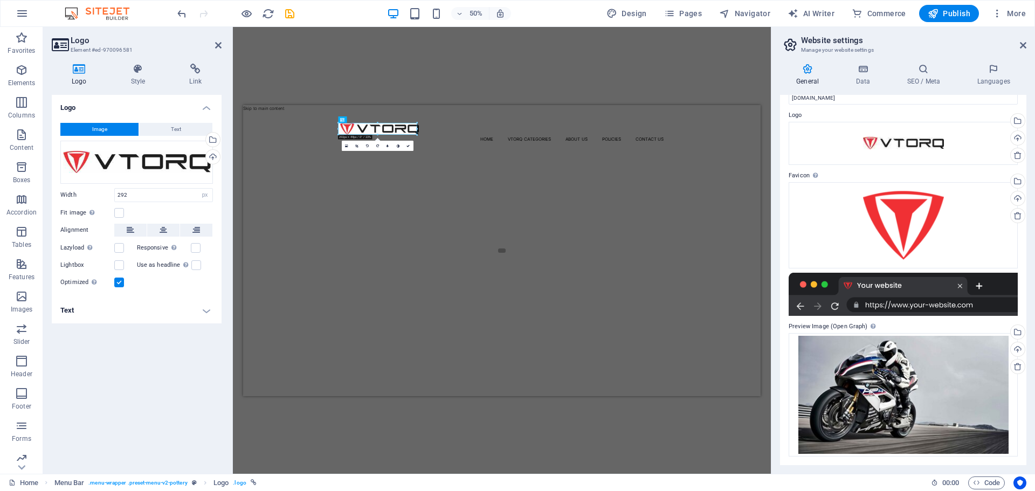
click at [214, 46] on header "Logo Element #ed-970096581" at bounding box center [137, 41] width 170 height 28
click at [216, 46] on icon at bounding box center [218, 45] width 6 height 9
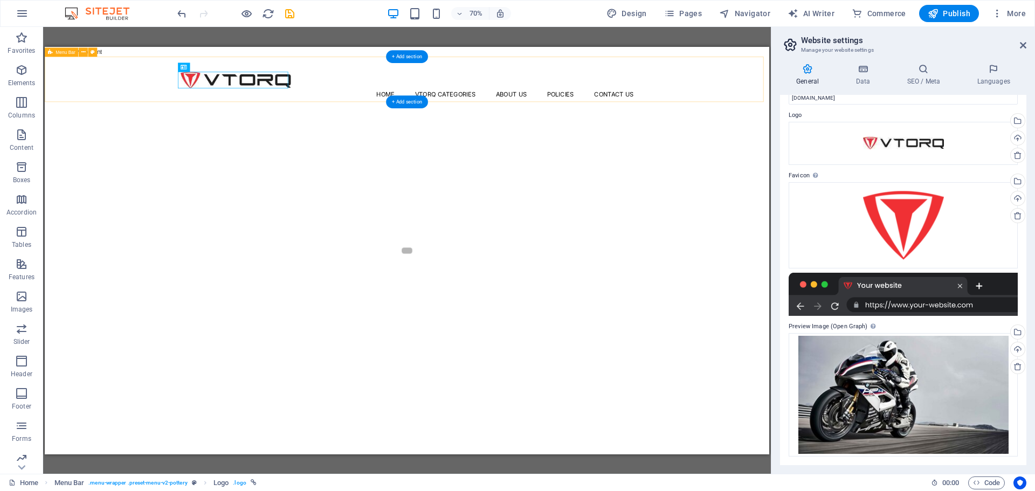
click at [409, 63] on div "Menu Home Vtorq Categories About Us Policies Contact Us" at bounding box center [562, 92] width 1035 height 65
click at [169, 120] on div "Menu Home Vtorq Categories About Us Policies Contact Us" at bounding box center [562, 92] width 1035 height 65
select select "px"
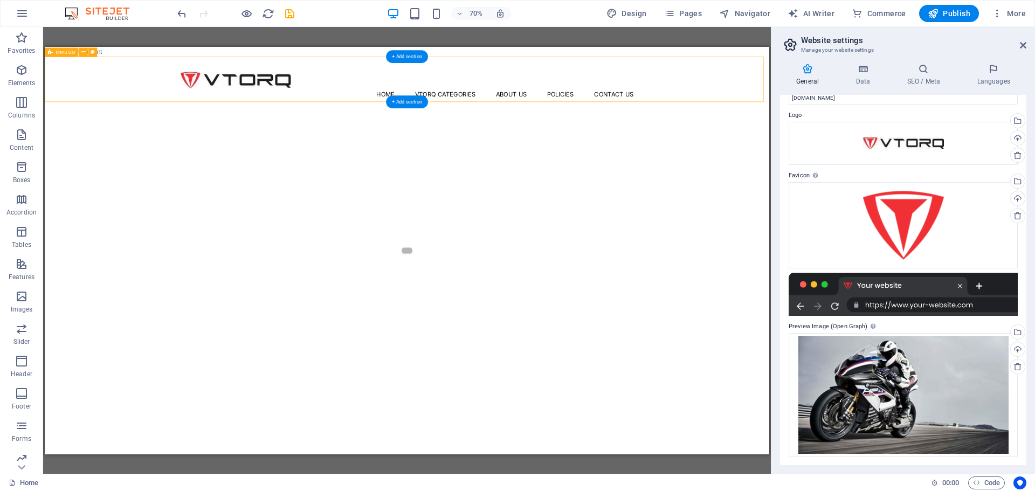
select select "header"
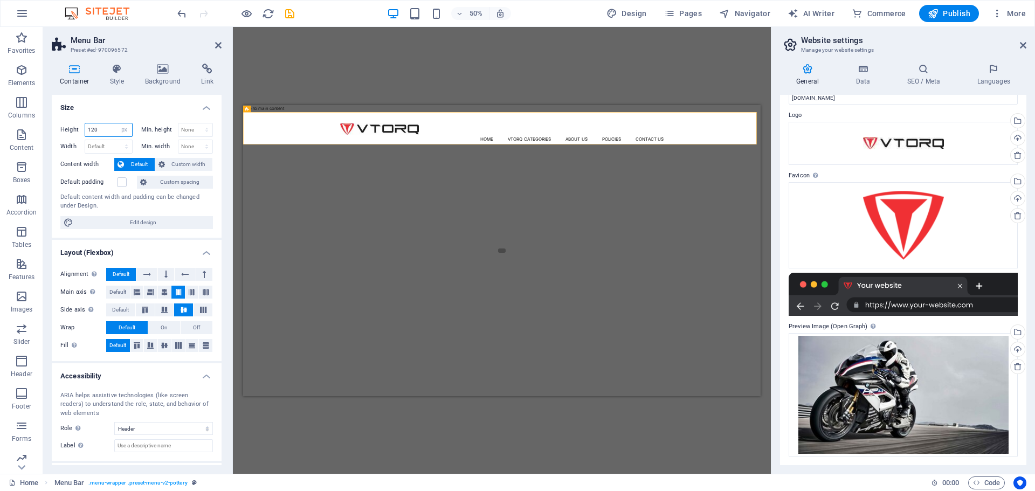
drag, startPoint x: 111, startPoint y: 130, endPoint x: 84, endPoint y: 134, distance: 27.2
click at [84, 134] on div "Height 120 Default px rem % vh vw" at bounding box center [96, 130] width 72 height 14
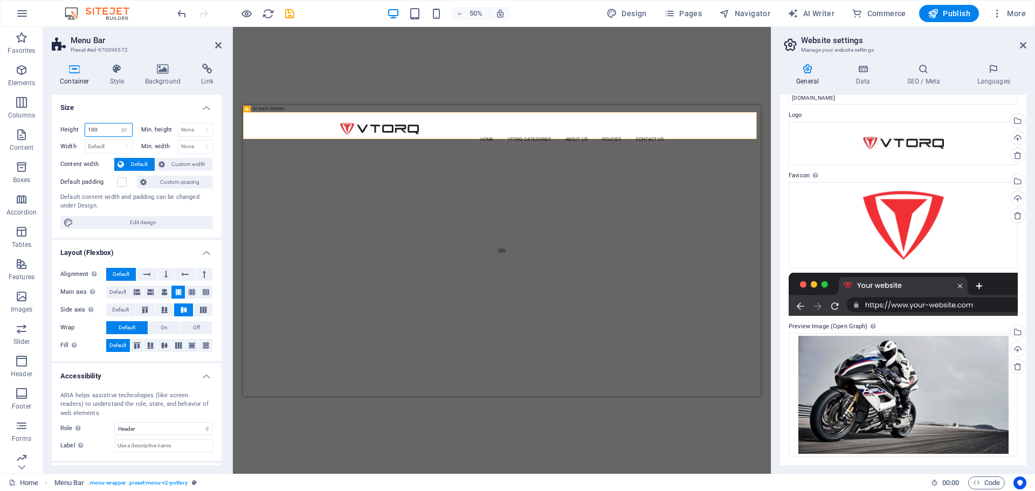
click at [89, 129] on input "100" at bounding box center [108, 129] width 47 height 13
click at [90, 129] on input "100" at bounding box center [108, 129] width 47 height 13
type input "90"
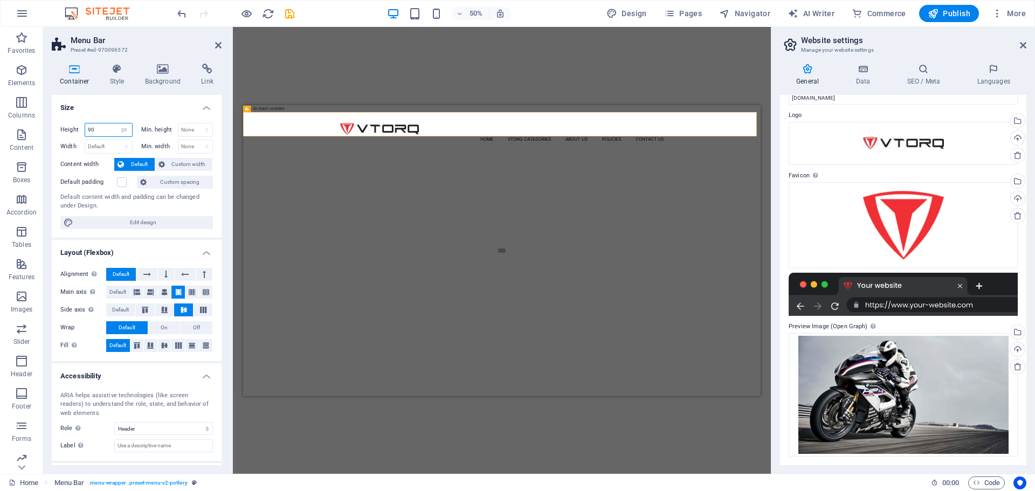
click at [99, 129] on input "90" at bounding box center [108, 129] width 47 height 13
click at [112, 125] on input "90" at bounding box center [108, 129] width 47 height 13
drag, startPoint x: 571, startPoint y: 144, endPoint x: 772, endPoint y: 217, distance: 214.1
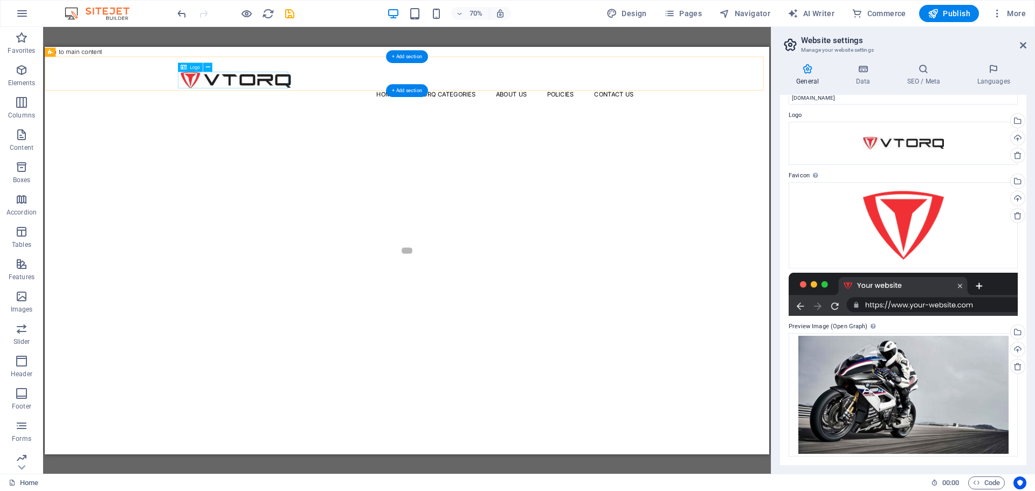
click at [379, 97] on div at bounding box center [562, 94] width 647 height 24
click at [396, 106] on nav "Home Vtorq Categories About Us Policies Contact Us" at bounding box center [562, 114] width 647 height 17
click at [373, 94] on div at bounding box center [562, 94] width 647 height 24
select select "px"
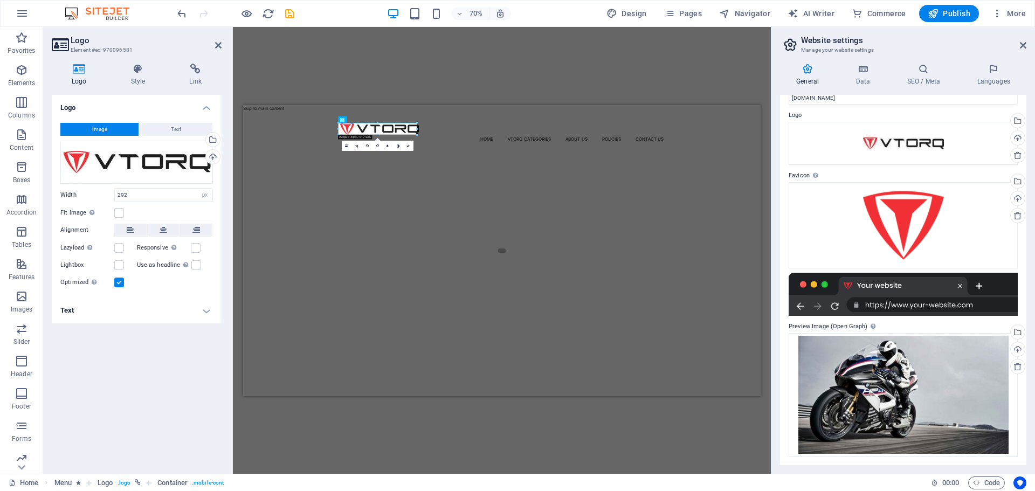
click at [274, 80] on div "H1 Banner Banner Container Menu Bar Logo Spacer Text Image HTML Container Conta…" at bounding box center [502, 250] width 538 height 447
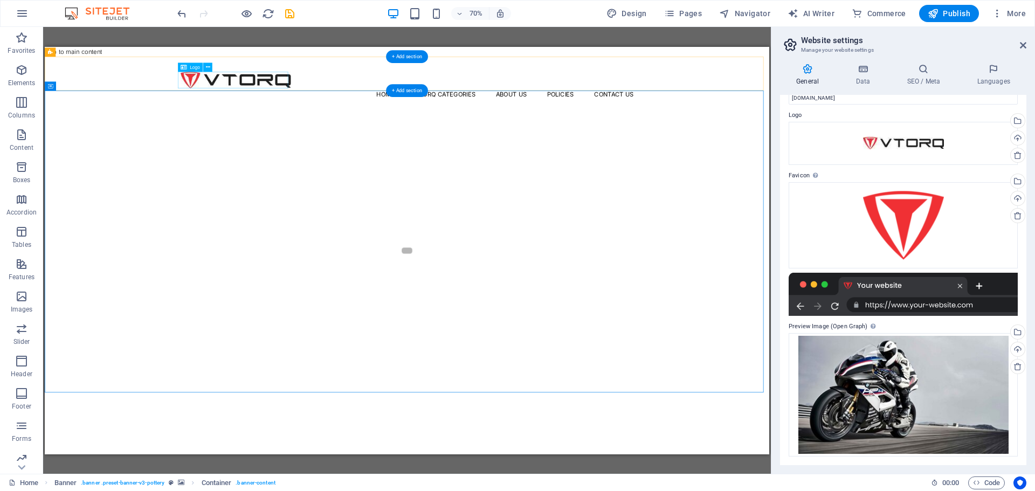
click at [336, 89] on div at bounding box center [562, 94] width 647 height 24
select select "px"
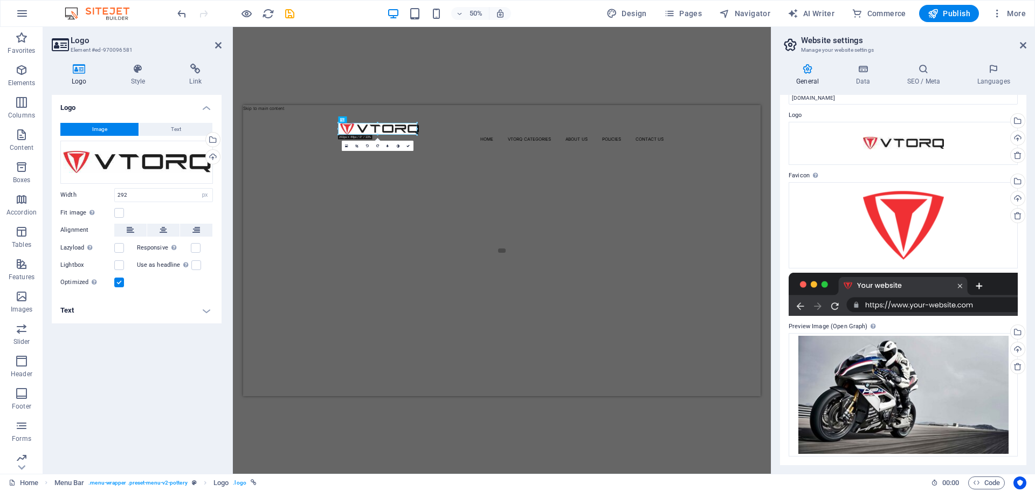
click at [79, 67] on icon at bounding box center [79, 69] width 55 height 11
click at [214, 51] on header "Logo Element #ed-970096581" at bounding box center [137, 41] width 170 height 28
drag, startPoint x: 247, startPoint y: 17, endPoint x: 216, endPoint y: 46, distance: 42.3
click at [216, 46] on icon at bounding box center [218, 45] width 6 height 9
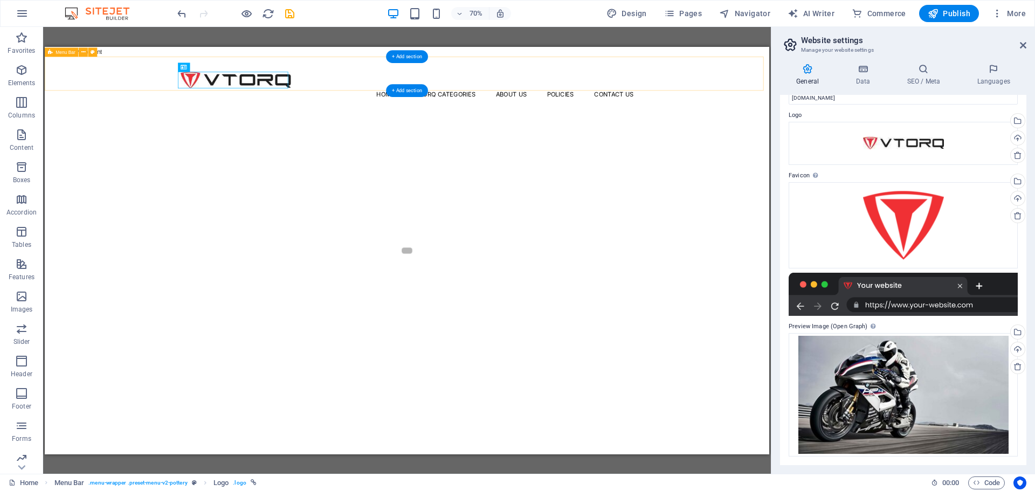
click at [198, 77] on div "Menu Home Vtorq Categories About Us Policies Contact Us" at bounding box center [562, 84] width 1035 height 49
select select "px"
select select "header"
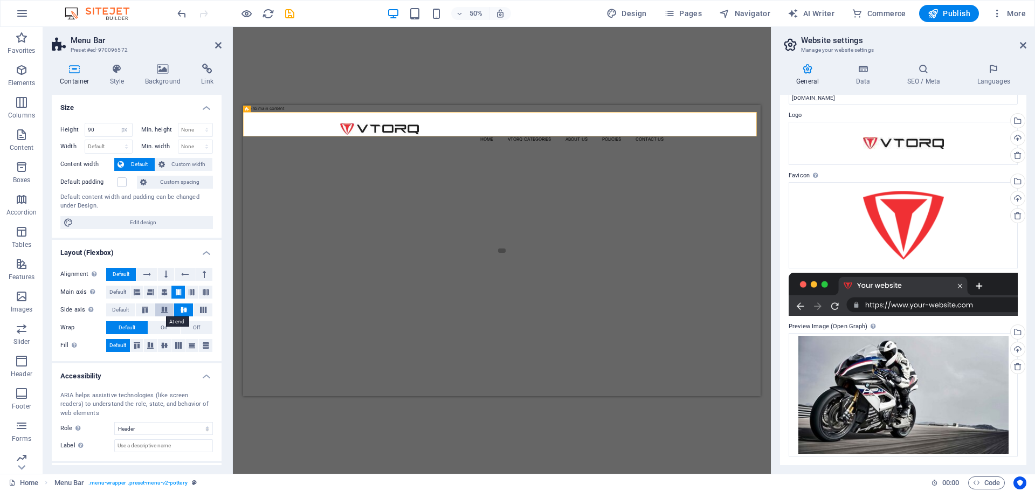
click at [164, 307] on icon at bounding box center [164, 310] width 13 height 6
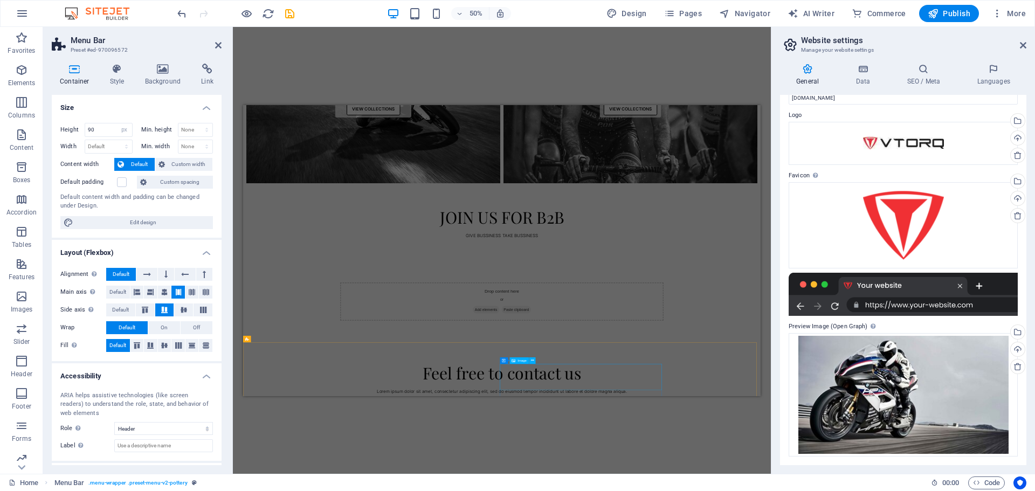
scroll to position [1422, 0]
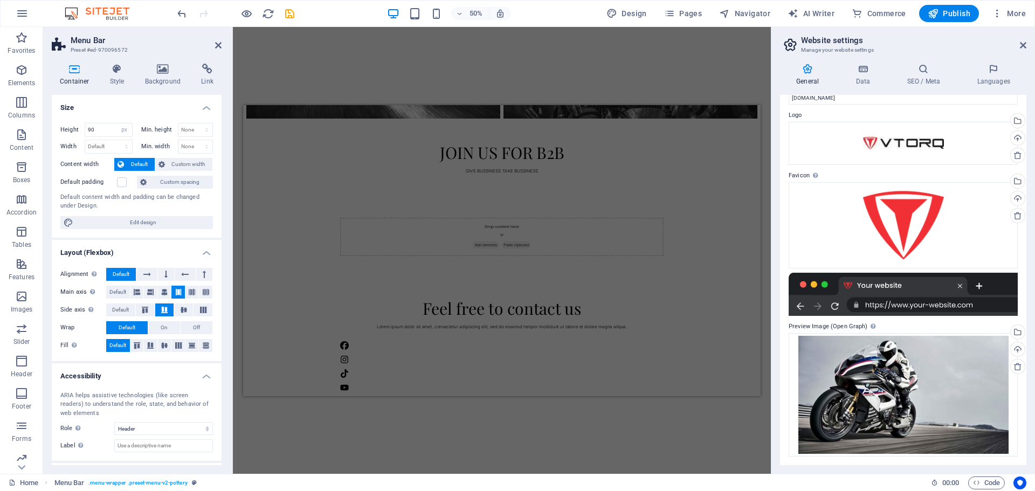
drag, startPoint x: 60, startPoint y: 34, endPoint x: 237, endPoint y: 86, distance: 184.3
click at [214, 47] on header "Menu Bar Preset #ed-970096572" at bounding box center [137, 41] width 170 height 28
drag, startPoint x: 218, startPoint y: 45, endPoint x: 257, endPoint y: 13, distance: 49.9
click at [218, 45] on icon at bounding box center [218, 45] width 6 height 9
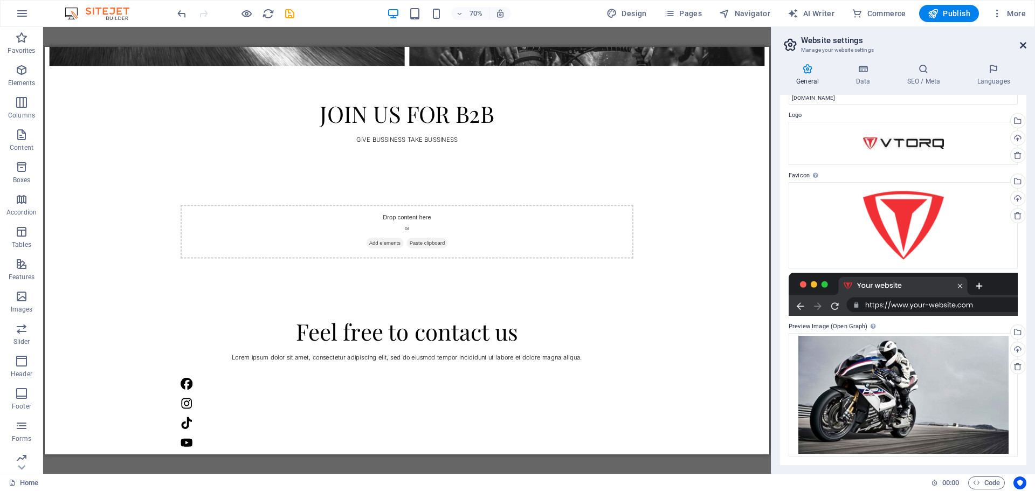
click at [1026, 42] on icon at bounding box center [1023, 45] width 6 height 9
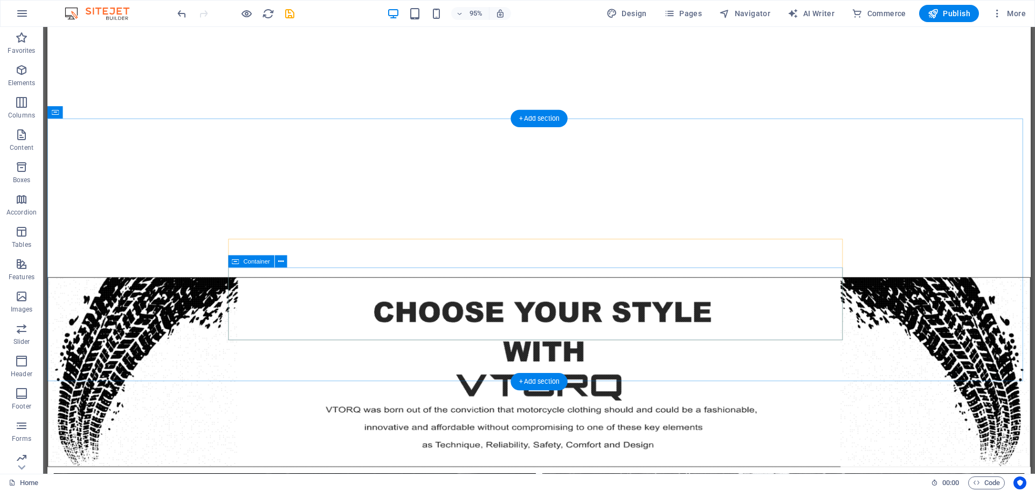
scroll to position [509, 0]
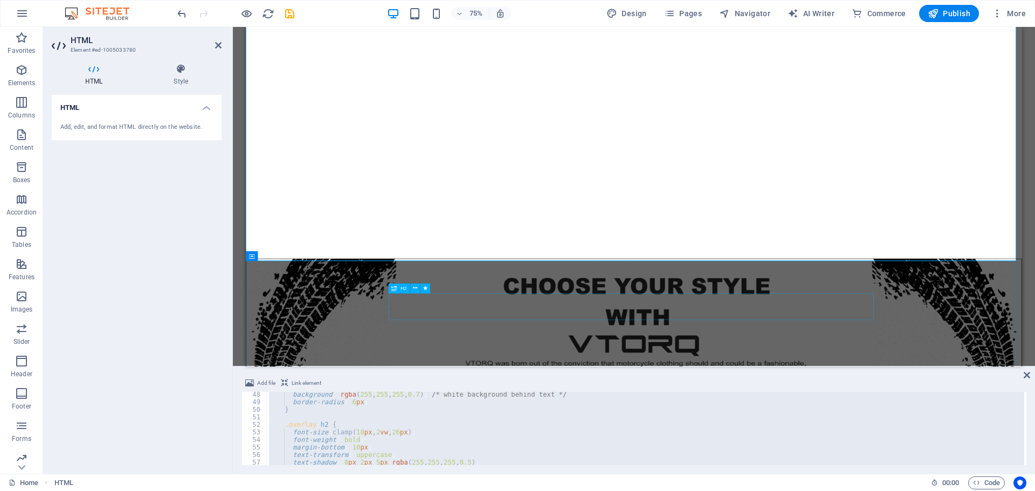
scroll to position [401, 0]
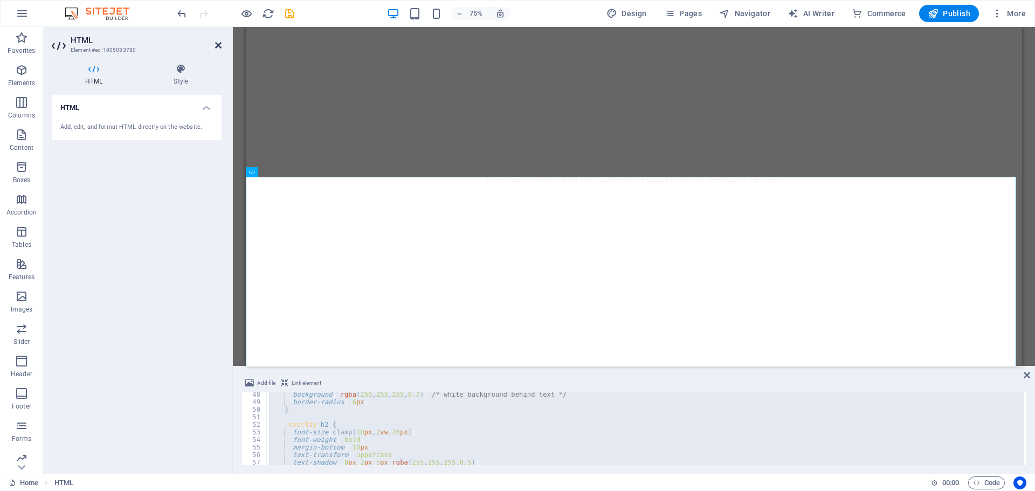
click at [218, 47] on icon at bounding box center [218, 45] width 6 height 9
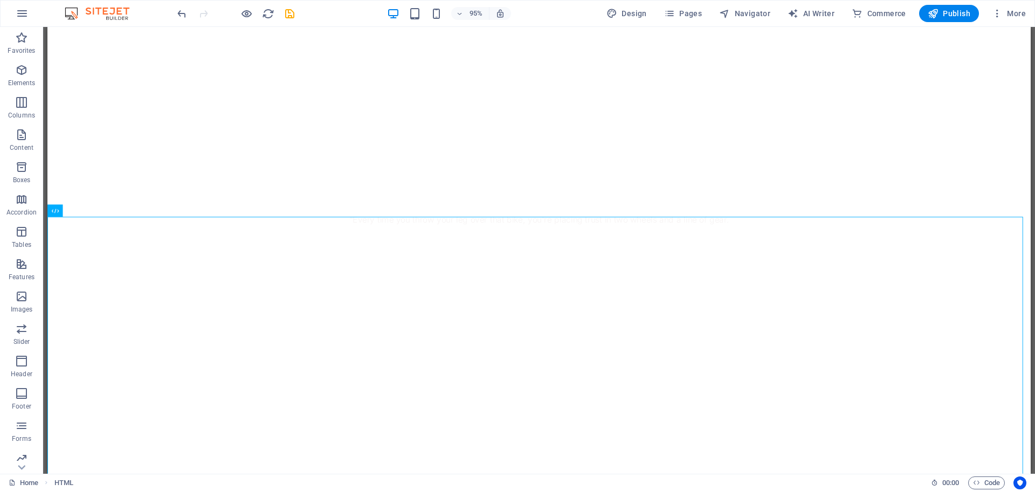
click at [398, 21] on div "95%" at bounding box center [449, 13] width 125 height 17
click at [242, 15] on icon "button" at bounding box center [246, 14] width 12 height 12
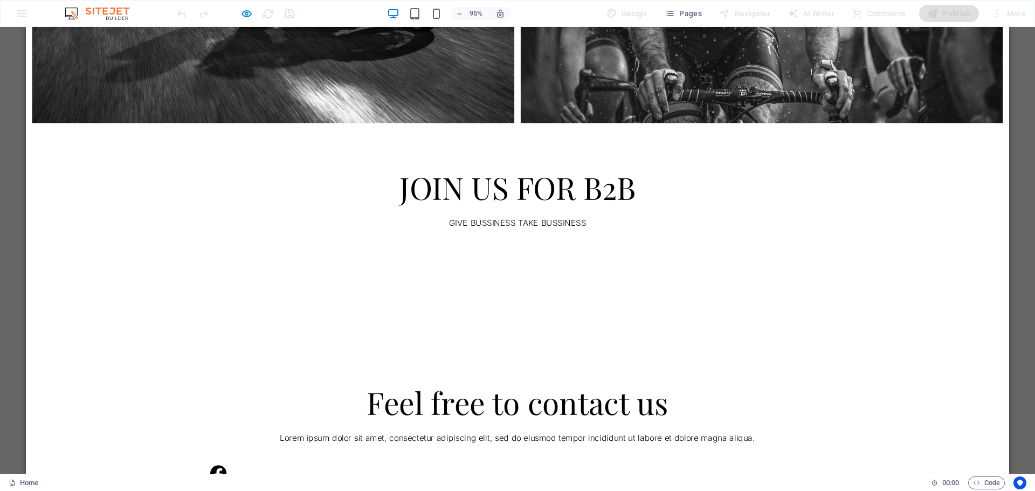
scroll to position [1440, 0]
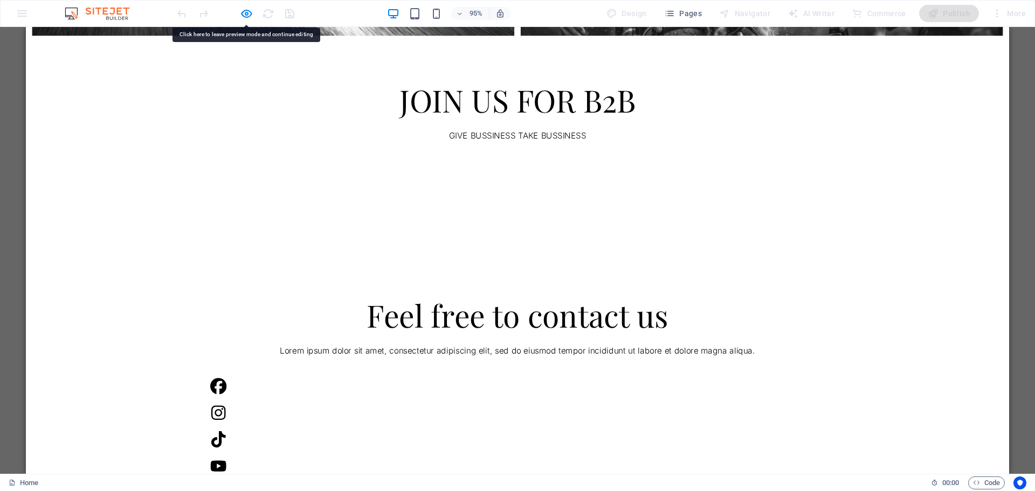
drag, startPoint x: 637, startPoint y: 304, endPoint x: 612, endPoint y: 320, distance: 30.1
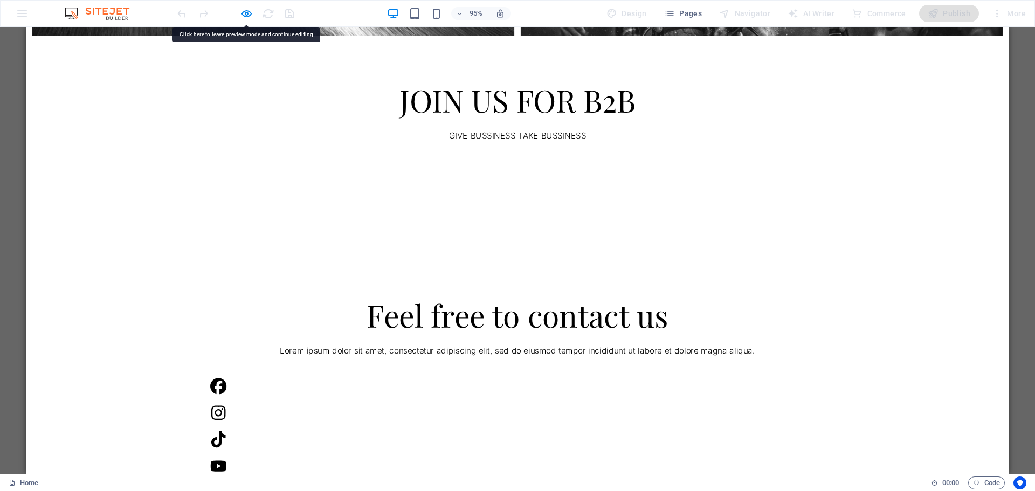
click at [246, 8] on icon "button" at bounding box center [246, 14] width 12 height 12
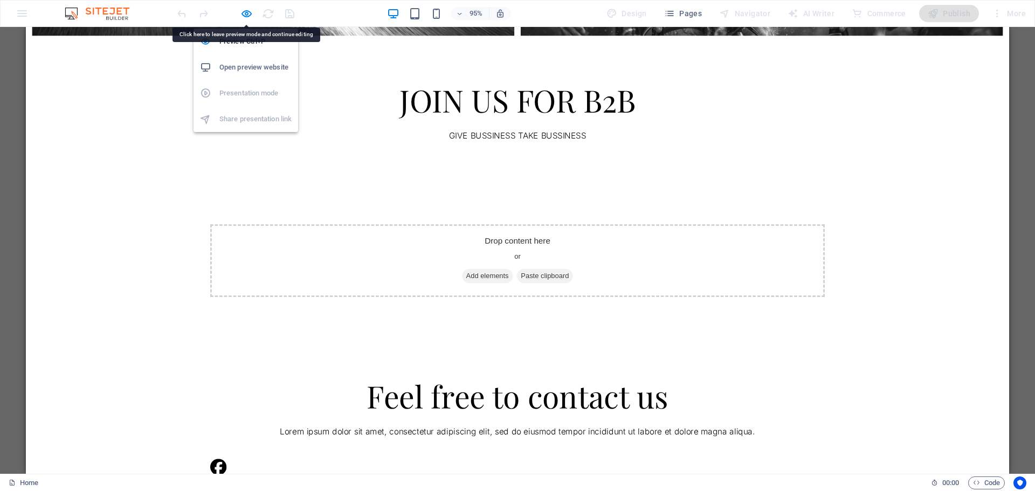
scroll to position [1534, 0]
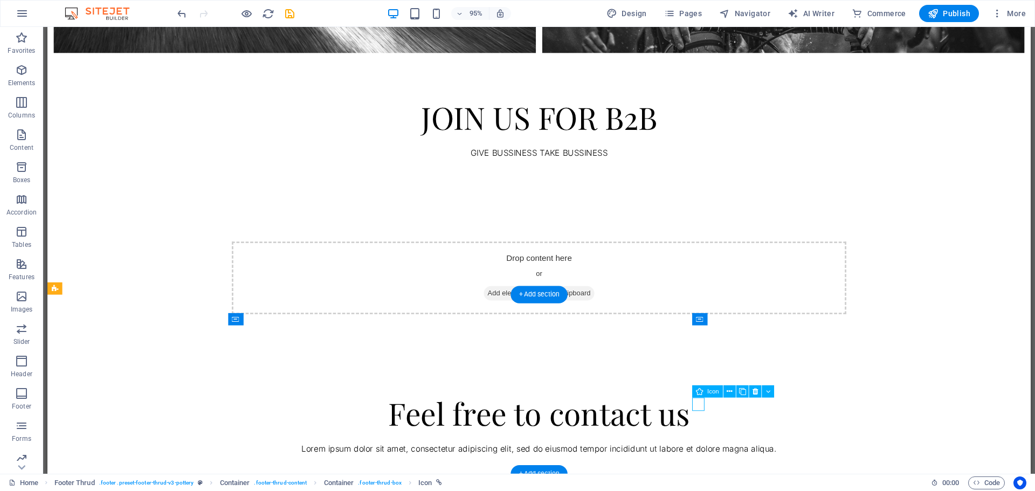
select select "xMidYMid"
select select "rem"
select select "px"
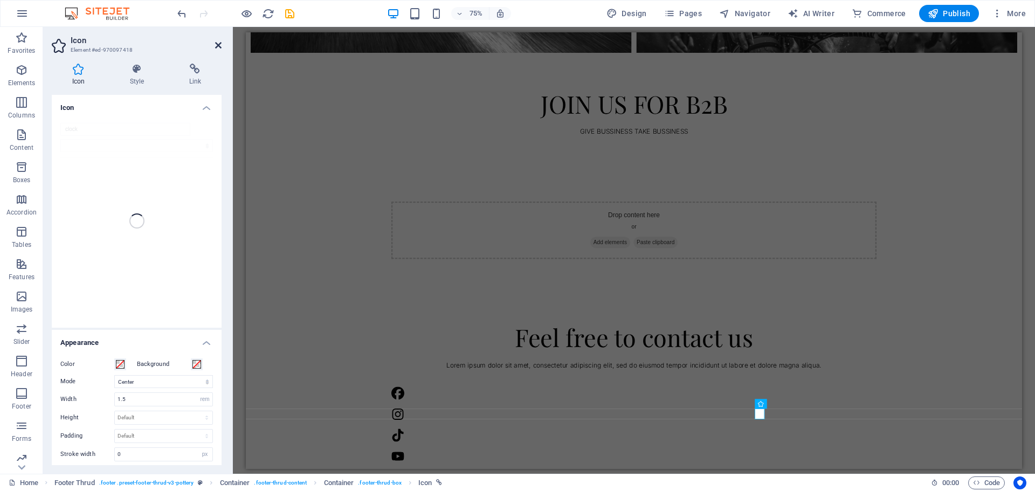
click at [217, 46] on icon at bounding box center [218, 45] width 6 height 9
